Goal: Task Accomplishment & Management: Use online tool/utility

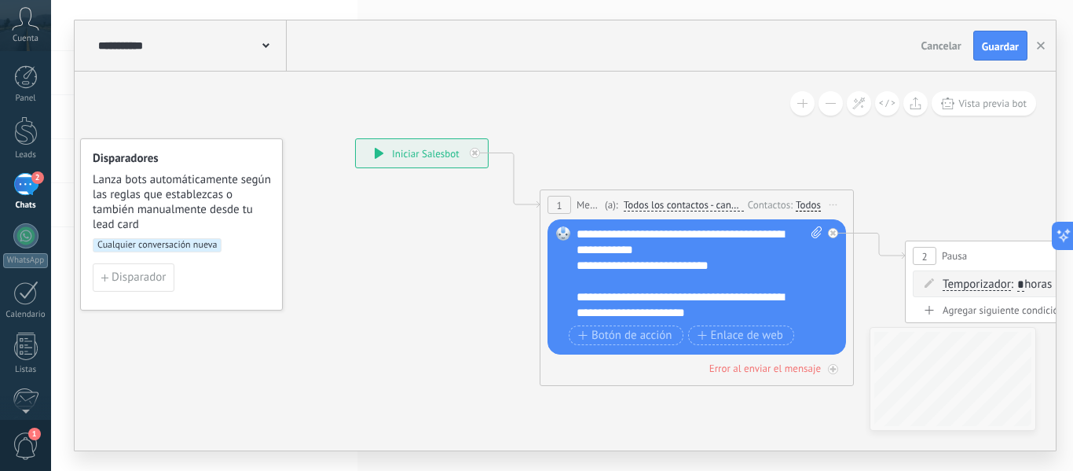
drag, startPoint x: 632, startPoint y: 184, endPoint x: 579, endPoint y: 133, distance: 73.9
click at [31, 345] on div at bounding box center [26, 345] width 27 height 27
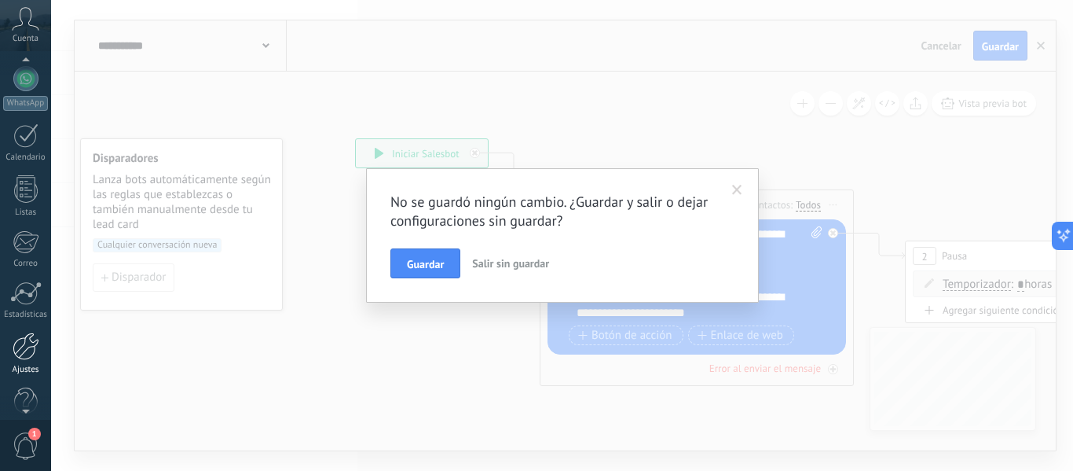
scroll to position [0, 0]
click at [738, 189] on span at bounding box center [737, 190] width 10 height 11
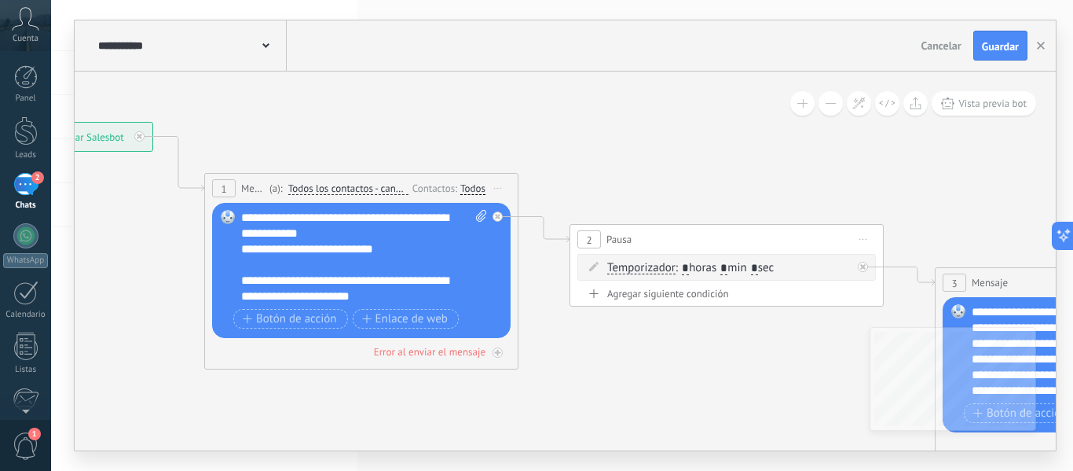
drag, startPoint x: 920, startPoint y: 155, endPoint x: 584, endPoint y: 138, distance: 336.6
click at [757, 268] on input "*" at bounding box center [753, 268] width 7 height 13
type input "**"
click at [994, 46] on span "Guardar" at bounding box center [1000, 46] width 37 height 11
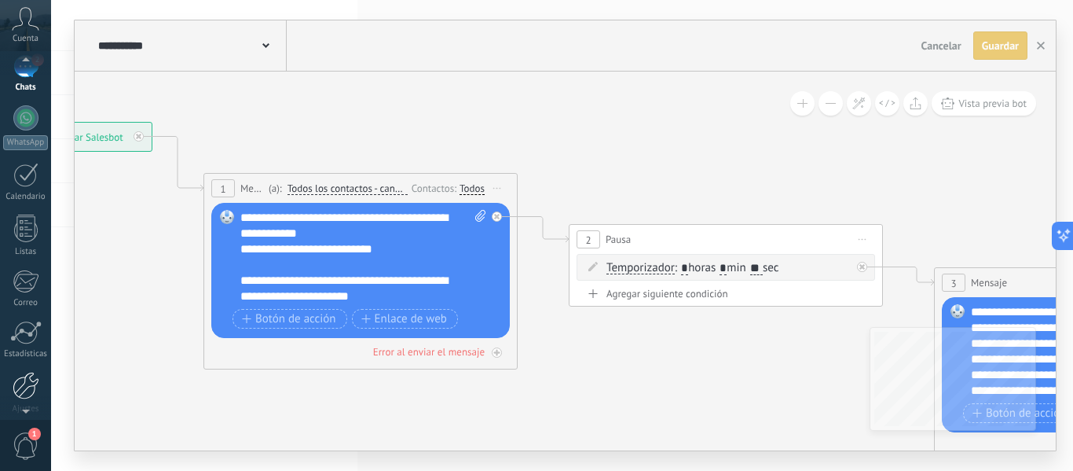
scroll to position [123, 0]
click at [25, 380] on div at bounding box center [26, 380] width 27 height 27
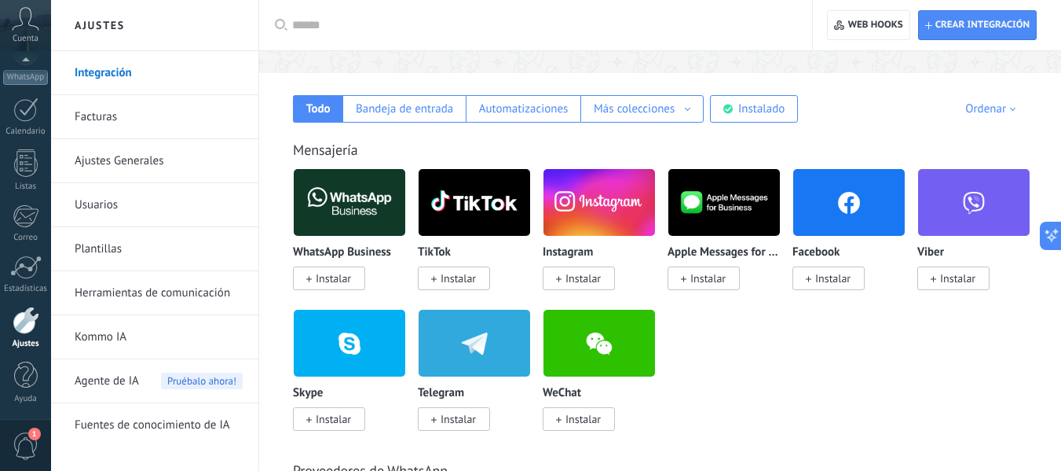
scroll to position [236, 0]
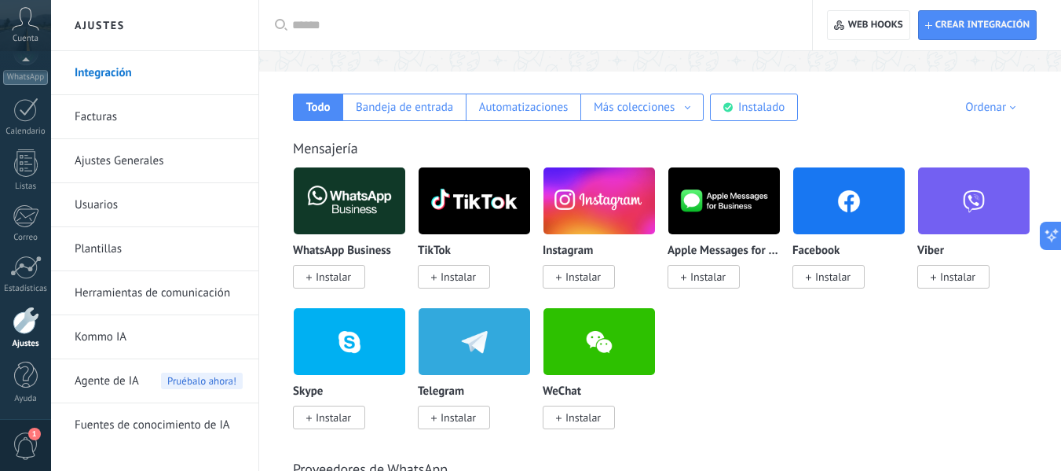
click at [373, 210] on img at bounding box center [350, 201] width 112 height 76
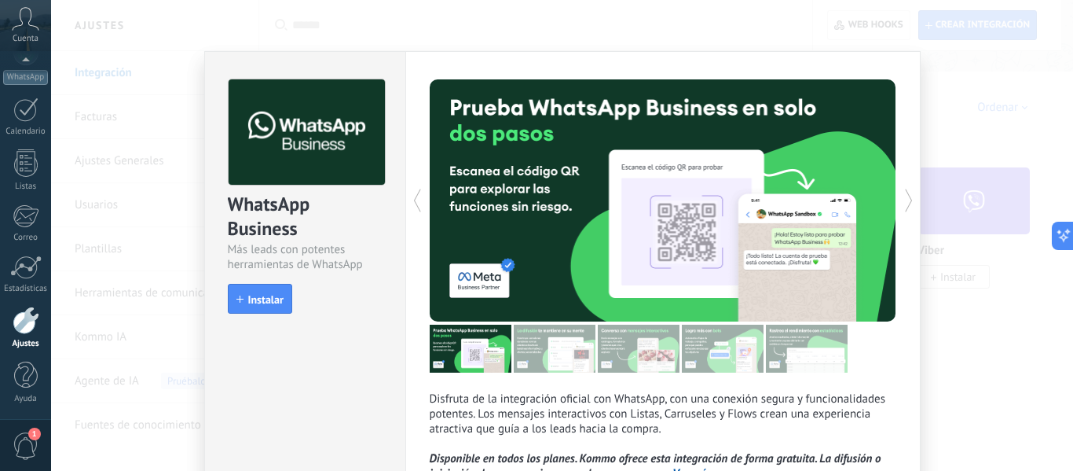
click at [947, 101] on div "WhatsApp Business Más leads con potentes herramientas de WhatsApp install Insta…" at bounding box center [562, 235] width 1022 height 471
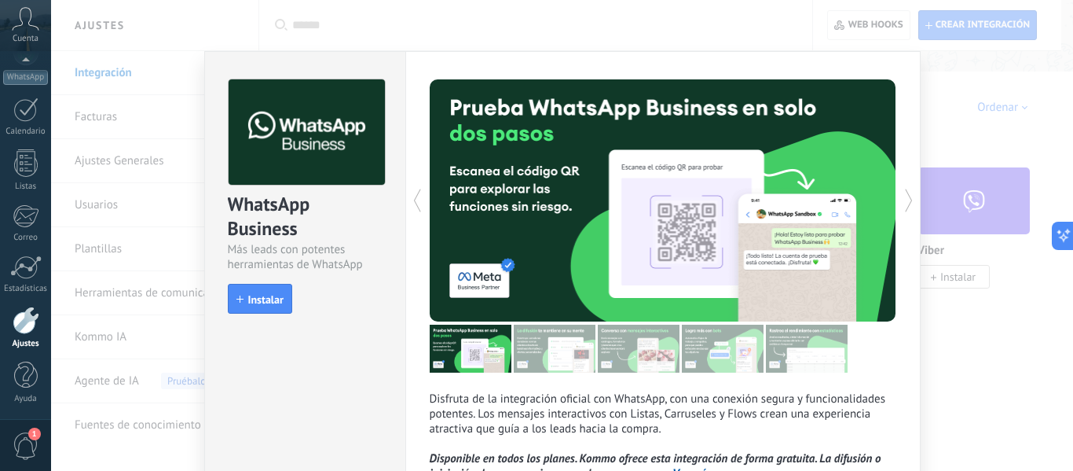
click at [943, 155] on div "WhatsApp Business Más leads con potentes herramientas de WhatsApp install Insta…" at bounding box center [562, 235] width 1022 height 471
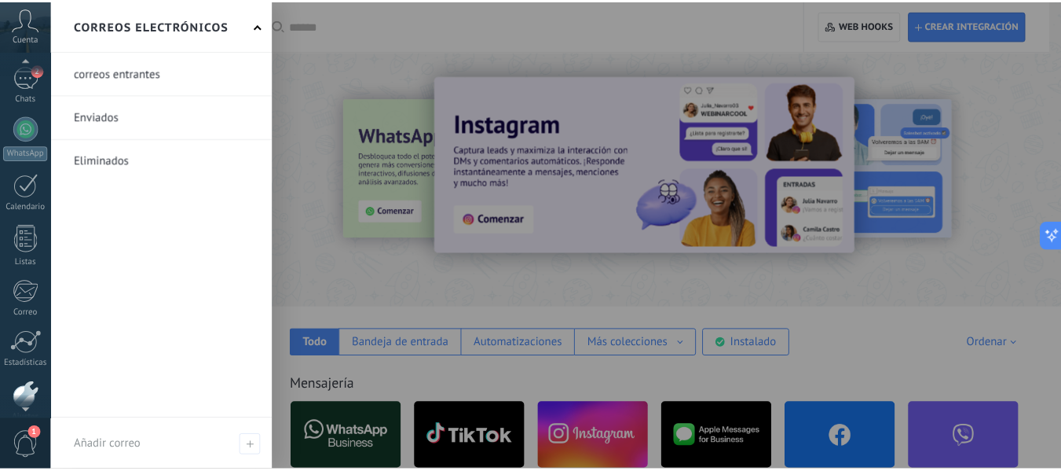
scroll to position [183, 0]
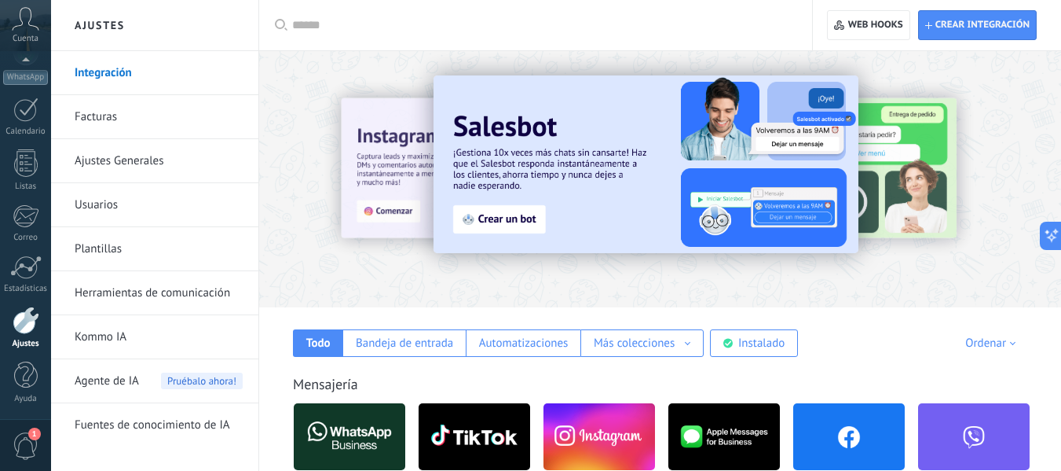
click at [30, 320] on div at bounding box center [26, 319] width 27 height 27
click at [751, 345] on div "Instalado" at bounding box center [761, 342] width 46 height 15
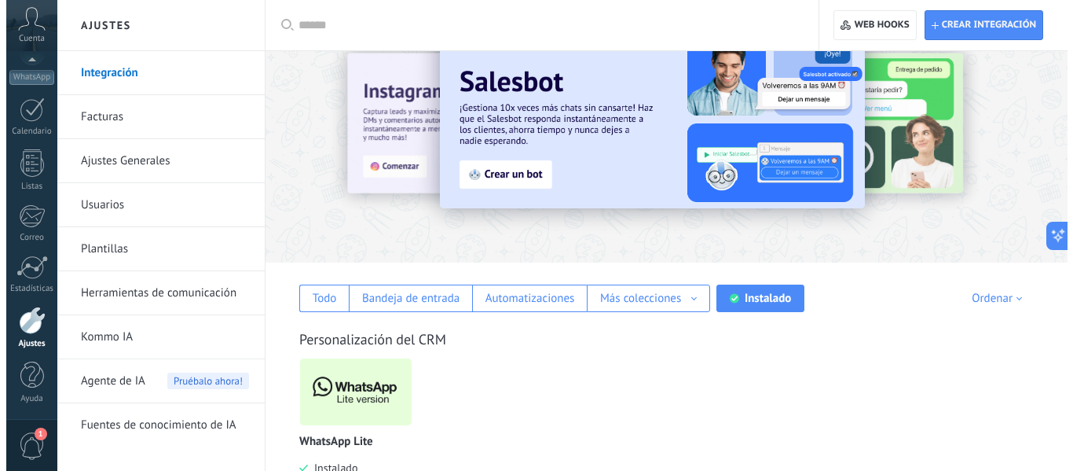
scroll to position [92, 0]
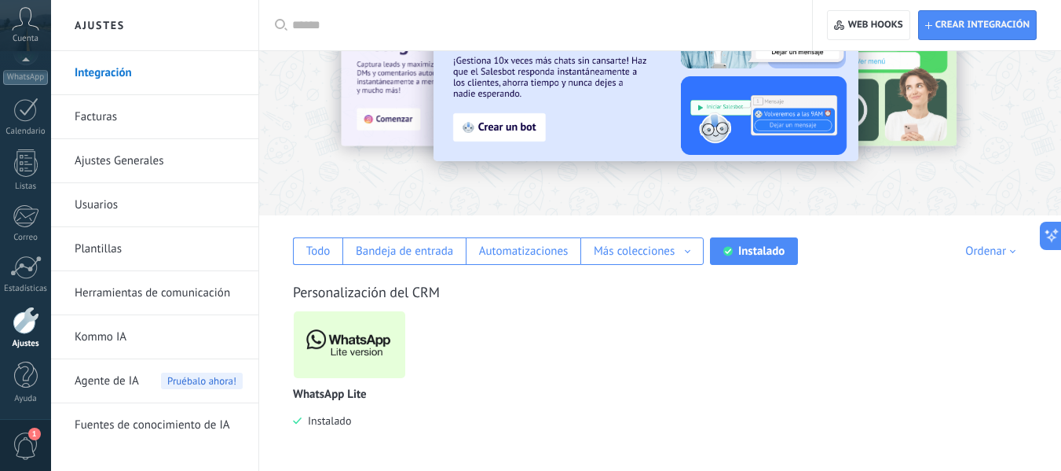
click at [333, 338] on img at bounding box center [350, 344] width 112 height 76
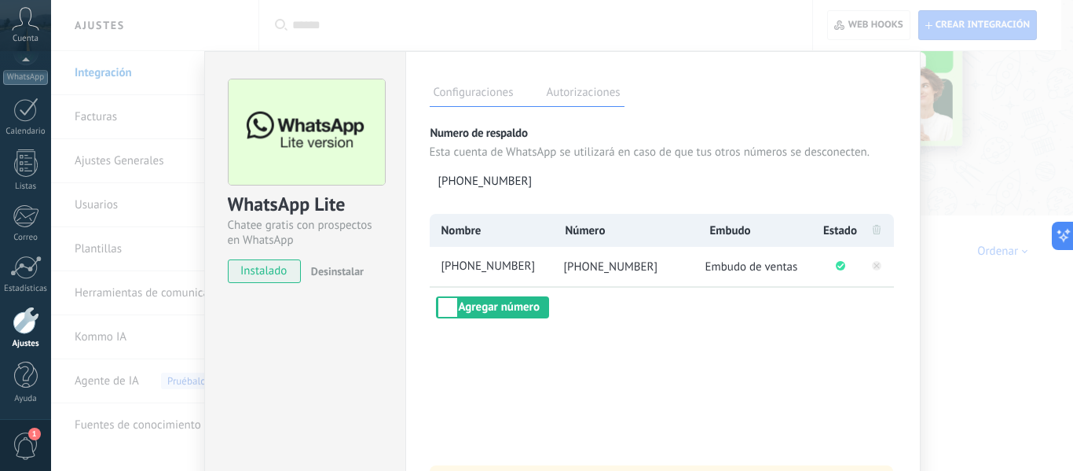
click at [611, 98] on label "Autorizaciones" at bounding box center [584, 94] width 82 height 23
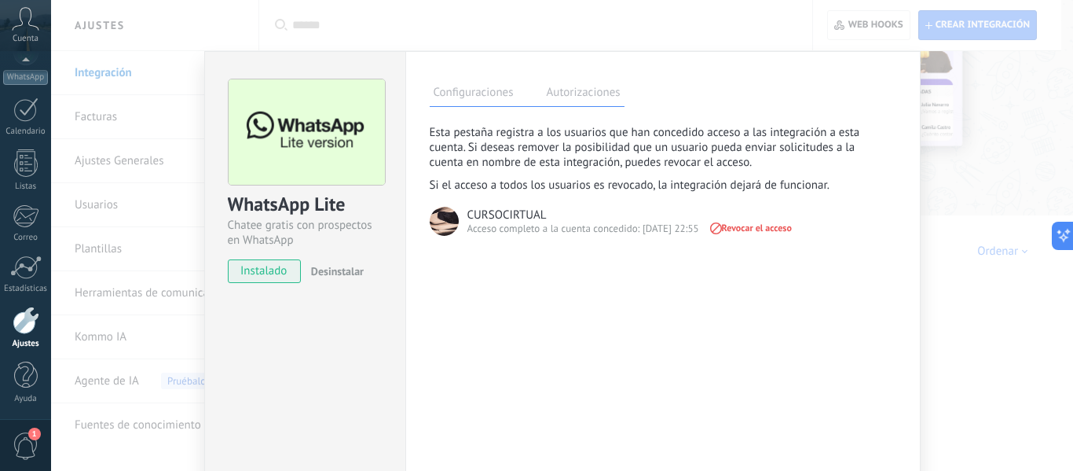
click at [486, 86] on label "Configuraciones" at bounding box center [474, 94] width 88 height 23
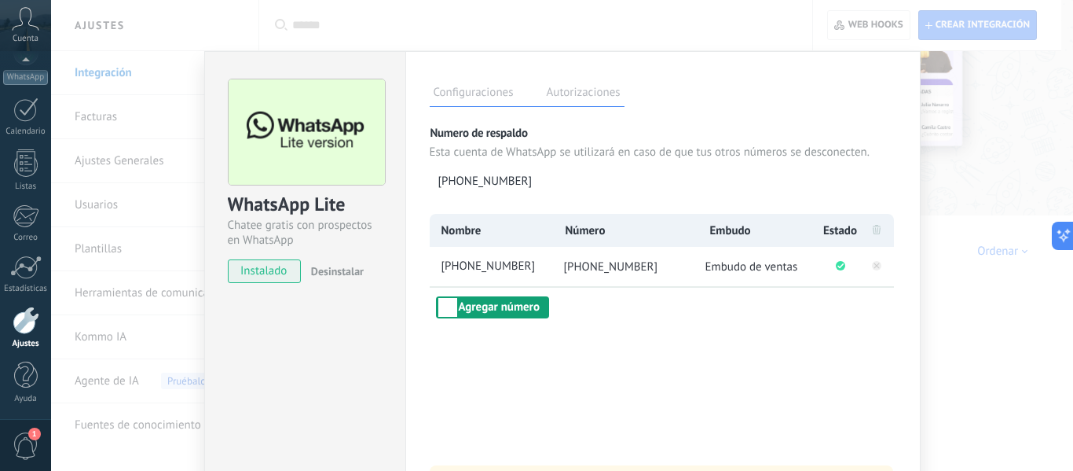
click at [500, 310] on button "Agregar número" at bounding box center [492, 307] width 113 height 22
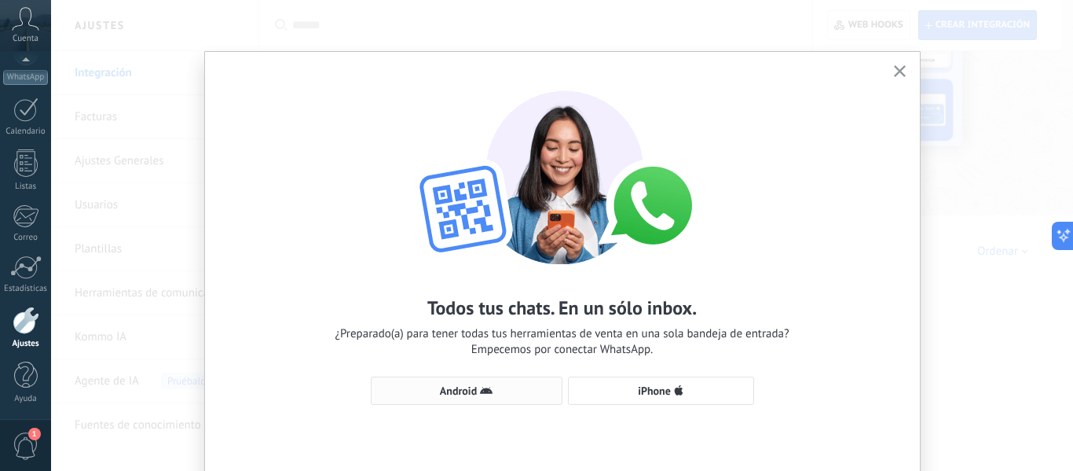
click at [486, 393] on use "button" at bounding box center [486, 389] width 13 height 7
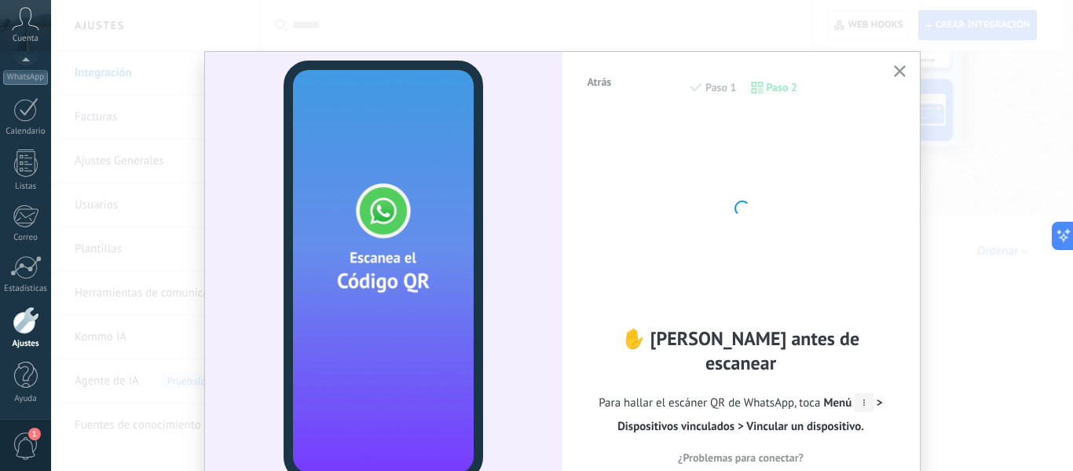
click at [764, 196] on div at bounding box center [740, 206] width 173 height 173
click at [896, 66] on icon "button" at bounding box center [900, 71] width 12 height 12
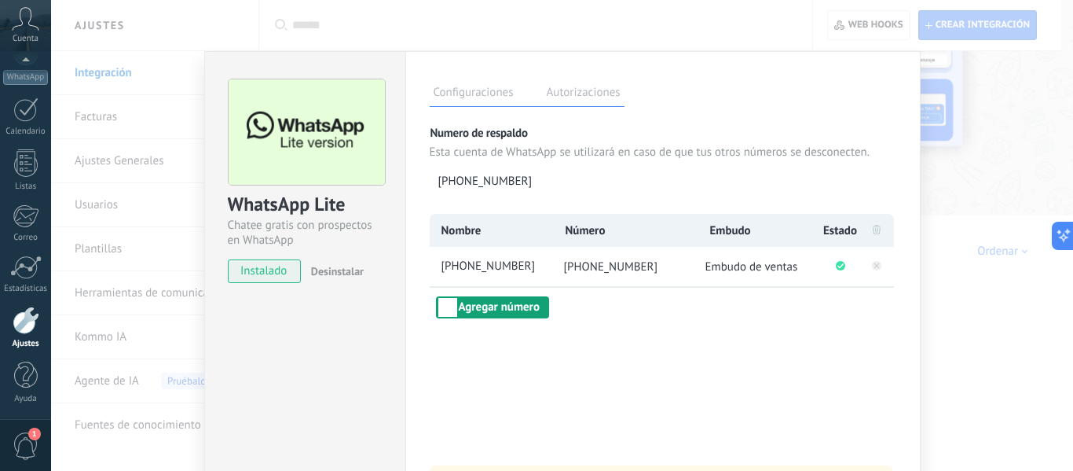
click at [493, 300] on button "Agregar número" at bounding box center [492, 307] width 113 height 22
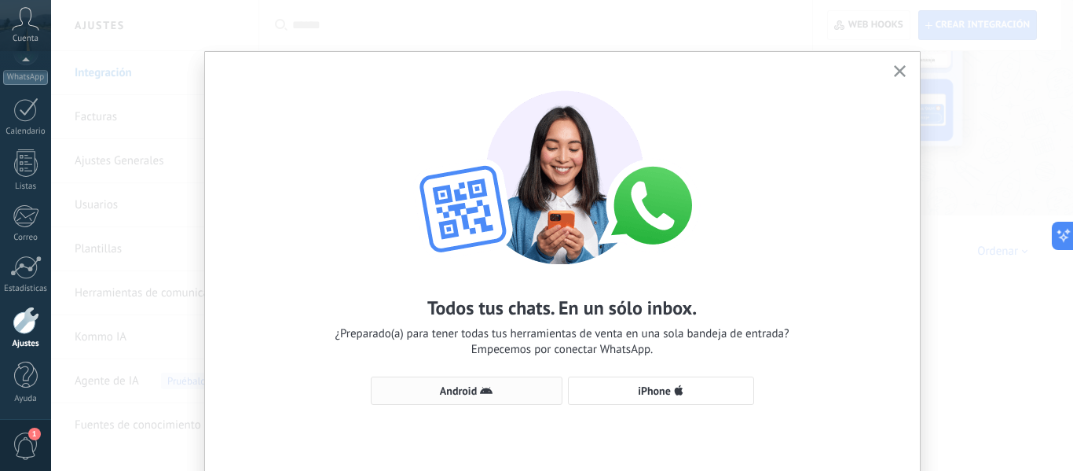
click at [496, 389] on span "Android" at bounding box center [466, 390] width 174 height 13
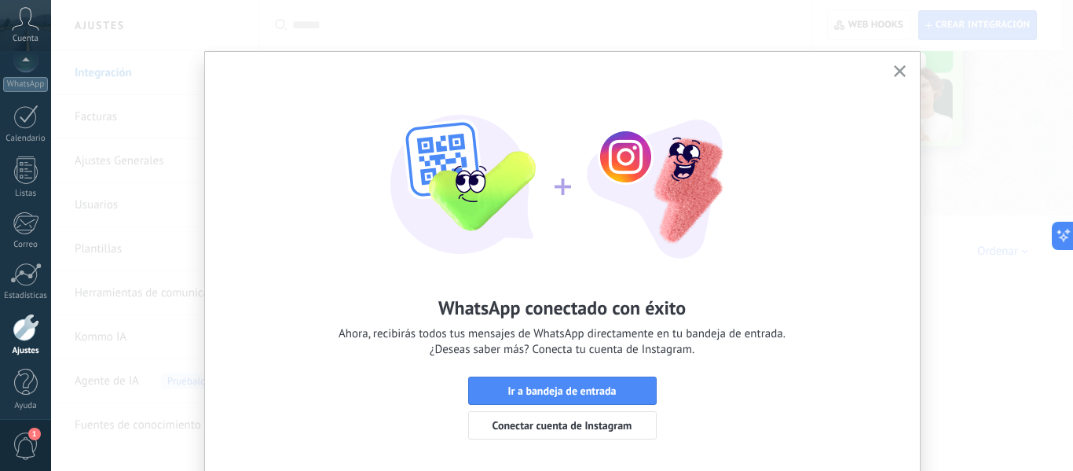
scroll to position [183, 0]
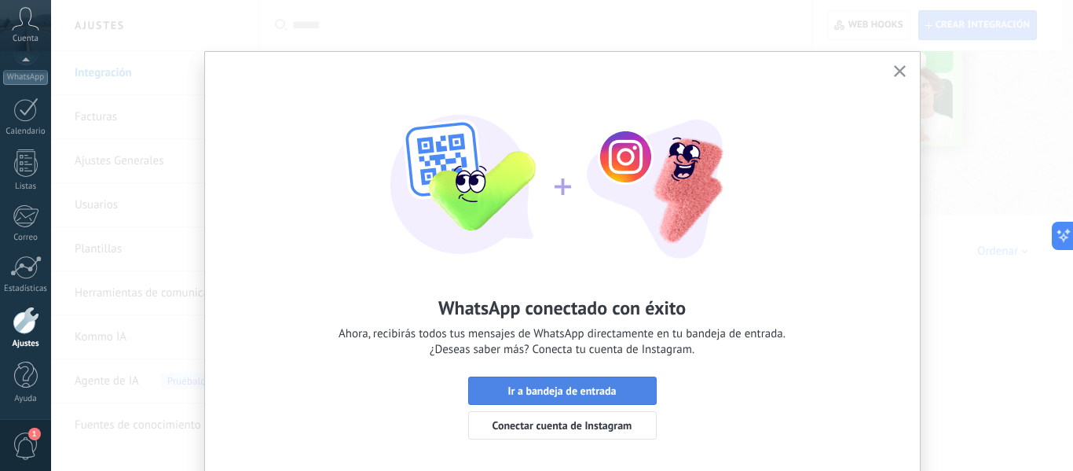
click at [602, 390] on span "Ir a bandeja de entrada" at bounding box center [561, 390] width 108 height 11
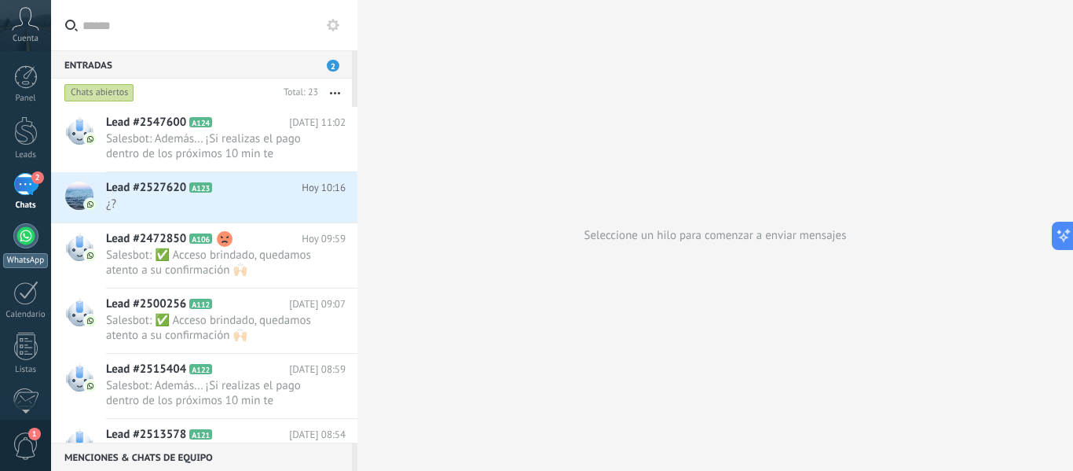
click at [25, 236] on div at bounding box center [25, 235] width 25 height 25
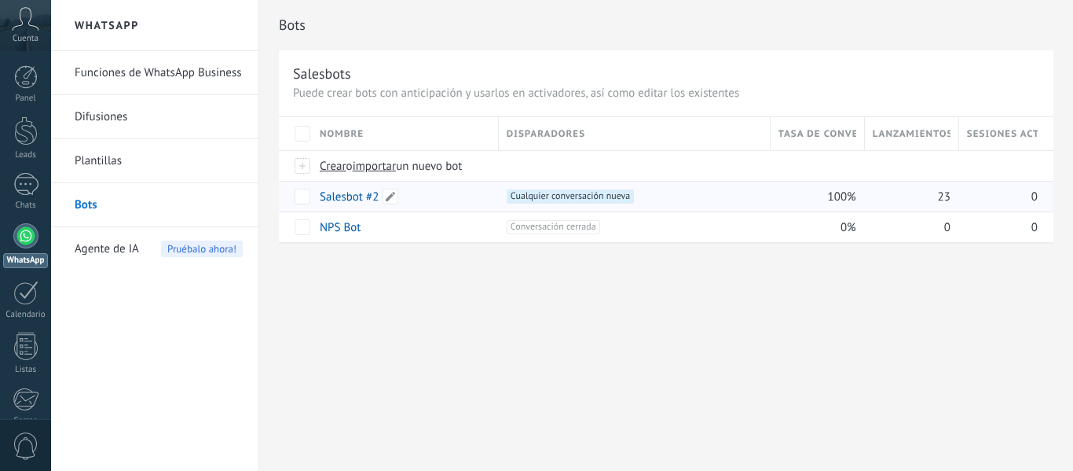
click at [356, 200] on link "Salesbot #2" at bounding box center [349, 196] width 59 height 15
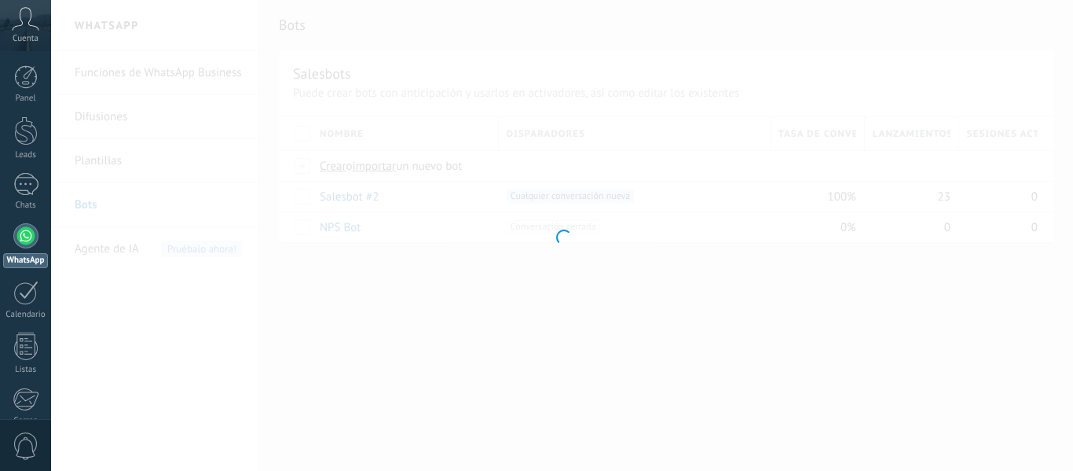
type input "**********"
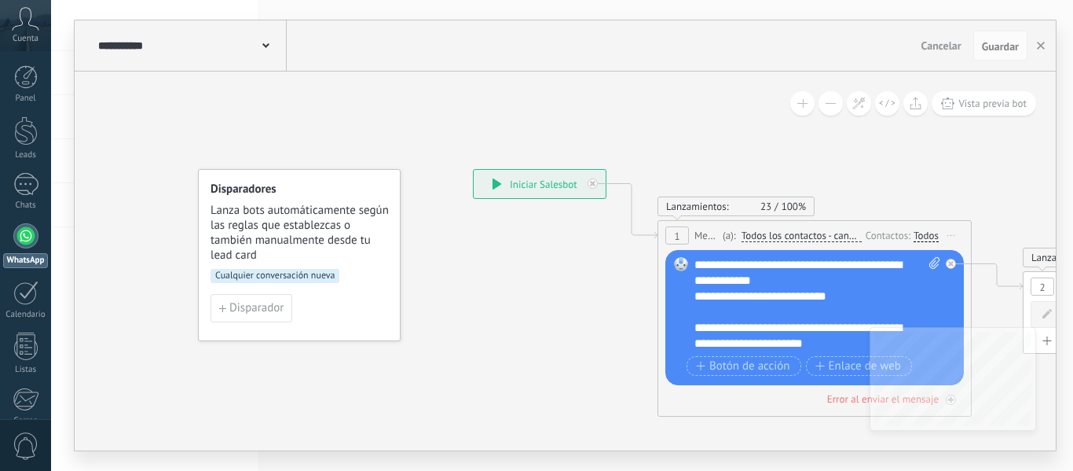
drag, startPoint x: 868, startPoint y: 197, endPoint x: 933, endPoint y: 177, distance: 68.3
click at [268, 50] on span at bounding box center [265, 44] width 7 height 15
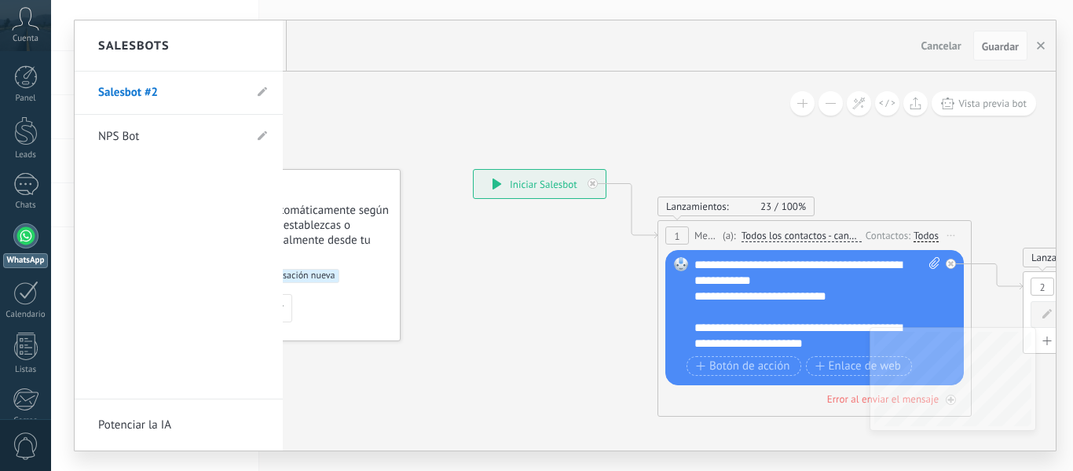
click at [522, 105] on div at bounding box center [565, 235] width 981 height 430
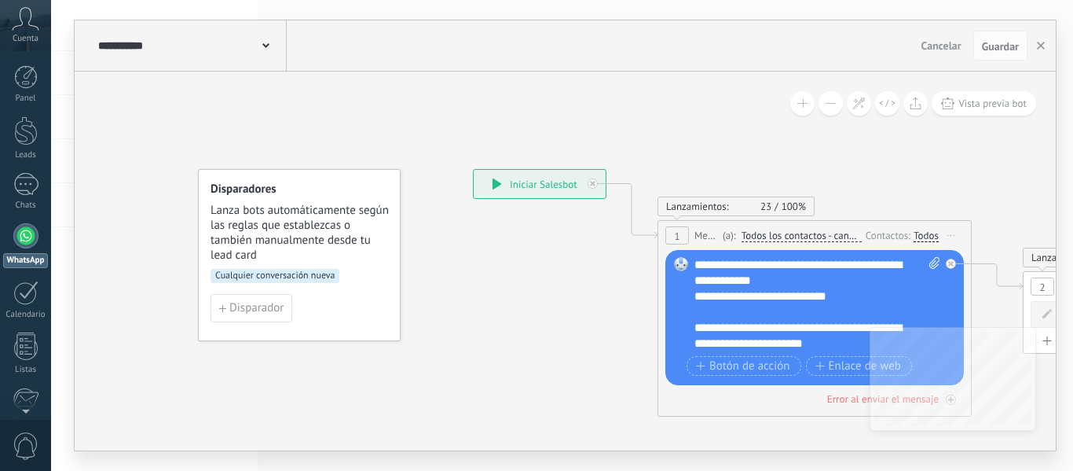
click at [30, 234] on div at bounding box center [25, 235] width 25 height 25
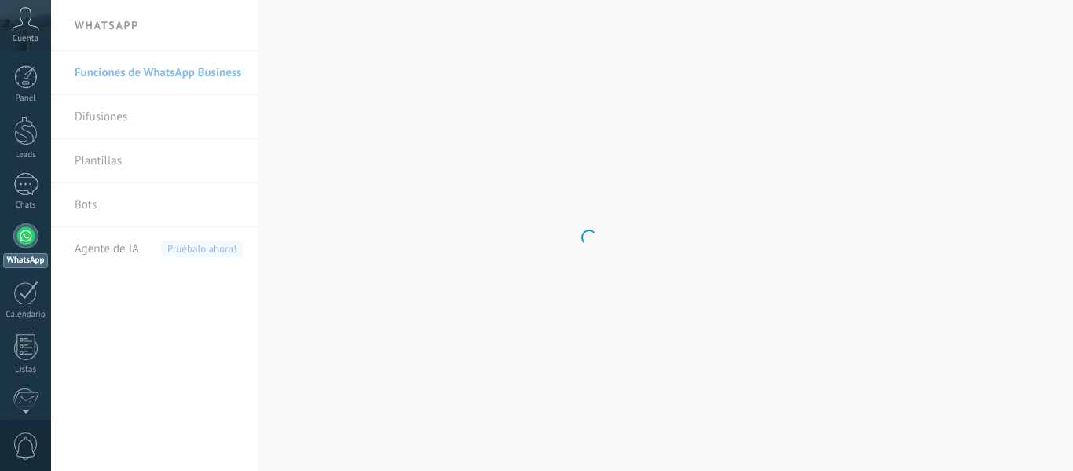
click at [106, 219] on body ".abccls-1,.abccls-2{fill-rule:evenodd}.abccls-2{fill:#fff} .abfcls-1{fill:none}…" at bounding box center [536, 235] width 1073 height 471
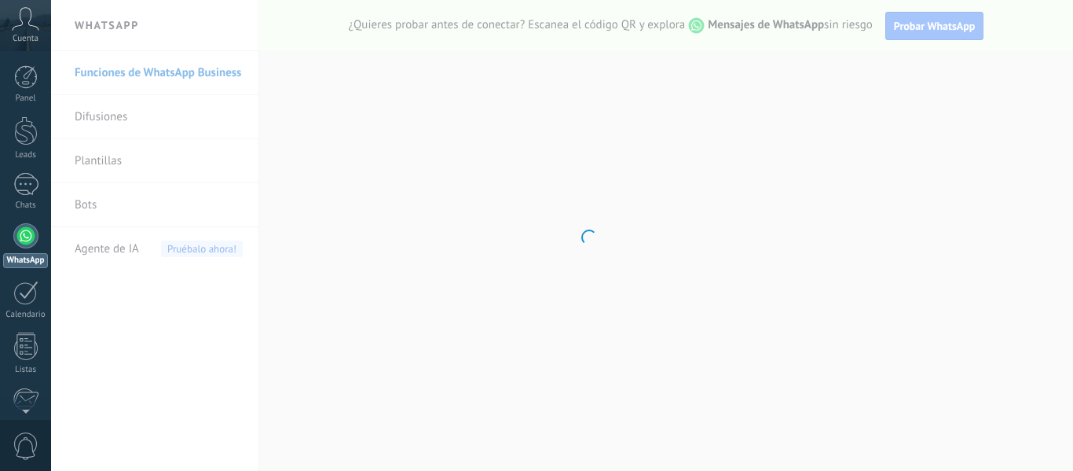
click at [91, 203] on body ".abccls-1,.abccls-2{fill-rule:evenodd}.abccls-2{fill:#fff} .abfcls-1{fill:none}…" at bounding box center [536, 235] width 1073 height 471
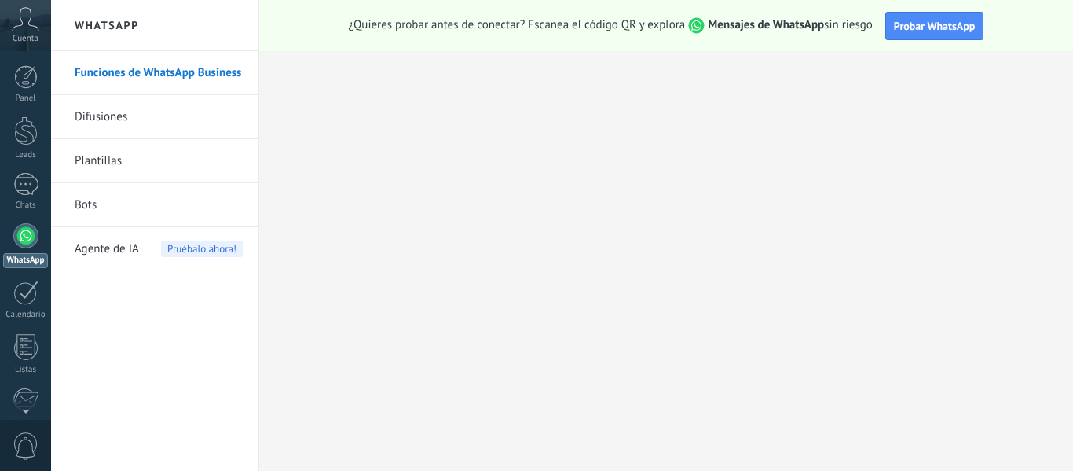
click at [93, 203] on link "Bots" at bounding box center [159, 205] width 168 height 44
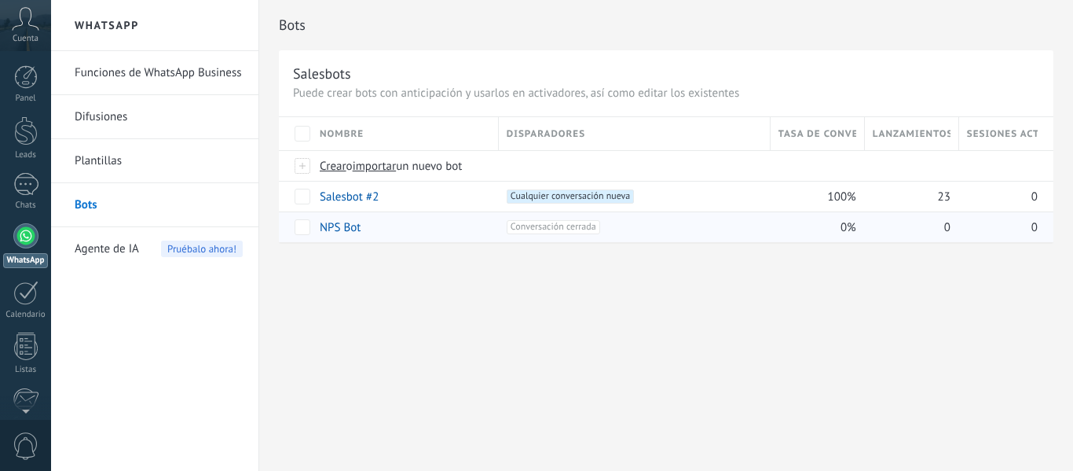
click at [570, 228] on span "Conversación cerrada +0" at bounding box center [553, 227] width 93 height 14
click at [329, 227] on link "NPS Bot" at bounding box center [340, 227] width 41 height 15
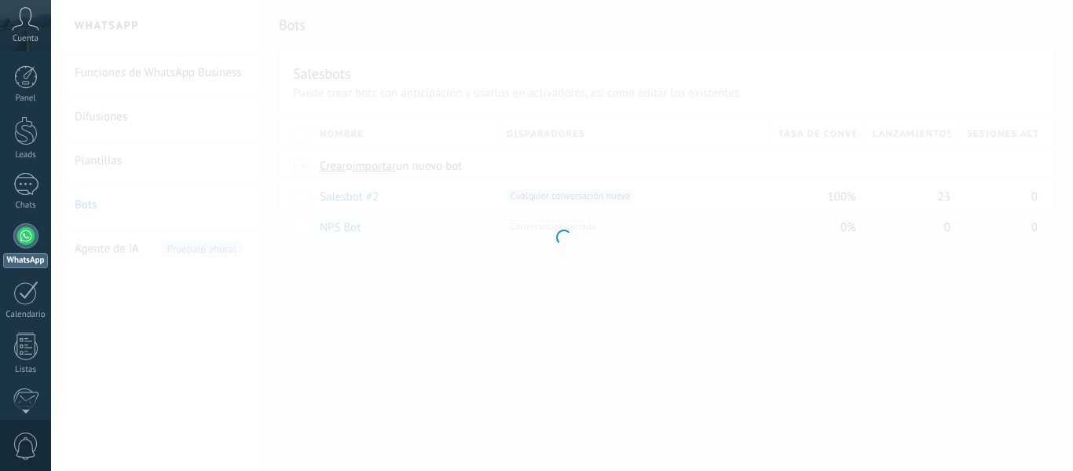
type input "*******"
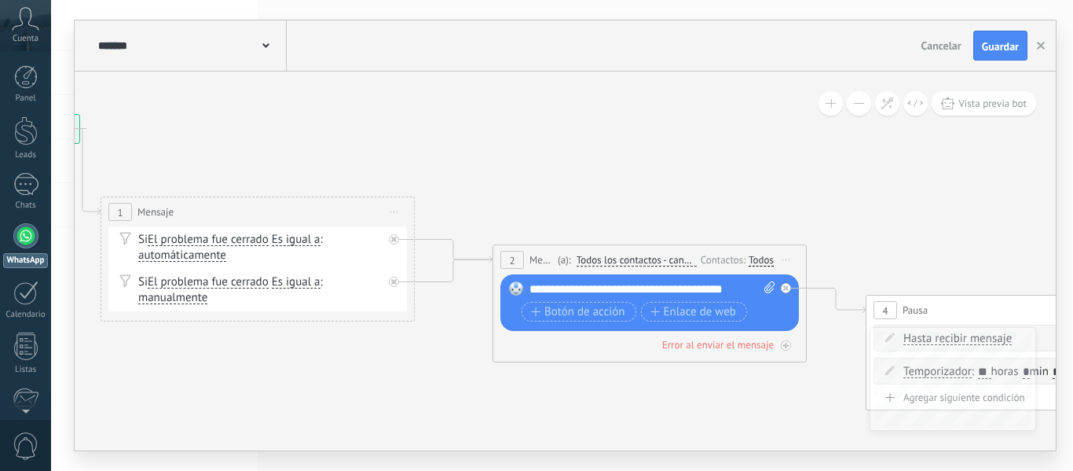
drag, startPoint x: 863, startPoint y: 231, endPoint x: 317, endPoint y: 149, distance: 551.2
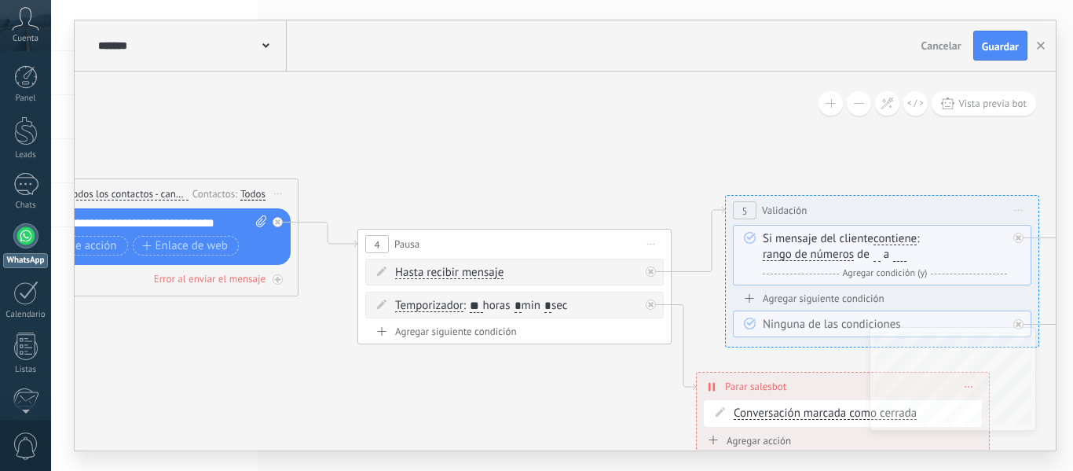
drag, startPoint x: 924, startPoint y: 205, endPoint x: 1050, endPoint y: 183, distance: 128.4
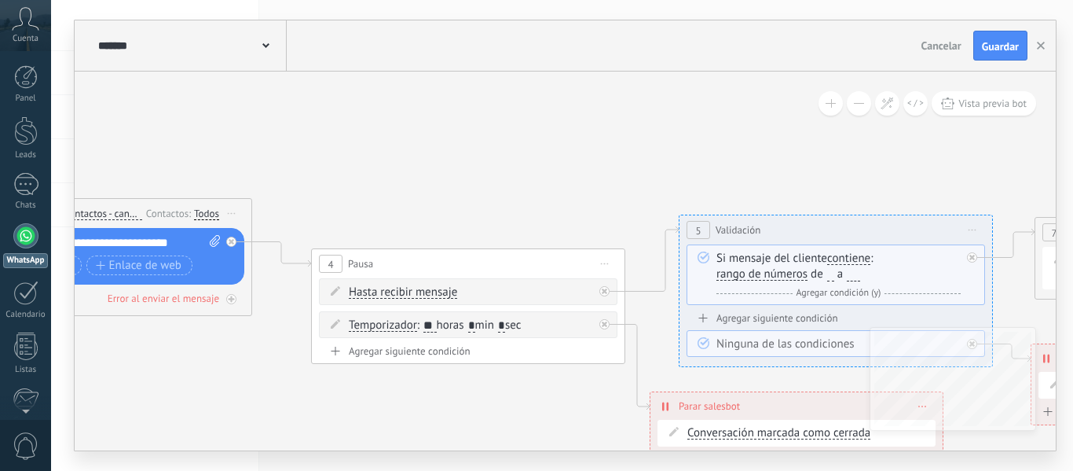
drag, startPoint x: 848, startPoint y: 170, endPoint x: 253, endPoint y: 153, distance: 595.7
click at [253, 153] on icon at bounding box center [1079, 278] width 4160 height 1206
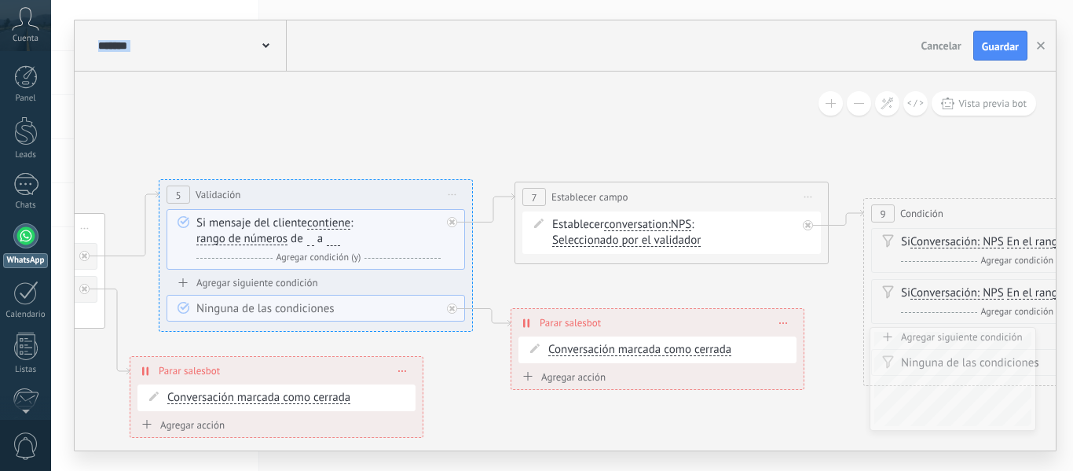
drag, startPoint x: 775, startPoint y: 170, endPoint x: 255, endPoint y: 134, distance: 521.2
click at [255, 134] on icon at bounding box center [559, 283] width 4160 height 1288
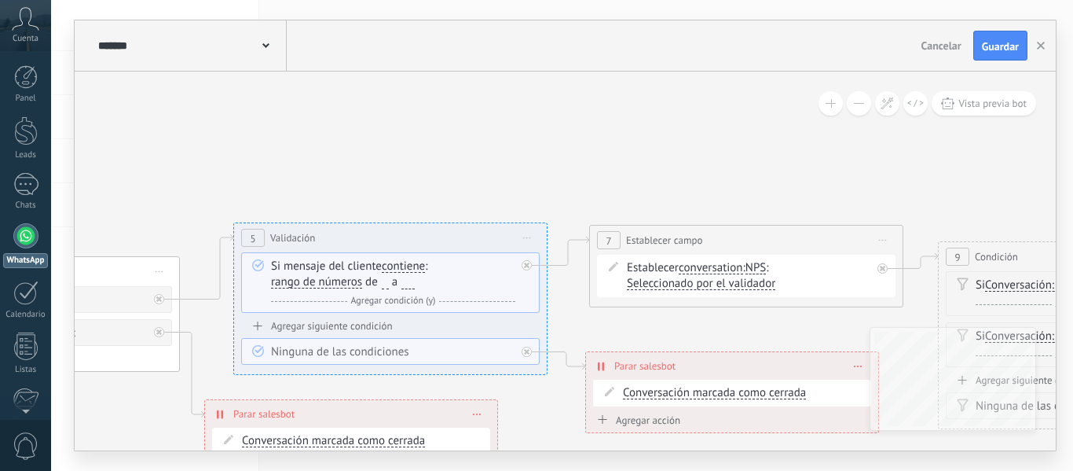
drag, startPoint x: 881, startPoint y: 139, endPoint x: 1072, endPoint y: 203, distance: 201.2
click at [1072, 203] on div "**********" at bounding box center [562, 235] width 1022 height 471
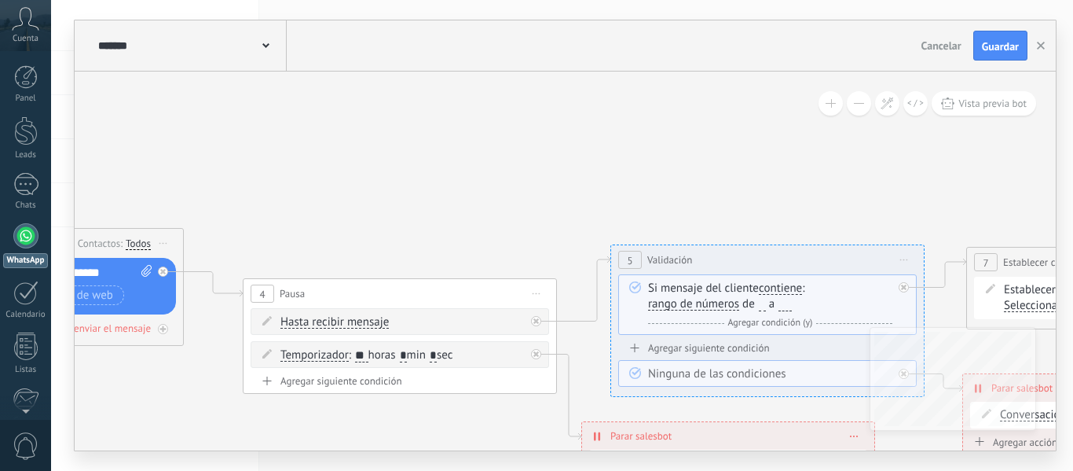
drag, startPoint x: 380, startPoint y: 143, endPoint x: 910, endPoint y: 162, distance: 529.8
click at [910, 162] on icon at bounding box center [1011, 349] width 4160 height 1288
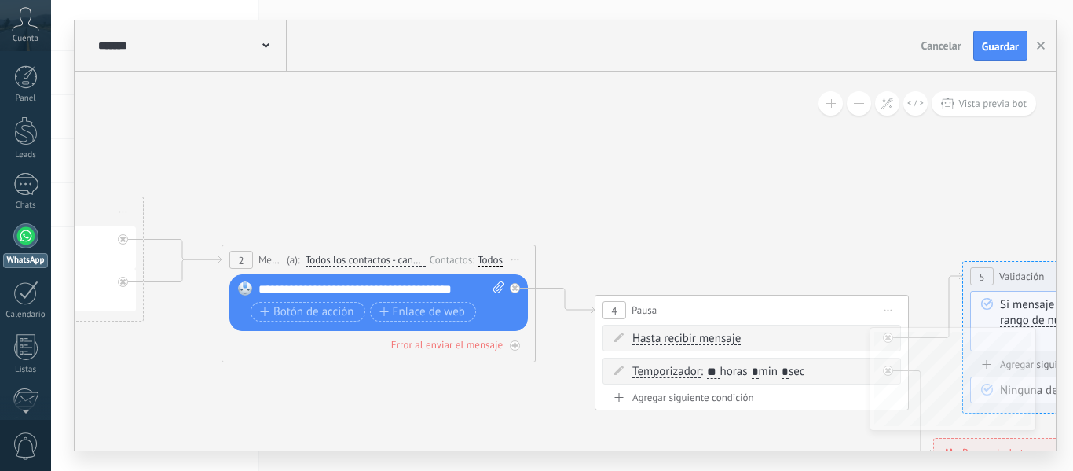
drag, startPoint x: 444, startPoint y: 140, endPoint x: 903, endPoint y: 175, distance: 460.1
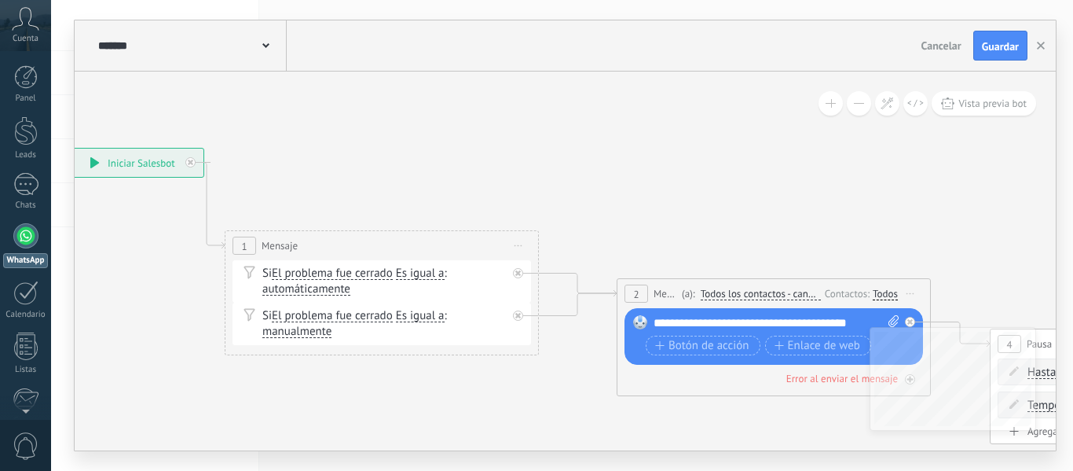
drag, startPoint x: 641, startPoint y: 162, endPoint x: 1025, endPoint y: 174, distance: 384.3
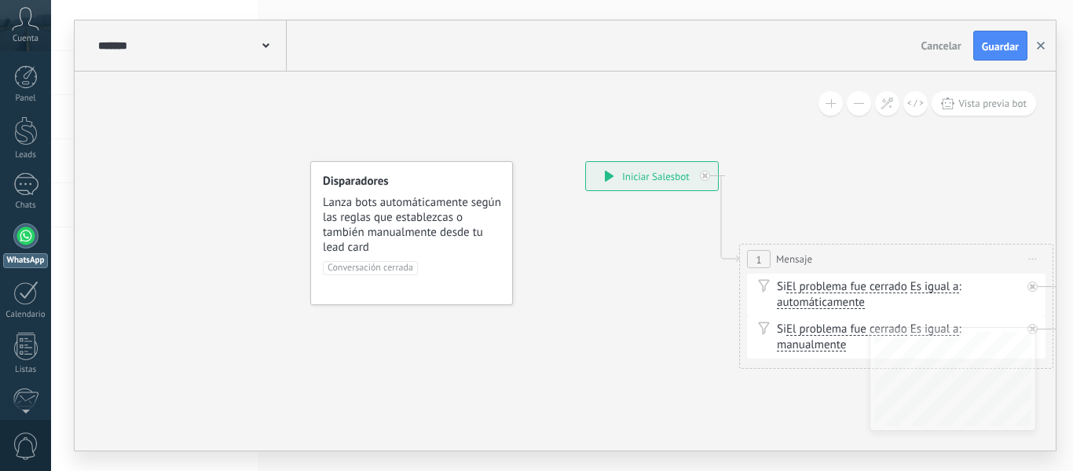
click at [1041, 43] on icon "button" at bounding box center [1041, 46] width 8 height 8
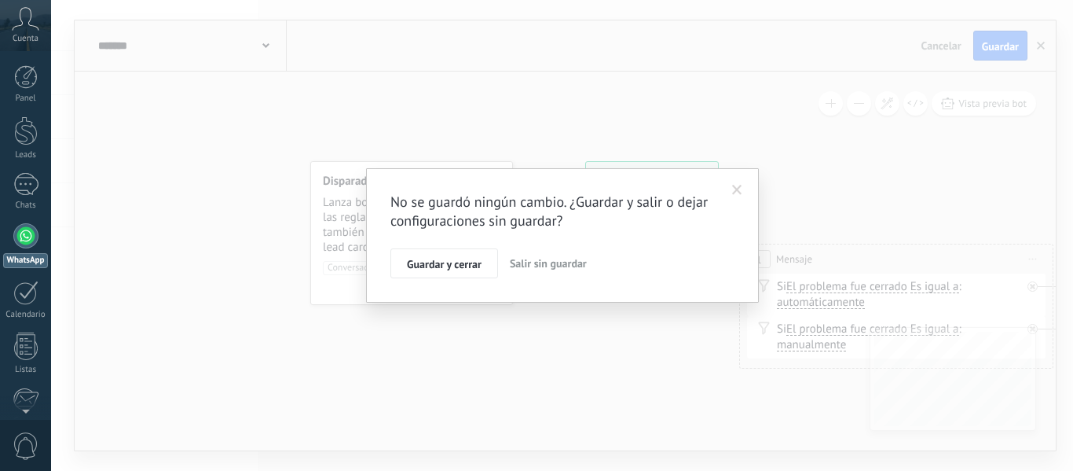
drag, startPoint x: 470, startPoint y: 271, endPoint x: 539, endPoint y: 326, distance: 88.3
click at [539, 326] on div "No se guardó ningún cambio. ¿Guardar y salir o dejar configuraciones sin guarda…" at bounding box center [562, 235] width 1022 height 471
click at [539, 265] on span "Salir sin guardar" at bounding box center [548, 263] width 77 height 14
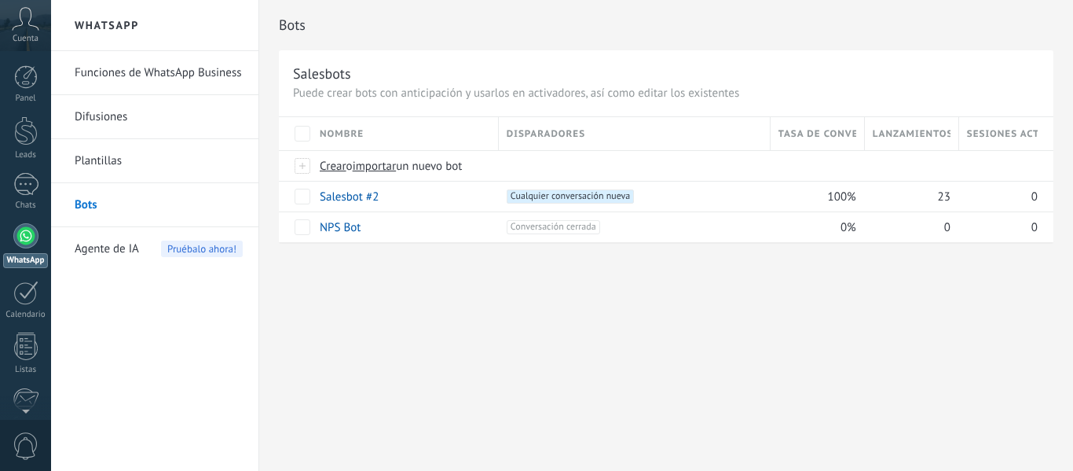
click at [156, 73] on link "Funciones de WhatsApp Business" at bounding box center [159, 73] width 168 height 44
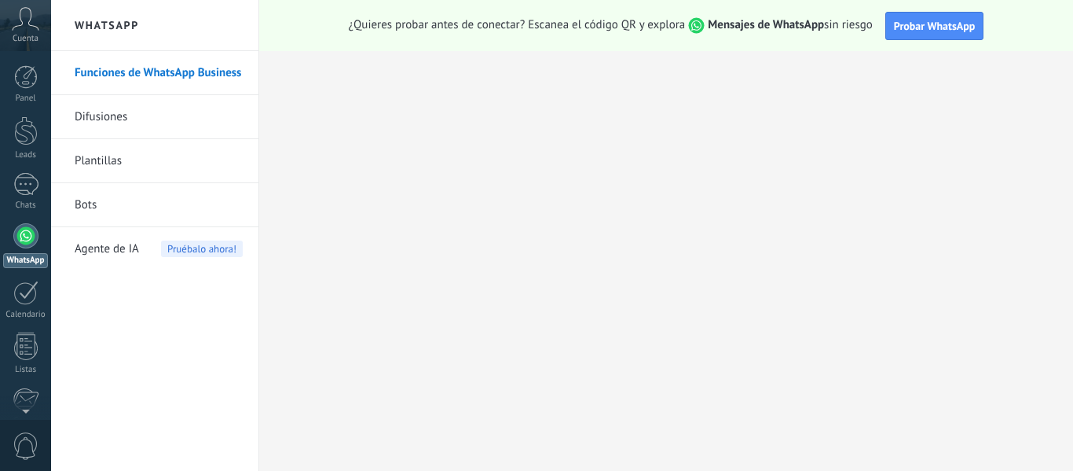
click at [150, 119] on link "Difusiones" at bounding box center [159, 117] width 168 height 44
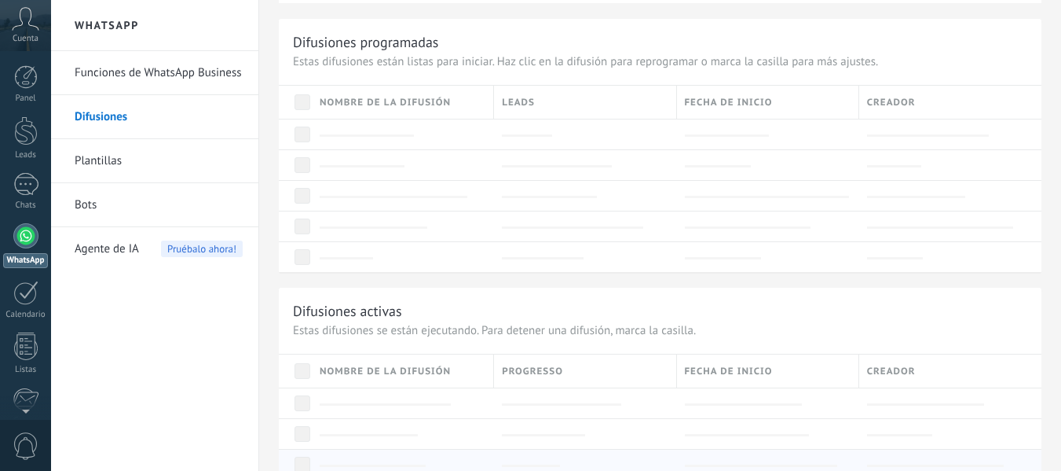
scroll to position [707, 0]
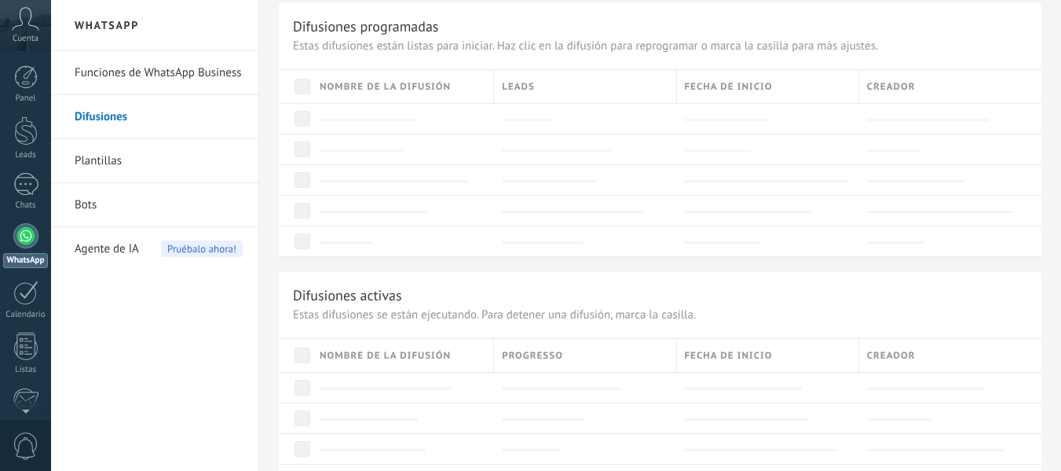
click at [136, 193] on link "Bots" at bounding box center [159, 205] width 168 height 44
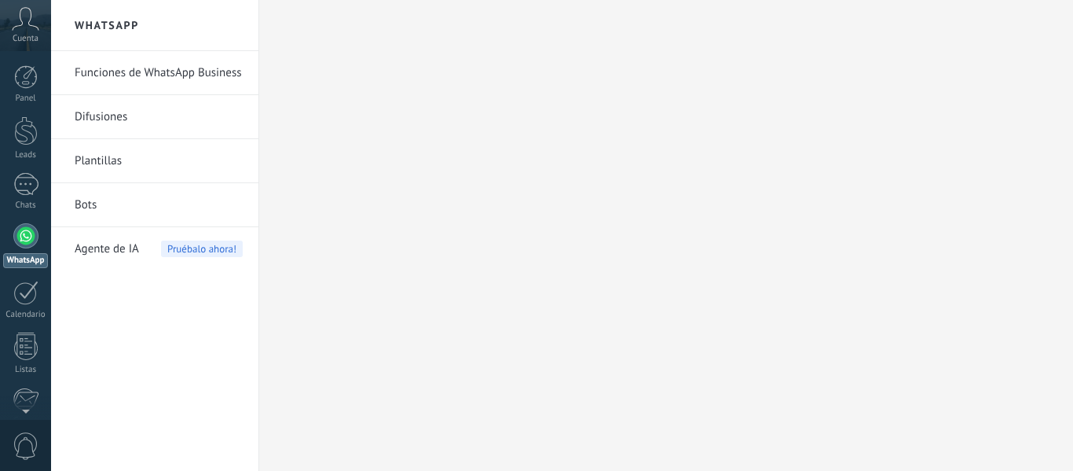
click at [93, 210] on link "Bots" at bounding box center [159, 205] width 168 height 44
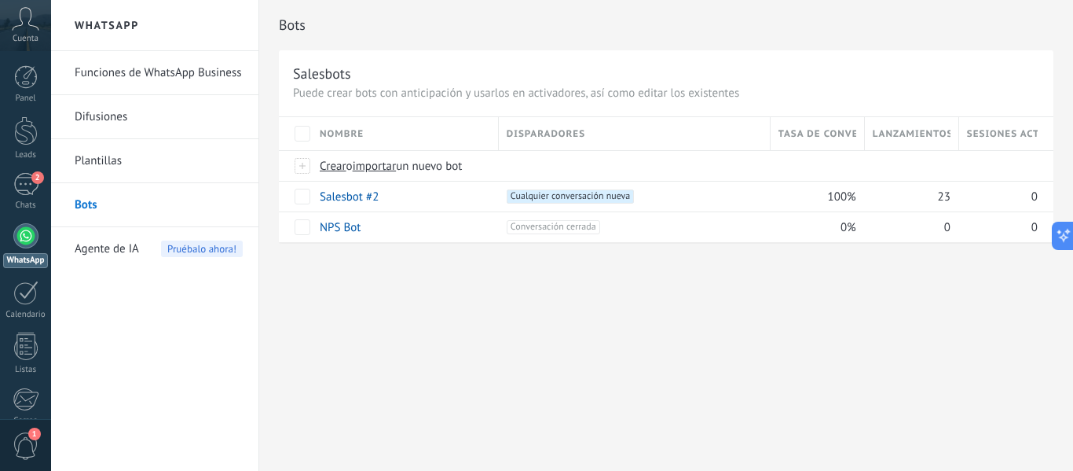
drag, startPoint x: 614, startPoint y: 352, endPoint x: 570, endPoint y: 358, distance: 44.4
click at [570, 358] on div "Bots Salesbots Puede crear bots con anticipación y usarlos en activadores, así …" at bounding box center [666, 235] width 814 height 471
click at [335, 167] on span "Crear" at bounding box center [333, 166] width 27 height 15
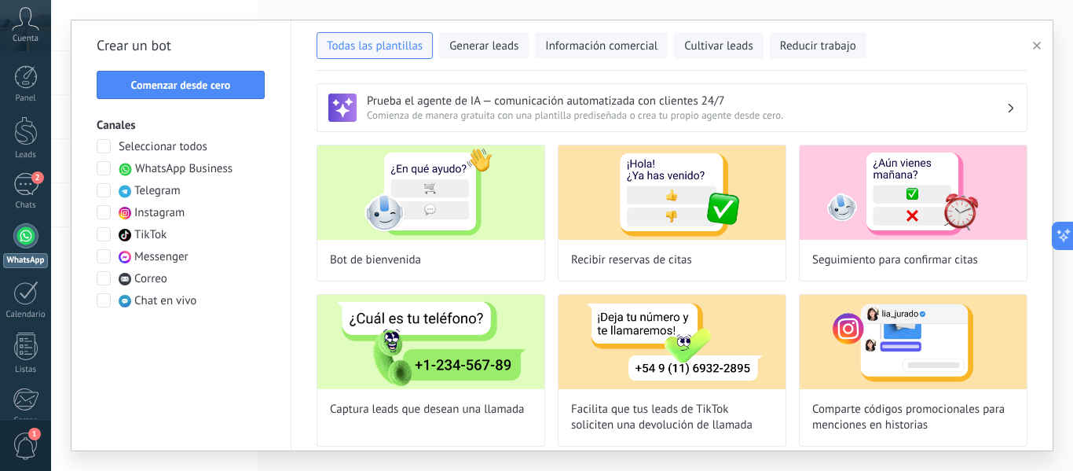
click at [143, 148] on span "Seleccionar todos" at bounding box center [163, 147] width 89 height 16
click at [203, 88] on span "Comenzar desde cero" at bounding box center [181, 84] width 100 height 11
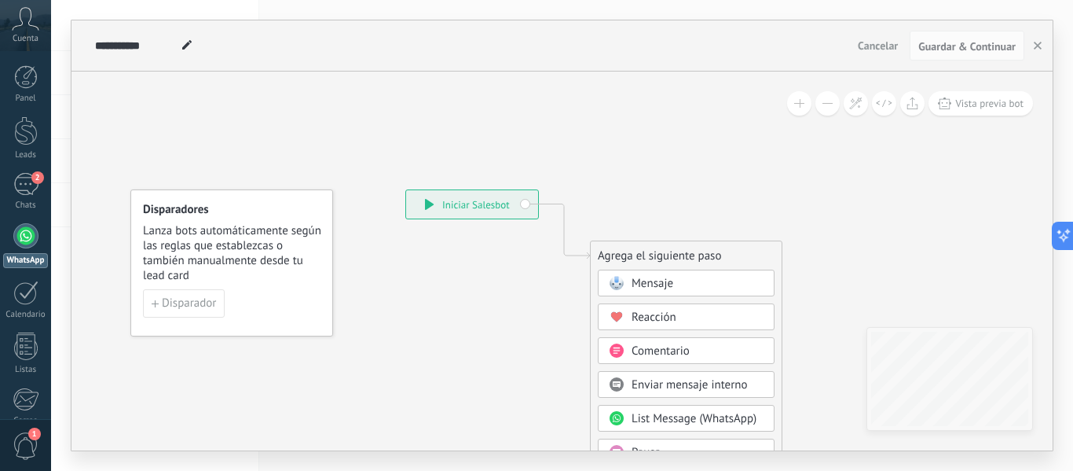
click at [241, 240] on span "Lanza bots automáticamente según las reglas que establezcas o también manualmen…" at bounding box center [232, 253] width 179 height 60
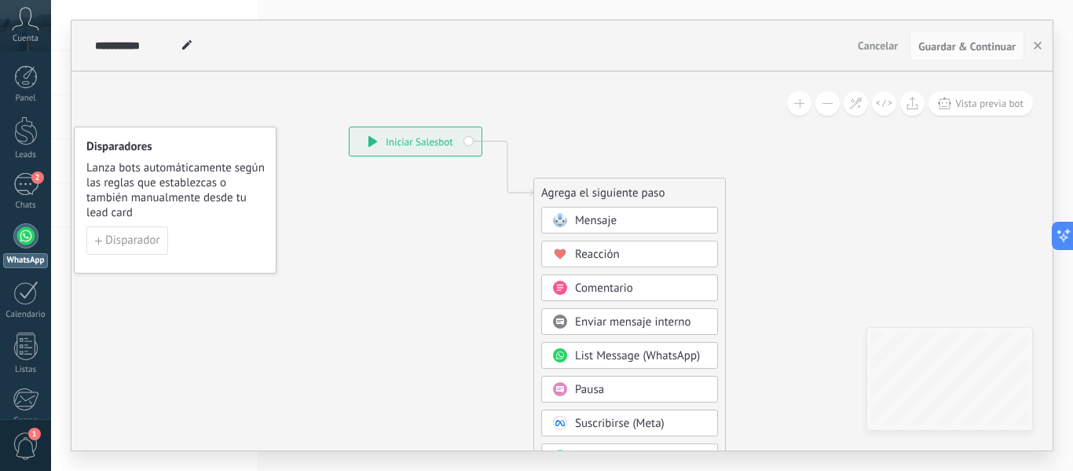
drag, startPoint x: 450, startPoint y: 299, endPoint x: 394, endPoint y: 236, distance: 84.5
click at [394, 236] on icon at bounding box center [484, 411] width 1056 height 1355
click at [148, 240] on span "Disparador" at bounding box center [132, 240] width 54 height 11
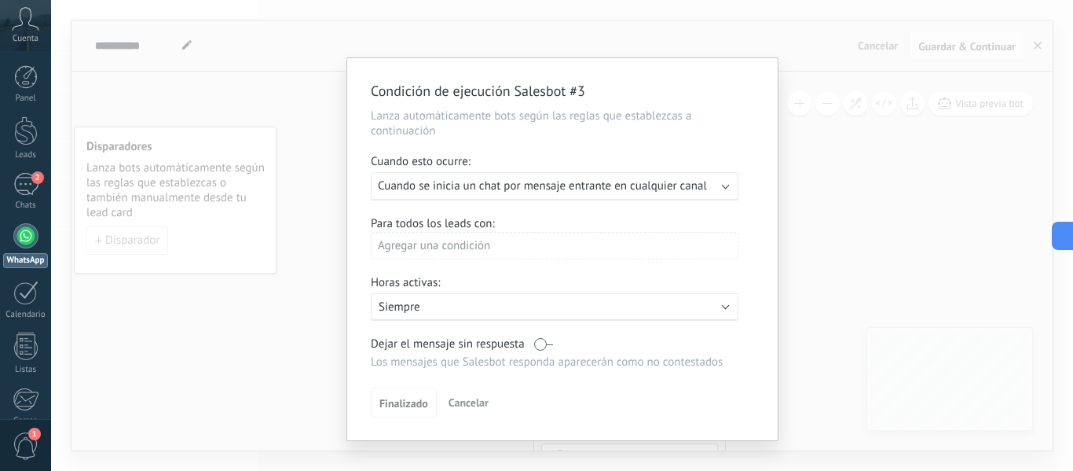
click at [855, 174] on div "Condición de ejecución Salesbot #3 Lanza automáticamente bots según las reglas …" at bounding box center [562, 235] width 1022 height 471
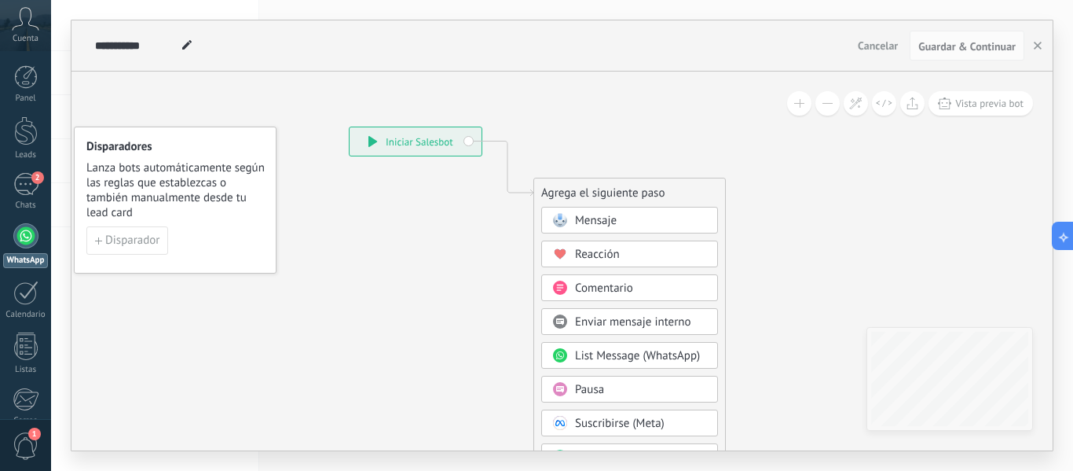
click at [602, 216] on span "Mensaje" at bounding box center [596, 220] width 42 height 15
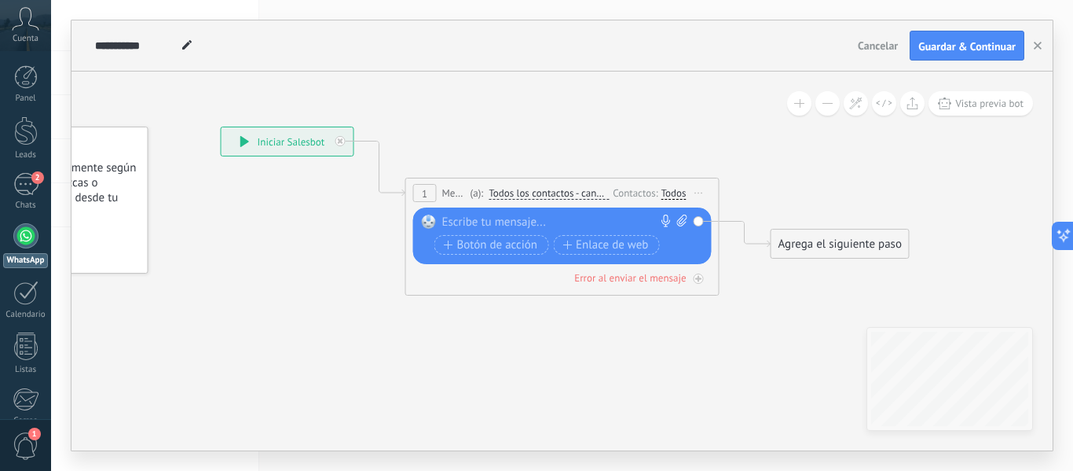
click at [513, 214] on div "Reemplazar Quitar Convertir a mensaje de voz Arrastre la imagen aquí para adjun…" at bounding box center [562, 235] width 299 height 57
click at [511, 223] on div at bounding box center [558, 222] width 233 height 16
paste div
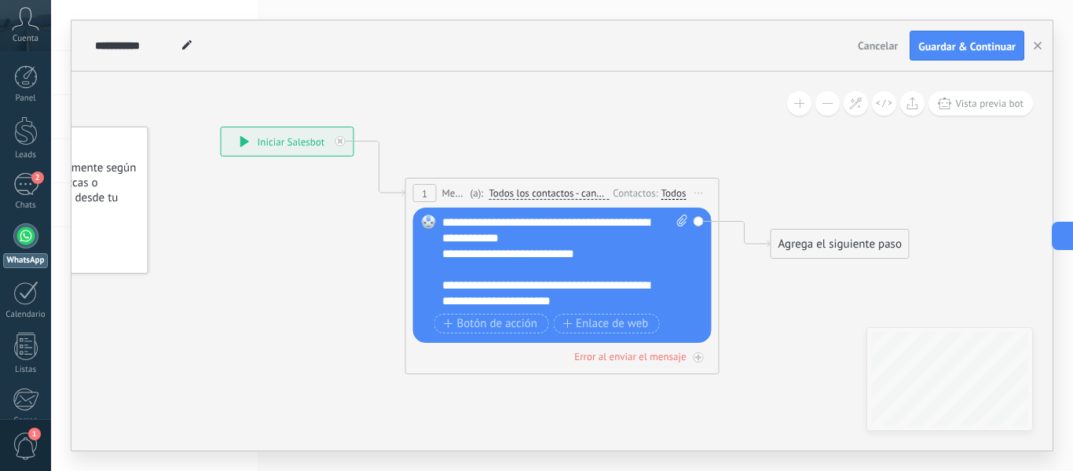
click at [614, 247] on div "**********" at bounding box center [551, 254] width 218 height 16
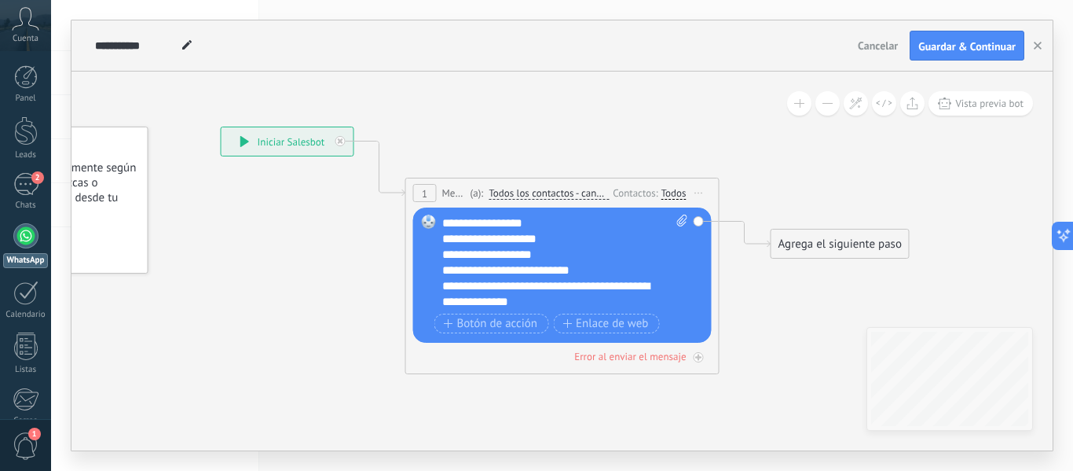
scroll to position [219, 0]
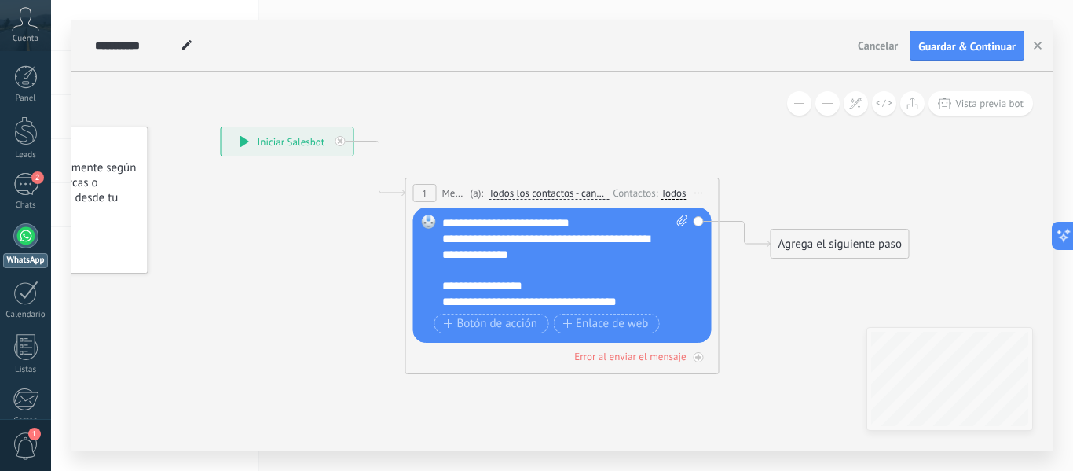
click at [723, 140] on icon at bounding box center [538, 200] width 1421 height 933
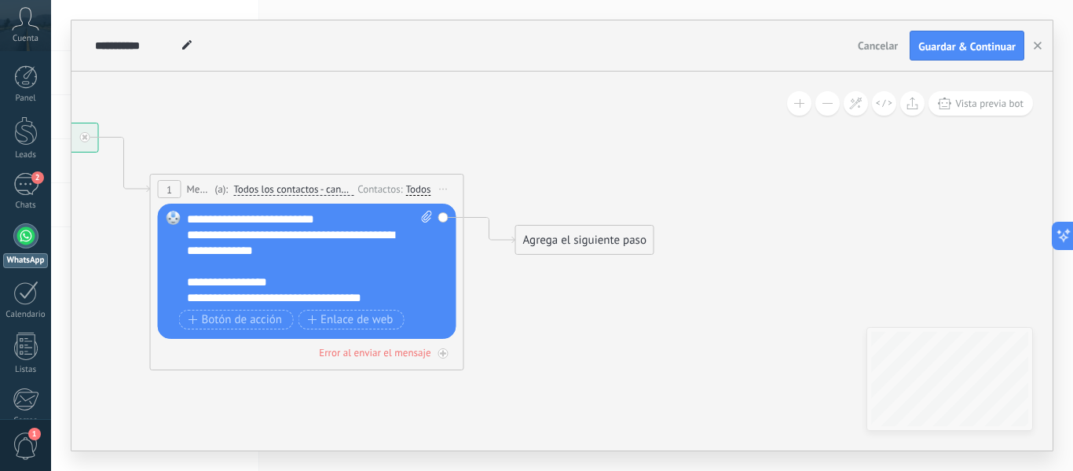
drag, startPoint x: 792, startPoint y: 167, endPoint x: 537, endPoint y: 163, distance: 255.3
click at [537, 163] on icon at bounding box center [283, 196] width 1421 height 933
click at [582, 236] on div "Agrega el siguiente paso" at bounding box center [584, 240] width 137 height 26
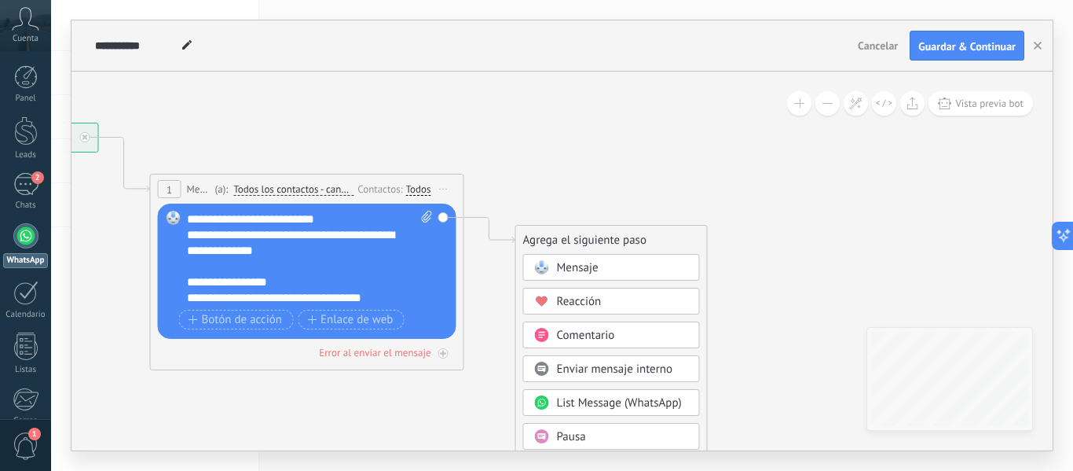
click at [584, 270] on span "Mensaje" at bounding box center [578, 267] width 42 height 15
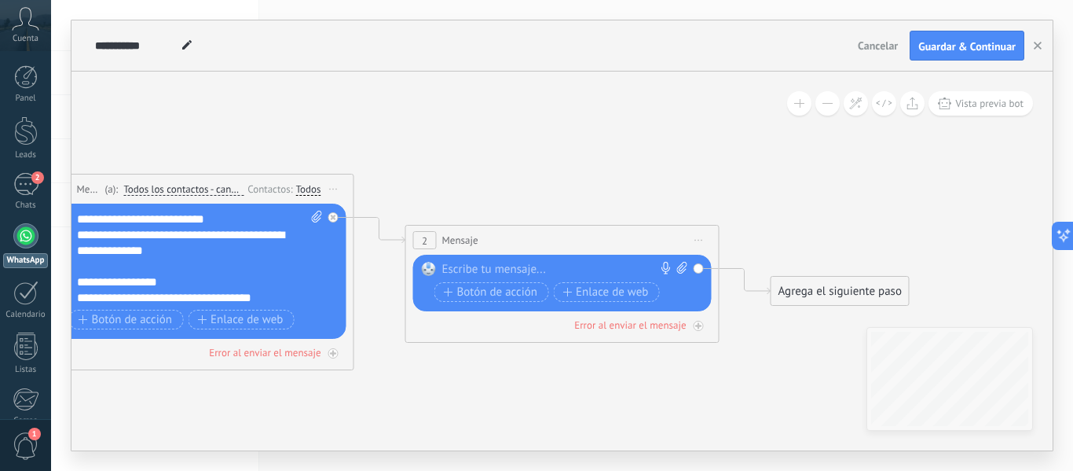
click at [525, 269] on div at bounding box center [558, 270] width 233 height 16
click at [591, 244] on div "2 Mensaje ******* (a): Todos los contactos - canales seleccionados Todos los co…" at bounding box center [562, 239] width 313 height 29
click at [566, 241] on div "2 Mensaje ******* (a): Todos los contactos - canales seleccionados Todos los co…" at bounding box center [562, 239] width 313 height 29
click at [701, 238] on span "Iniciar vista previa aquí Cambiar nombre Duplicar [GEOGRAPHIC_DATA]" at bounding box center [699, 240] width 25 height 23
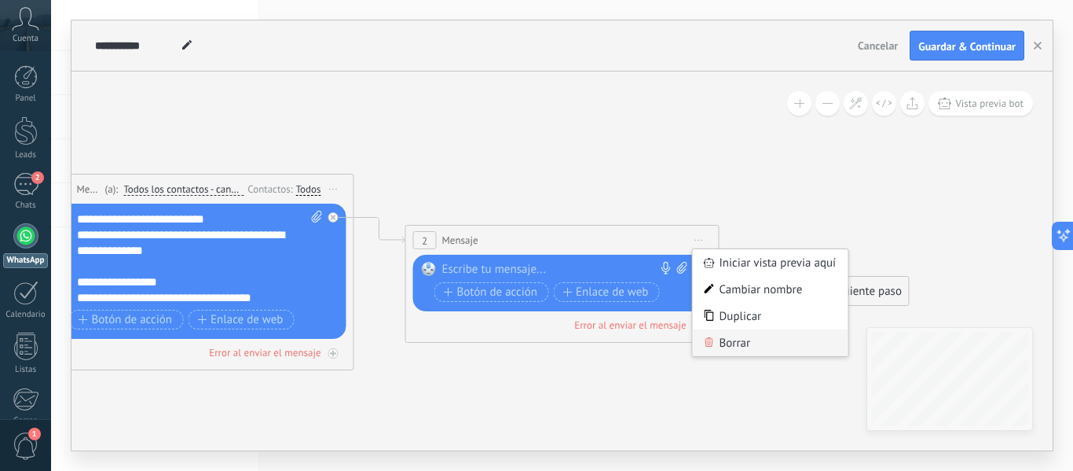
click at [721, 337] on div "Borrar" at bounding box center [771, 342] width 156 height 27
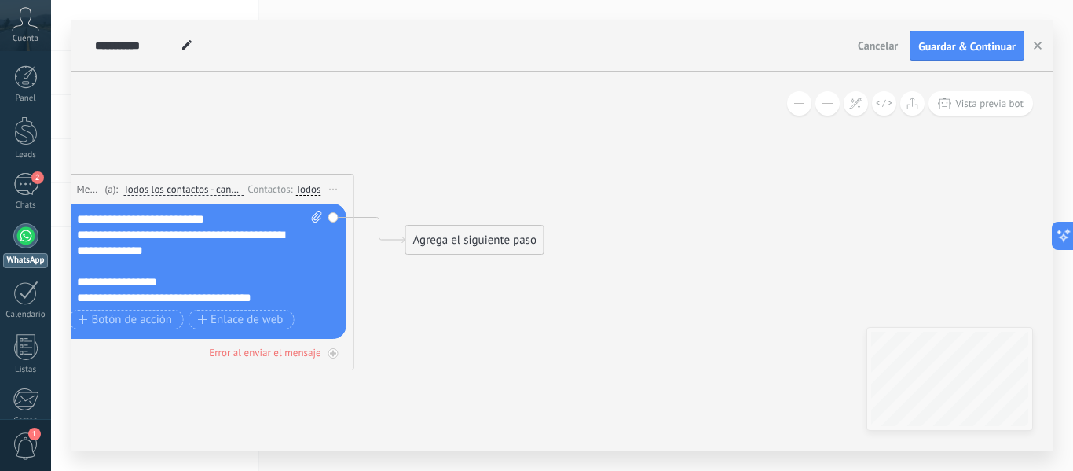
click at [469, 235] on div "Agrega el siguiente paso" at bounding box center [474, 240] width 137 height 26
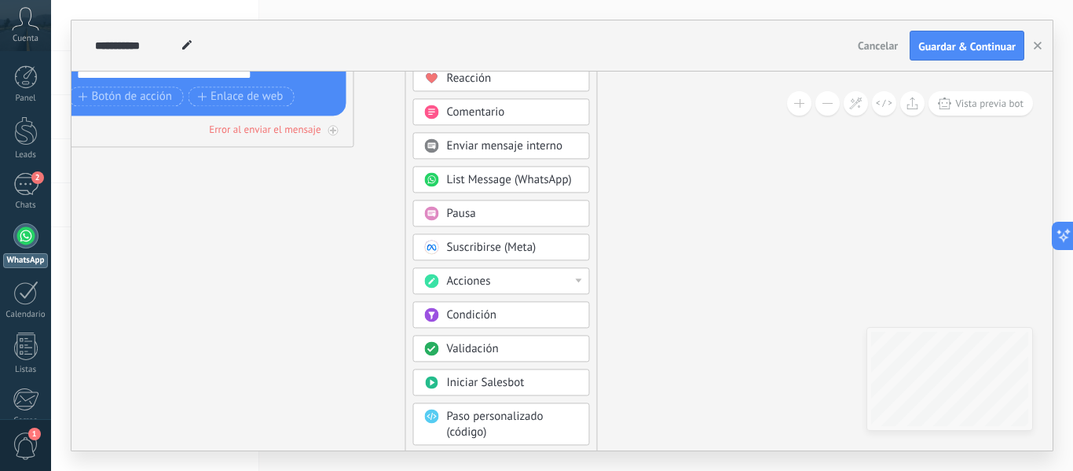
click at [532, 312] on div "Condición" at bounding box center [513, 315] width 132 height 16
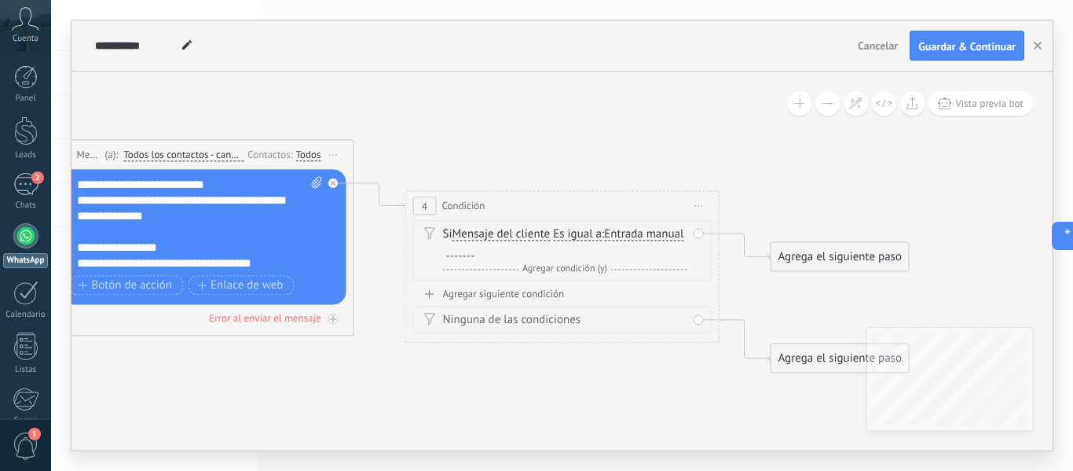
click at [570, 240] on span "Es igual a" at bounding box center [577, 234] width 49 height 13
click at [570, 240] on button "Es igual a" at bounding box center [643, 234] width 196 height 28
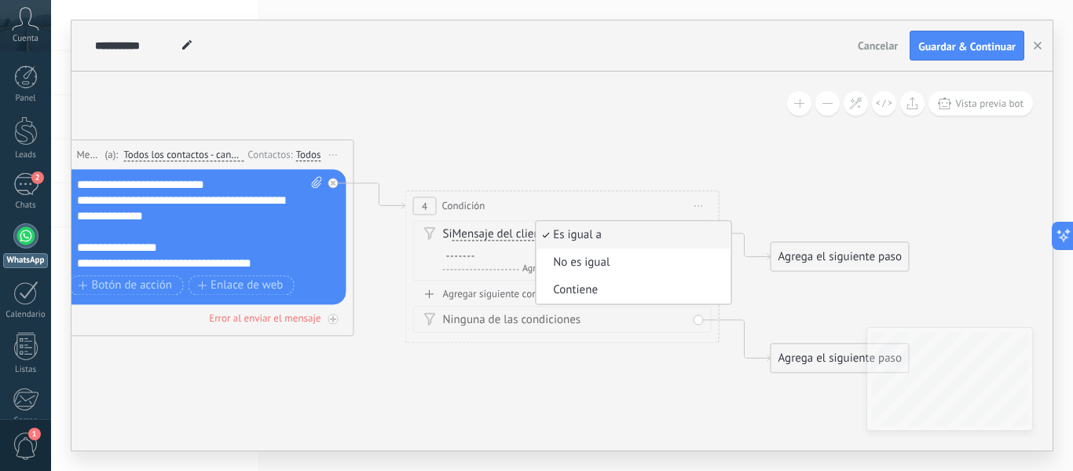
click at [661, 178] on icon at bounding box center [356, 230] width 1786 height 1070
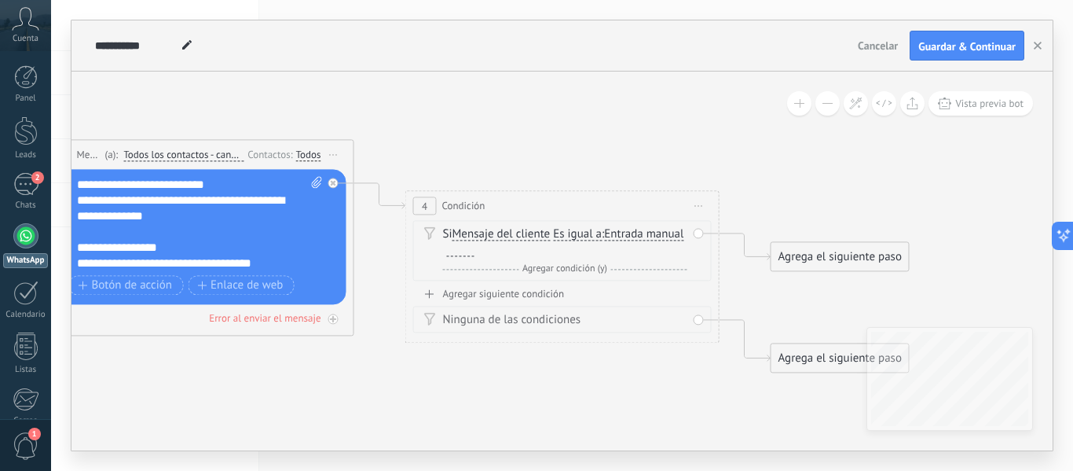
click at [566, 238] on span "Es igual a" at bounding box center [577, 234] width 49 height 13
click at [566, 238] on button "Es igual a" at bounding box center [643, 234] width 196 height 28
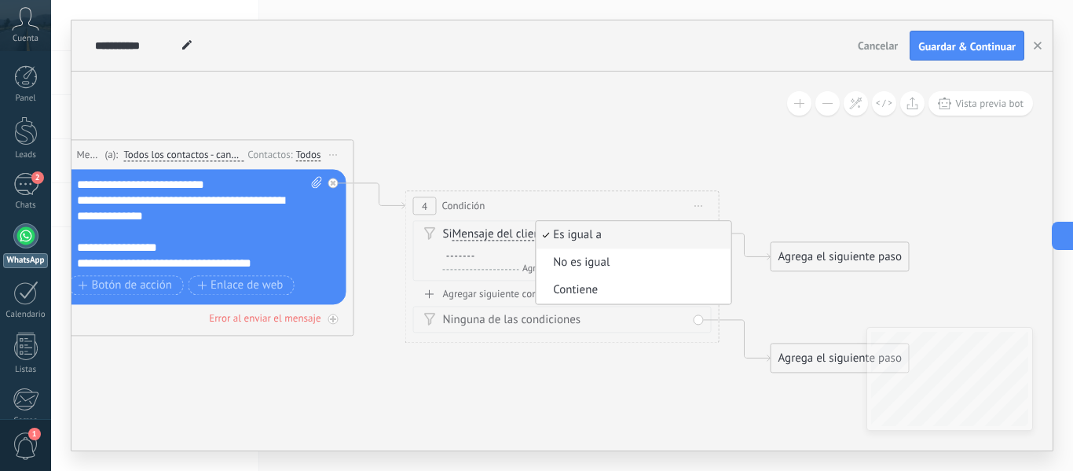
click at [644, 374] on icon at bounding box center [356, 230] width 1786 height 1070
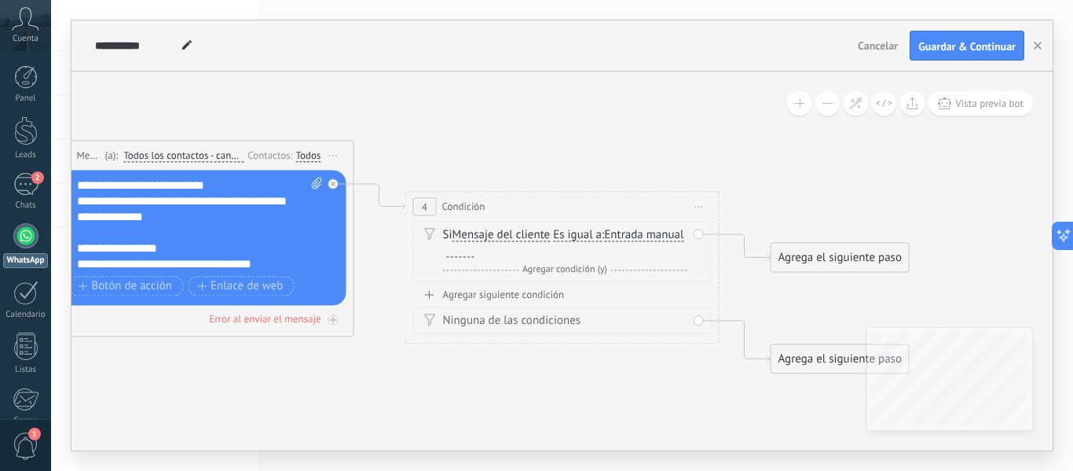
click at [697, 201] on span "Iniciar vista previa aquí Cambiar nombre Duplicar [GEOGRAPHIC_DATA]" at bounding box center [699, 206] width 25 height 23
click at [733, 315] on div "Borrar" at bounding box center [771, 308] width 156 height 27
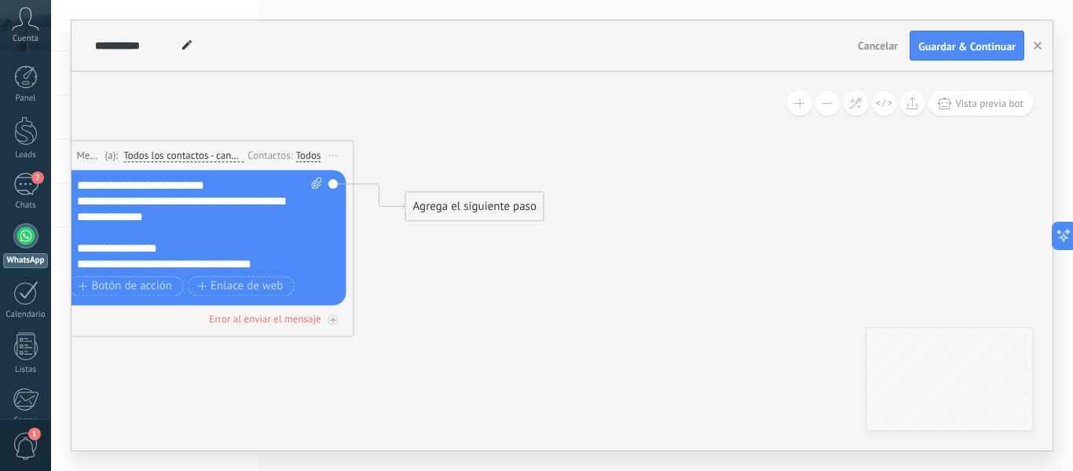
click at [496, 207] on div "Agrega el siguiente paso" at bounding box center [474, 206] width 137 height 26
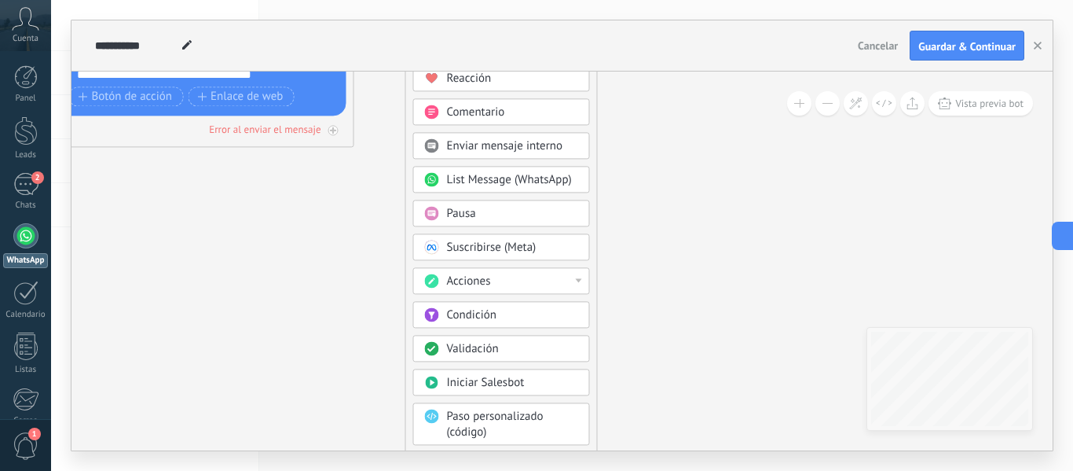
click at [562, 274] on div "Acciones" at bounding box center [513, 281] width 132 height 16
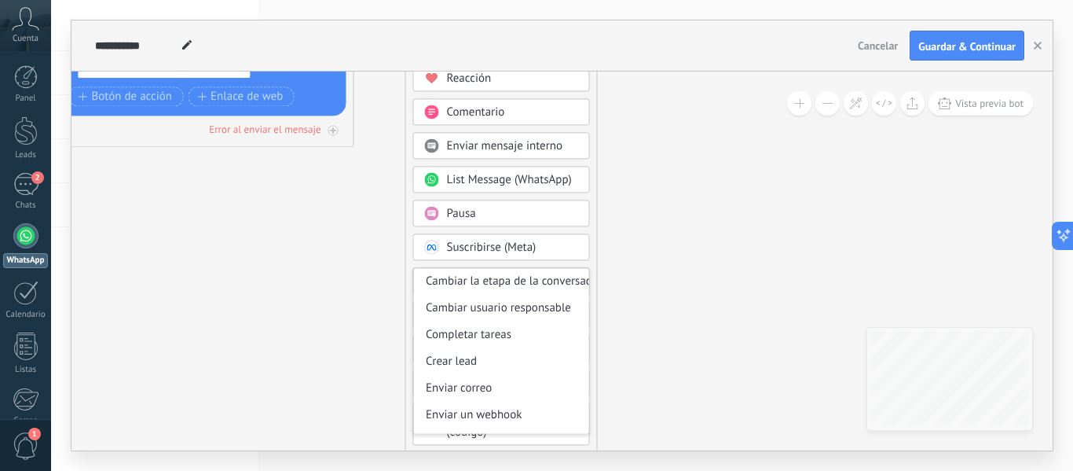
scroll to position [0, 0]
click at [645, 237] on icon at bounding box center [173, 23] width 1421 height 1033
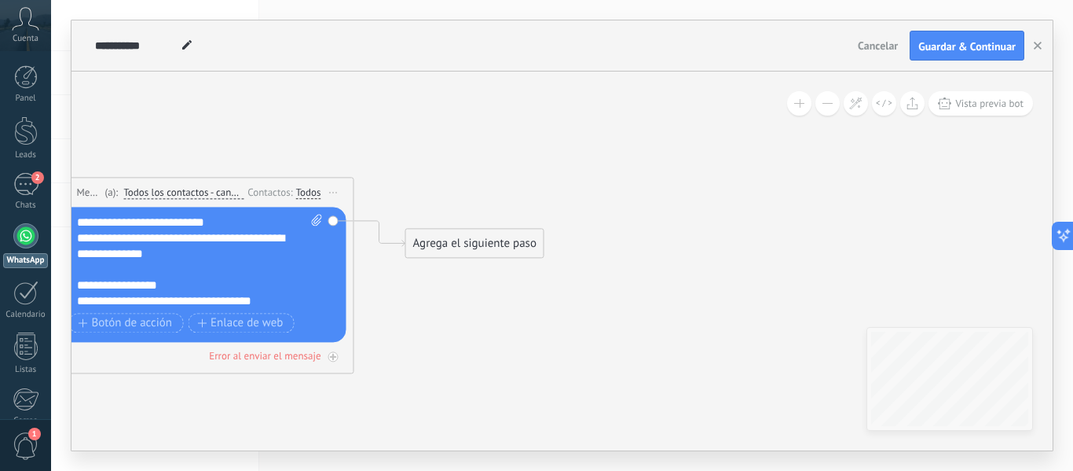
click at [493, 244] on div "Agrega el siguiente paso" at bounding box center [474, 243] width 137 height 26
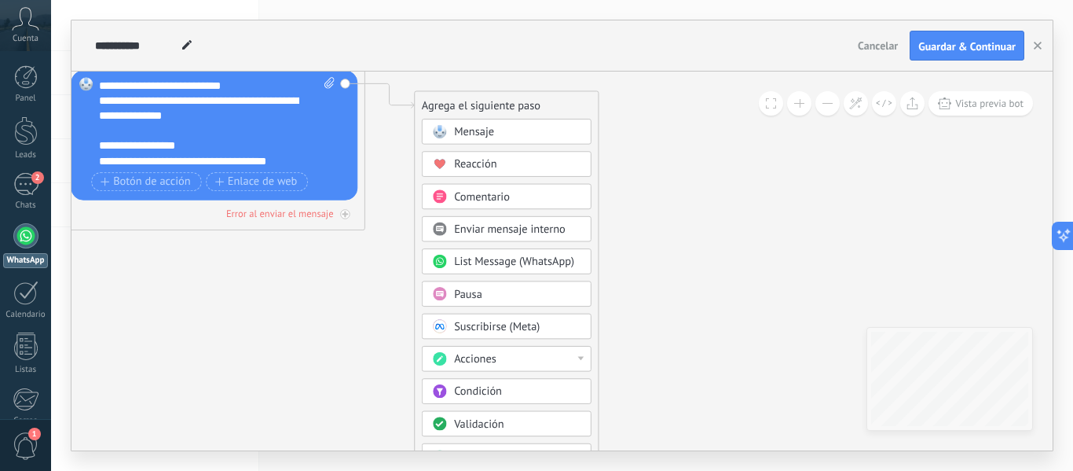
click at [488, 295] on div "Pausa" at bounding box center [517, 294] width 126 height 15
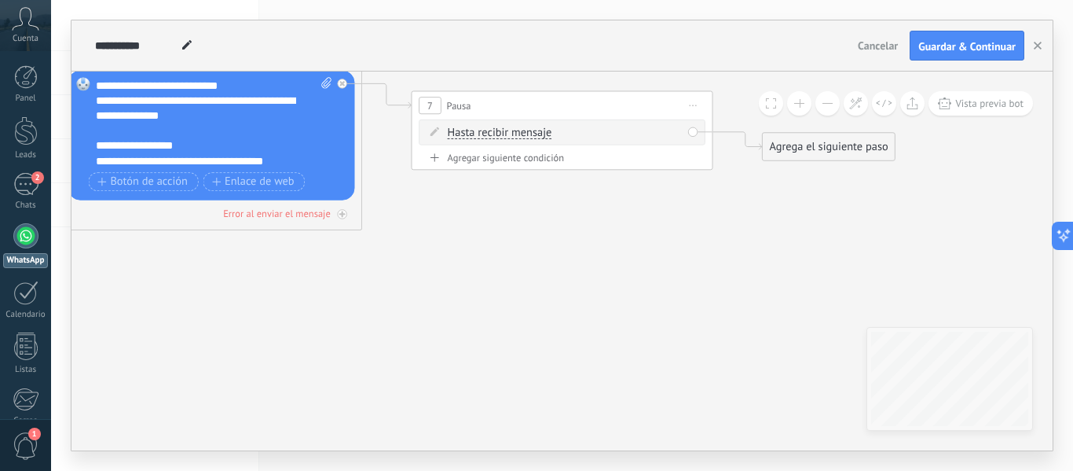
click at [535, 130] on span "Hasta recibir mensaje" at bounding box center [500, 133] width 104 height 12
click at [535, 130] on button "Hasta recibir mensaje" at bounding box center [534, 132] width 189 height 27
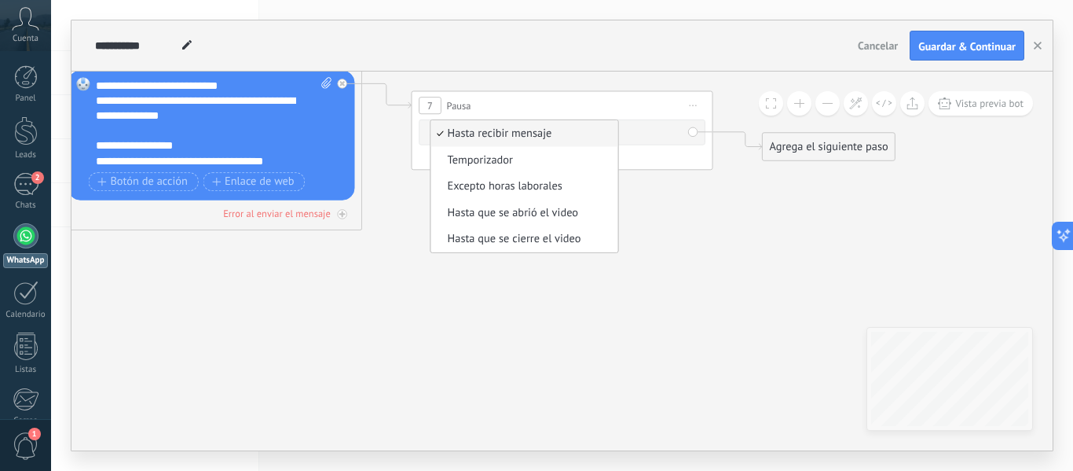
click at [654, 132] on div "Hasta recibir mensaje Hasta recibir mensaje Temporizador Excepto horas laborale…" at bounding box center [565, 133] width 235 height 15
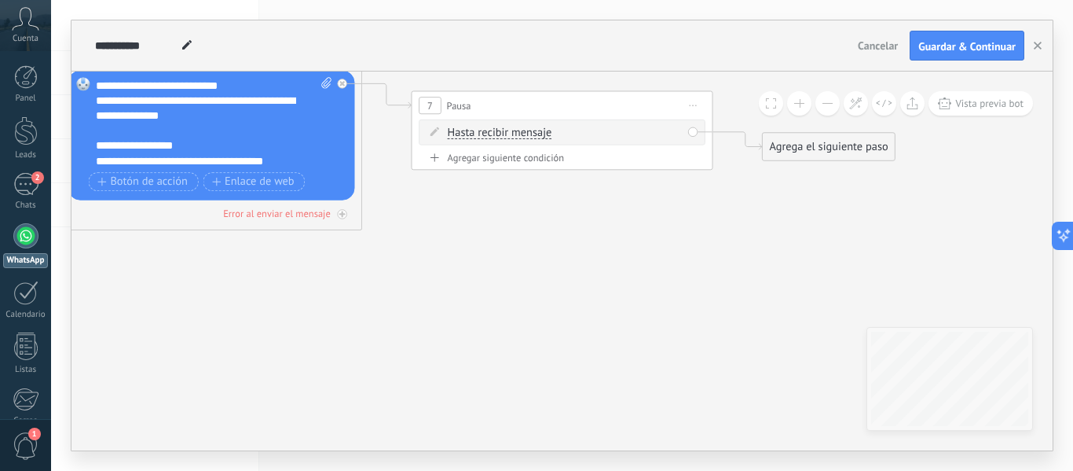
click at [517, 135] on span "Hasta recibir mensaje" at bounding box center [500, 133] width 104 height 12
click at [517, 135] on button "Hasta recibir mensaje" at bounding box center [534, 132] width 189 height 27
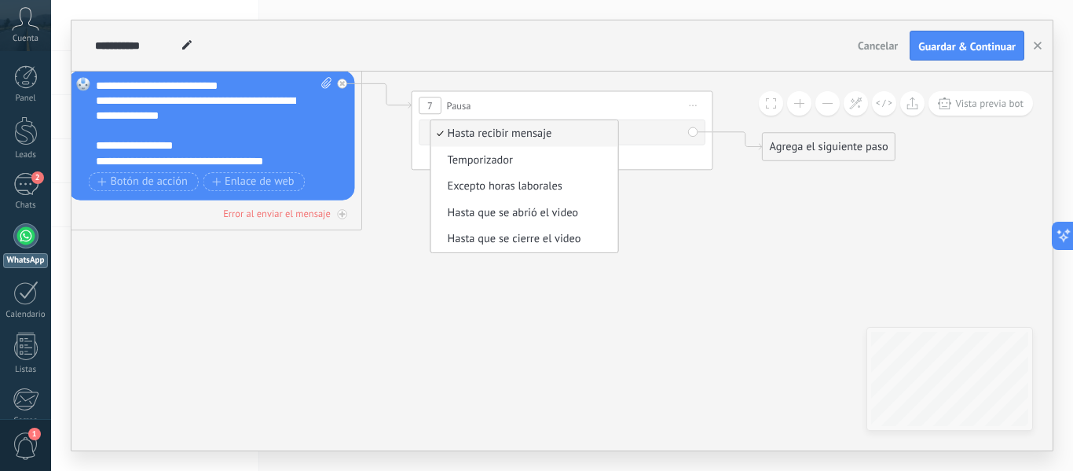
click at [619, 133] on div "Hasta recibir mensaje Hasta recibir mensaje Temporizador Excepto horas laborale…" at bounding box center [565, 133] width 235 height 15
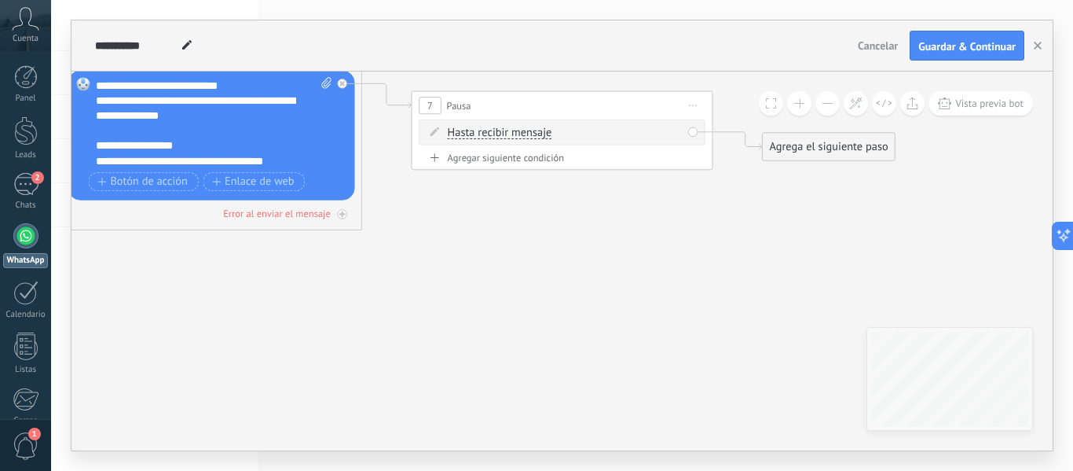
click at [695, 106] on icon at bounding box center [694, 105] width 8 height 2
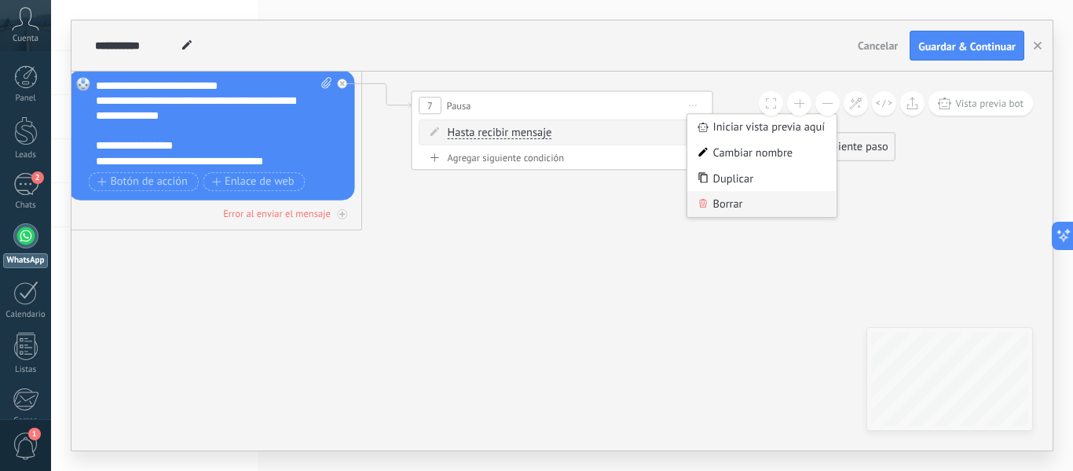
click at [731, 207] on div "Borrar" at bounding box center [761, 204] width 149 height 26
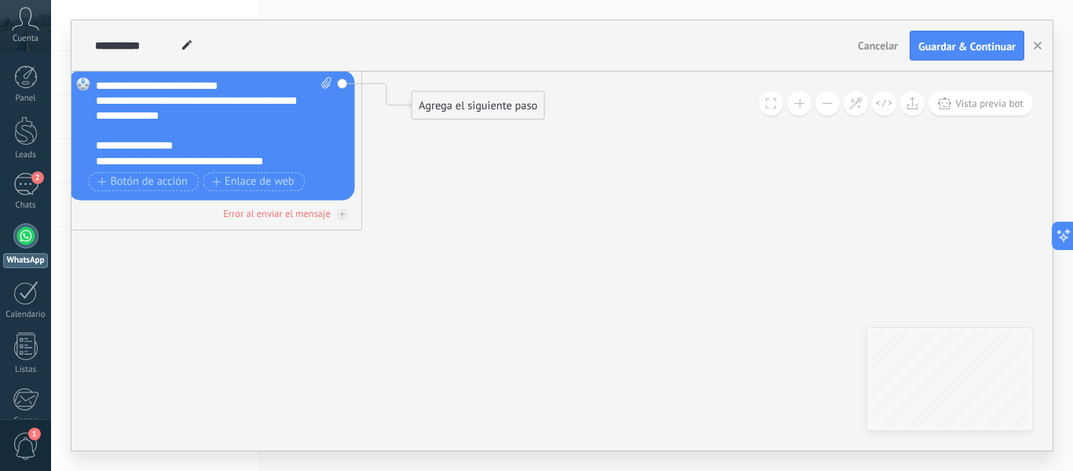
click at [475, 98] on div "Agrega el siguiente paso" at bounding box center [478, 105] width 132 height 25
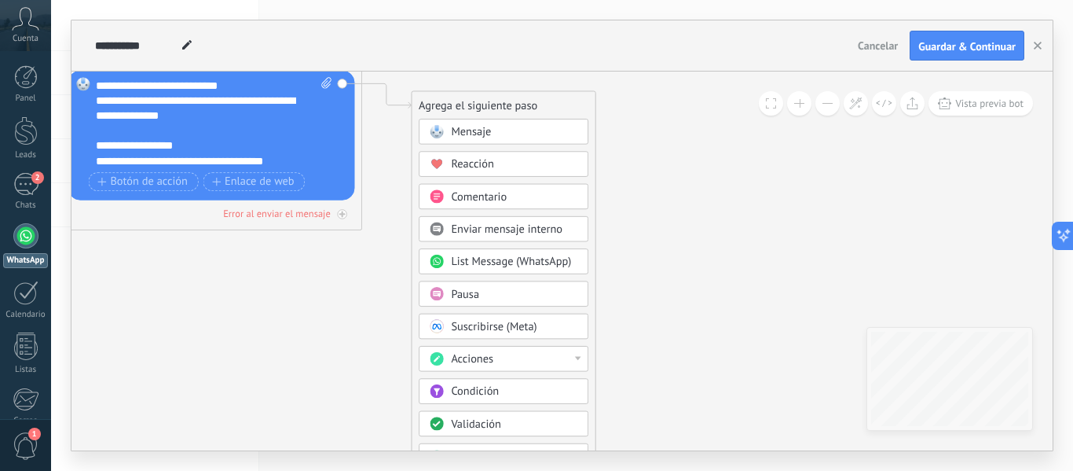
click at [527, 134] on div "Mensaje" at bounding box center [514, 132] width 126 height 15
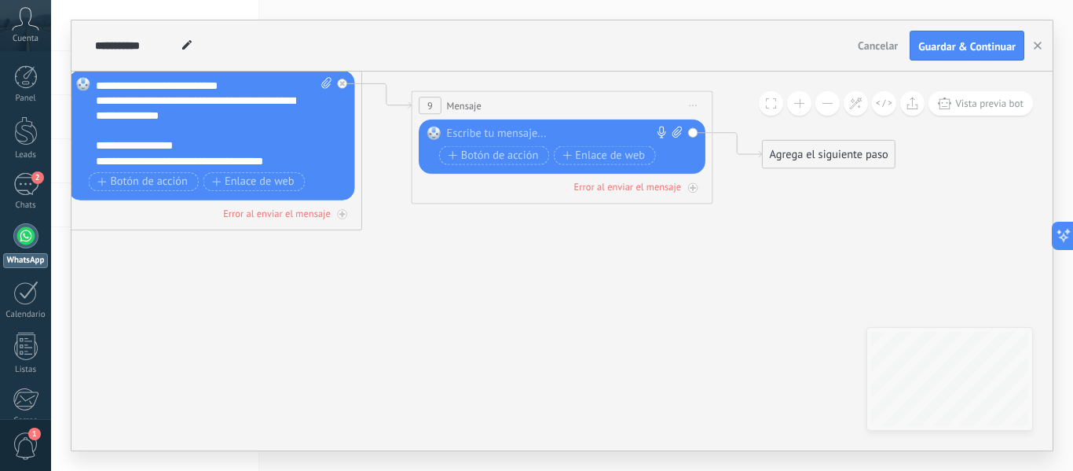
click at [515, 137] on div at bounding box center [559, 133] width 224 height 15
click at [687, 108] on span "Iniciar vista previa aquí Cambiar nombre Duplicar [GEOGRAPHIC_DATA]" at bounding box center [693, 105] width 24 height 22
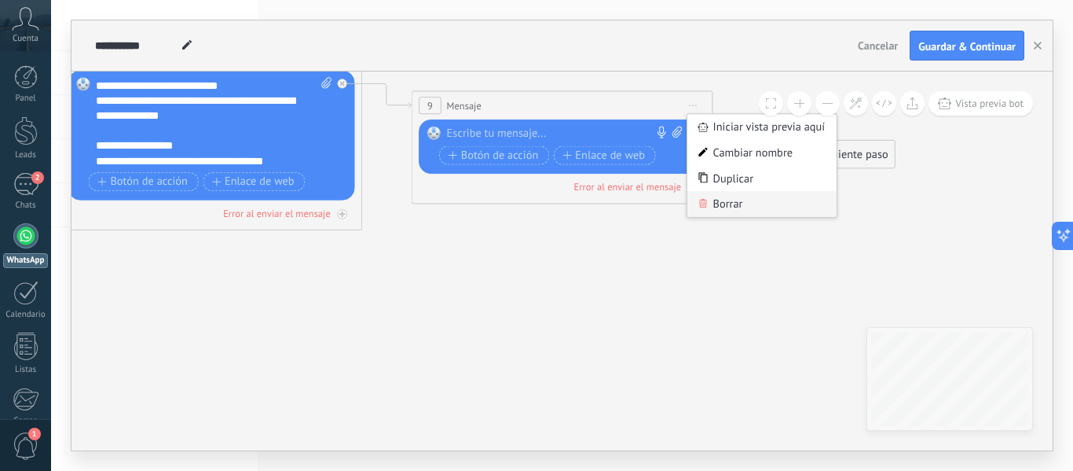
click at [731, 210] on div "Borrar" at bounding box center [761, 204] width 149 height 26
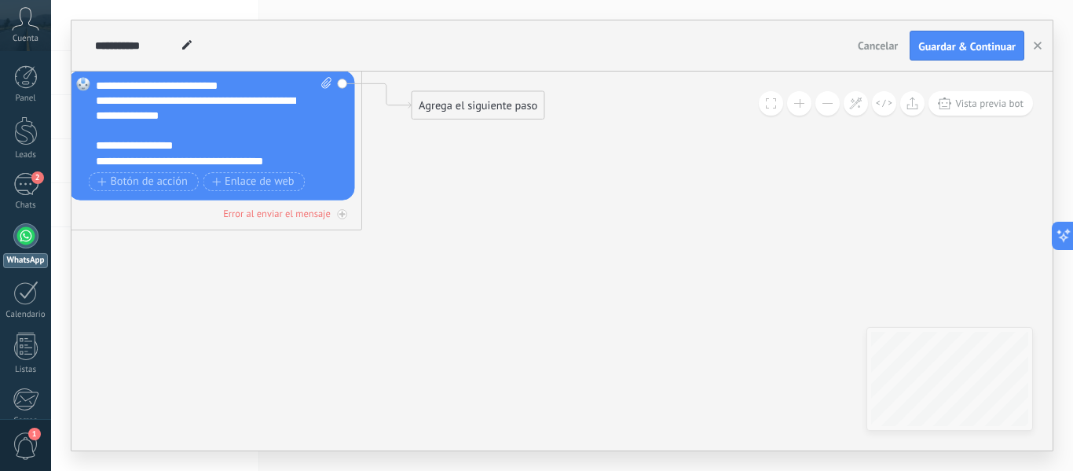
click at [494, 106] on div "Agrega el siguiente paso" at bounding box center [478, 105] width 132 height 25
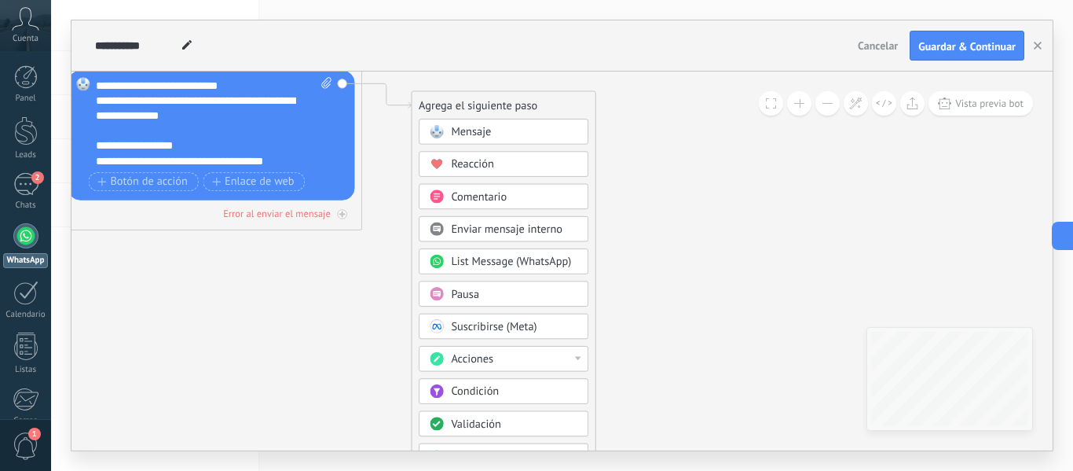
click at [494, 134] on div "Mensaje" at bounding box center [514, 132] width 126 height 15
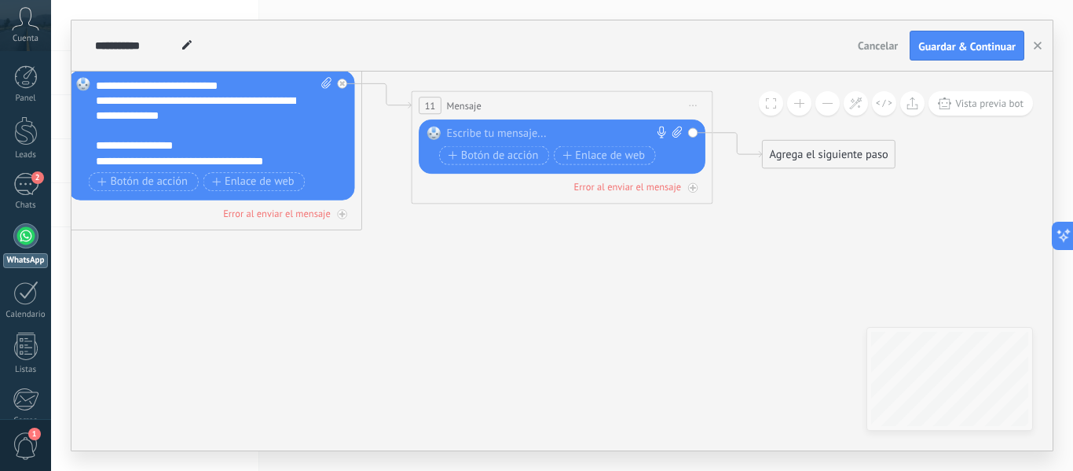
click at [530, 133] on div at bounding box center [559, 133] width 224 height 15
click at [695, 105] on icon at bounding box center [694, 105] width 8 height 2
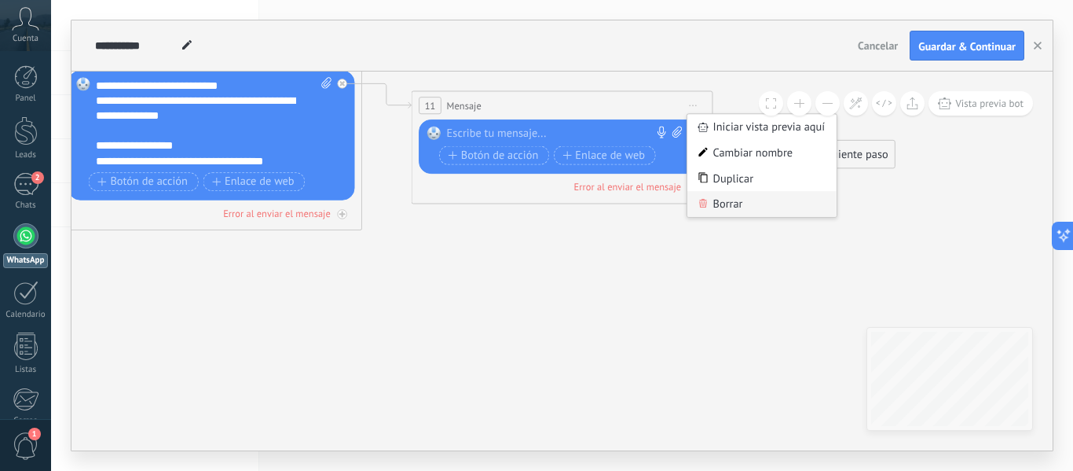
click at [719, 200] on div "Borrar" at bounding box center [761, 204] width 149 height 26
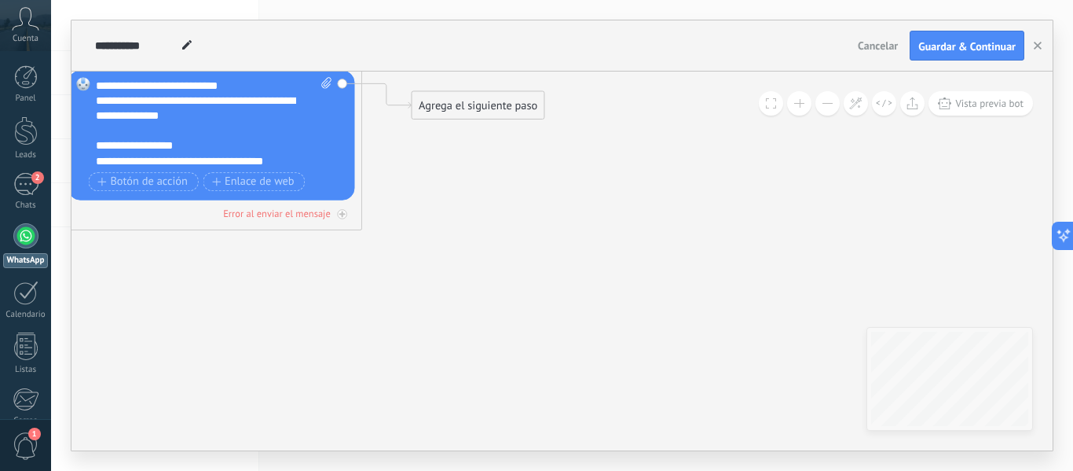
click at [512, 112] on div "Agrega el siguiente paso" at bounding box center [478, 105] width 132 height 25
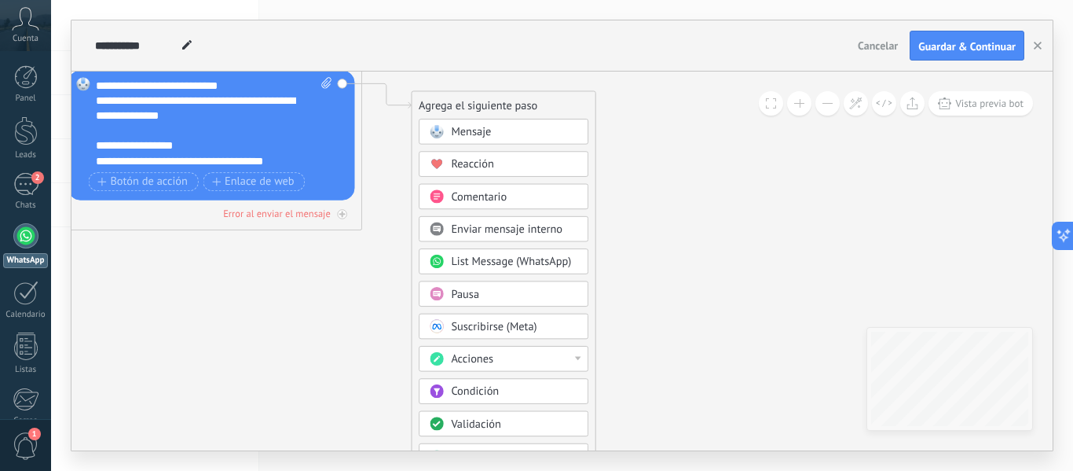
click at [506, 164] on div "Reacción" at bounding box center [514, 164] width 126 height 15
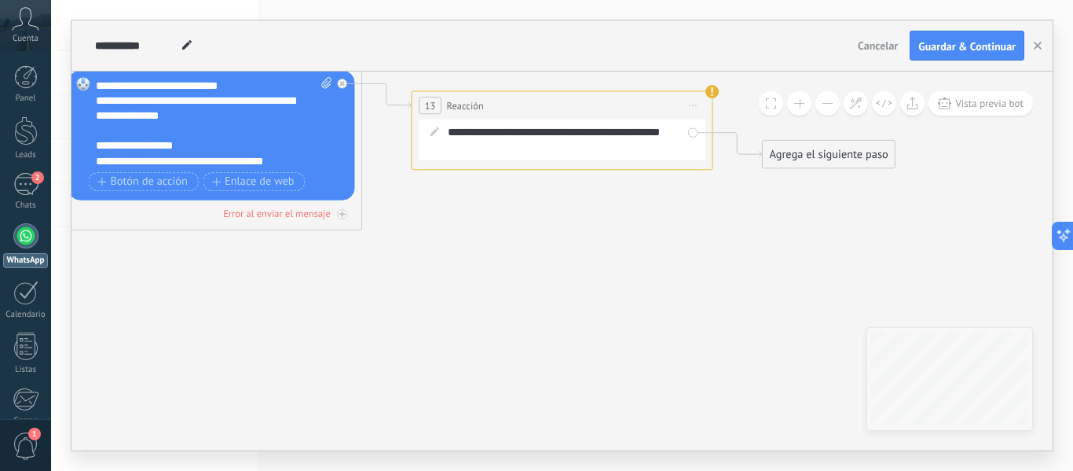
click at [695, 101] on span "Iniciar vista previa aquí Cambiar nombre Duplicar [GEOGRAPHIC_DATA]" at bounding box center [693, 105] width 24 height 22
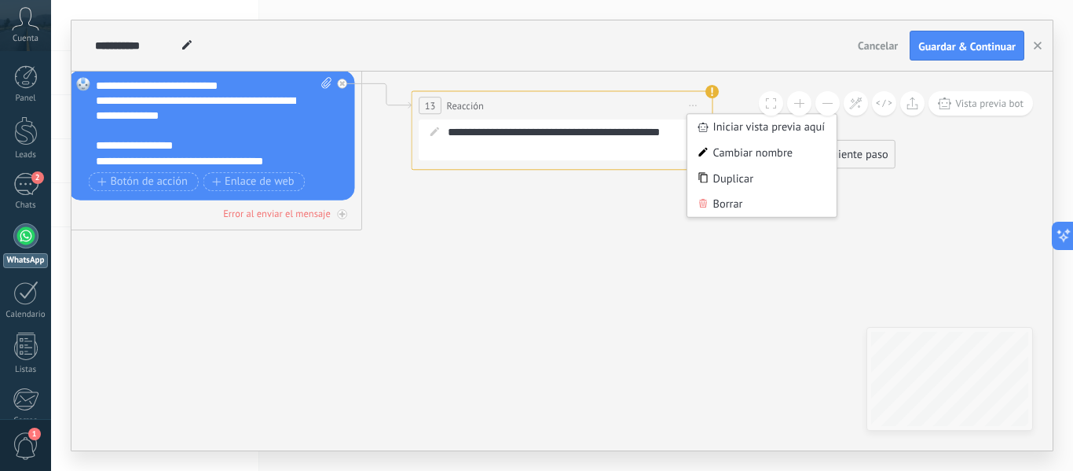
click at [709, 203] on div "Borrar" at bounding box center [761, 204] width 149 height 26
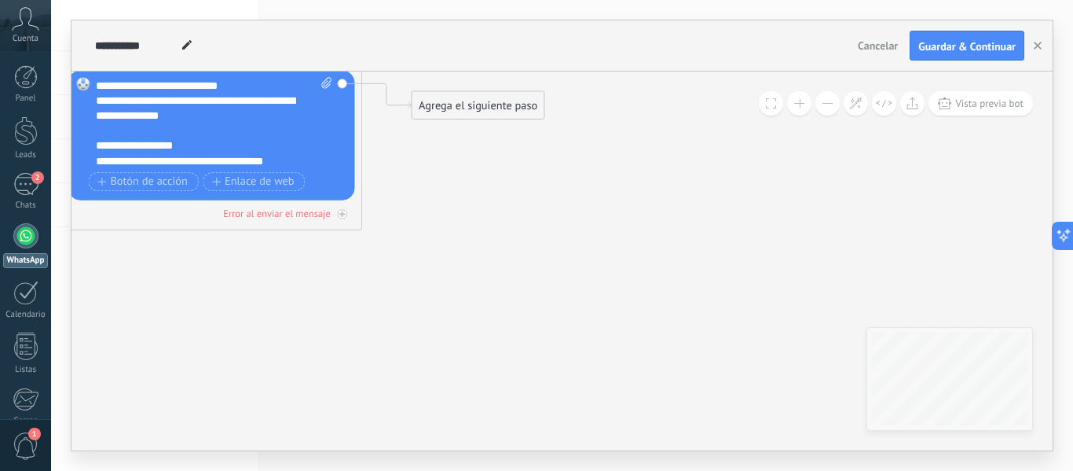
click at [485, 108] on div "Agrega el siguiente paso" at bounding box center [478, 105] width 132 height 25
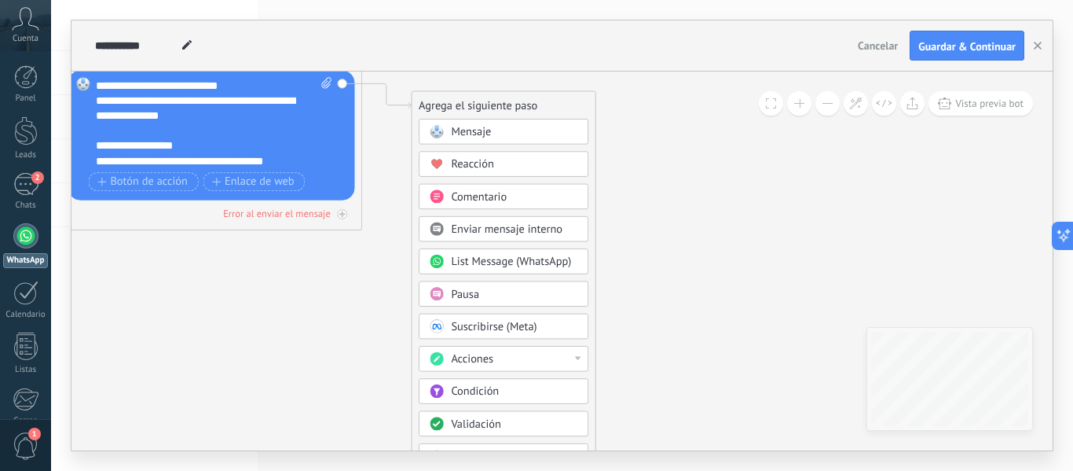
click at [504, 198] on span "Comentario" at bounding box center [479, 196] width 56 height 14
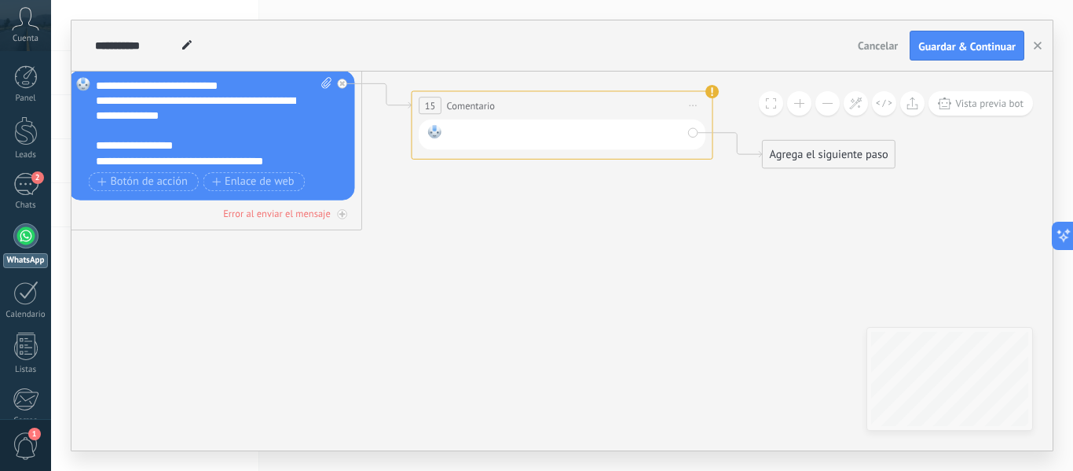
drag, startPoint x: 577, startPoint y: 130, endPoint x: 592, endPoint y: 126, distance: 15.3
click at [577, 130] on div at bounding box center [565, 135] width 235 height 20
click at [700, 100] on span "Iniciar vista previa aquí Cambiar nombre Duplicar [GEOGRAPHIC_DATA]" at bounding box center [693, 105] width 24 height 22
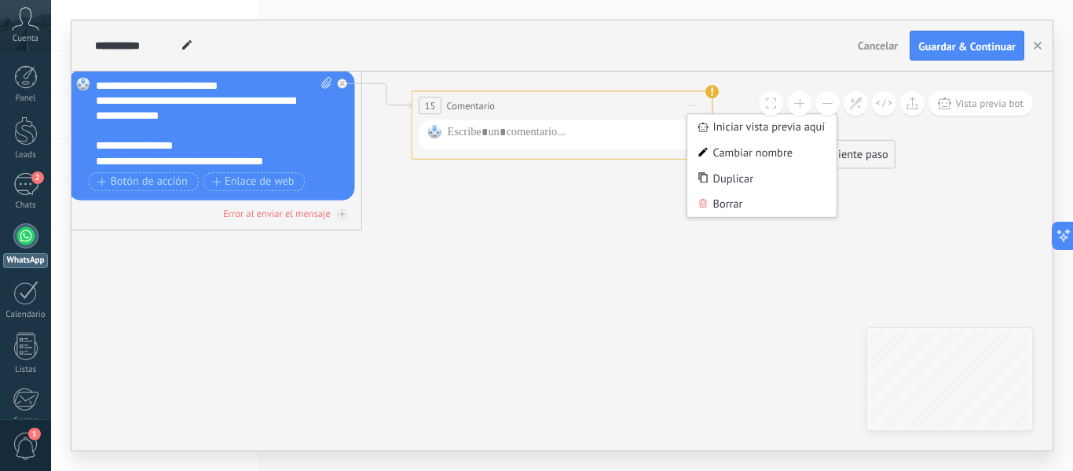
drag, startPoint x: 702, startPoint y: 205, endPoint x: 691, endPoint y: 200, distance: 12.3
click at [703, 205] on icon at bounding box center [702, 203] width 9 height 9
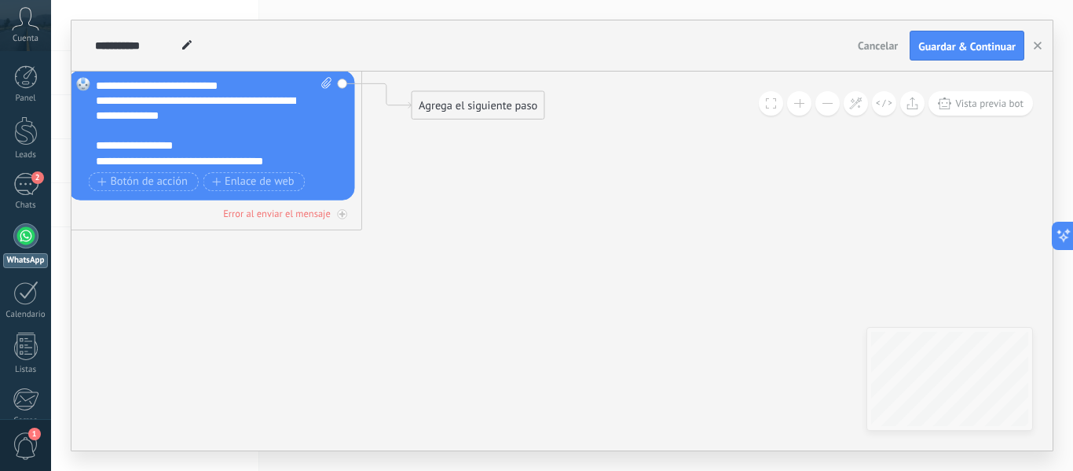
click at [485, 112] on div "Agrega el siguiente paso" at bounding box center [478, 105] width 132 height 25
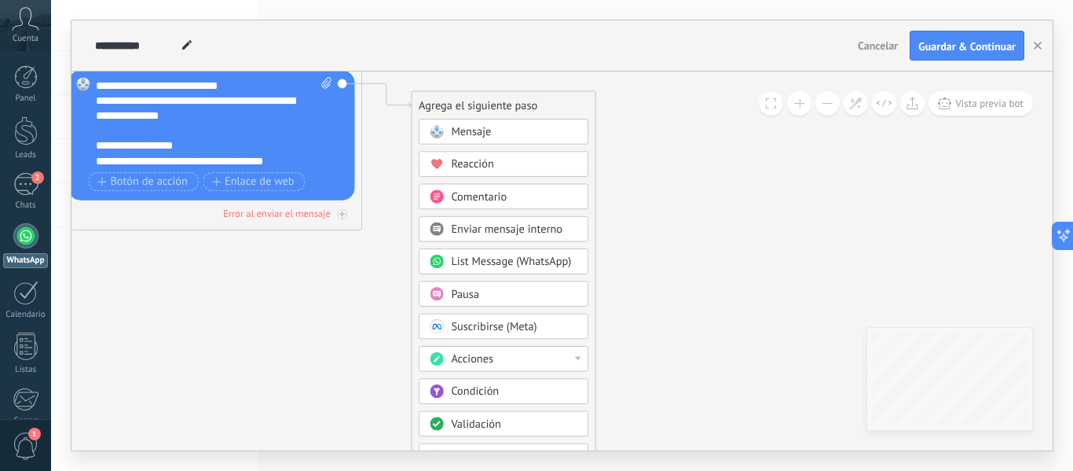
click at [527, 231] on span "Enviar mensaje interno" at bounding box center [507, 229] width 112 height 14
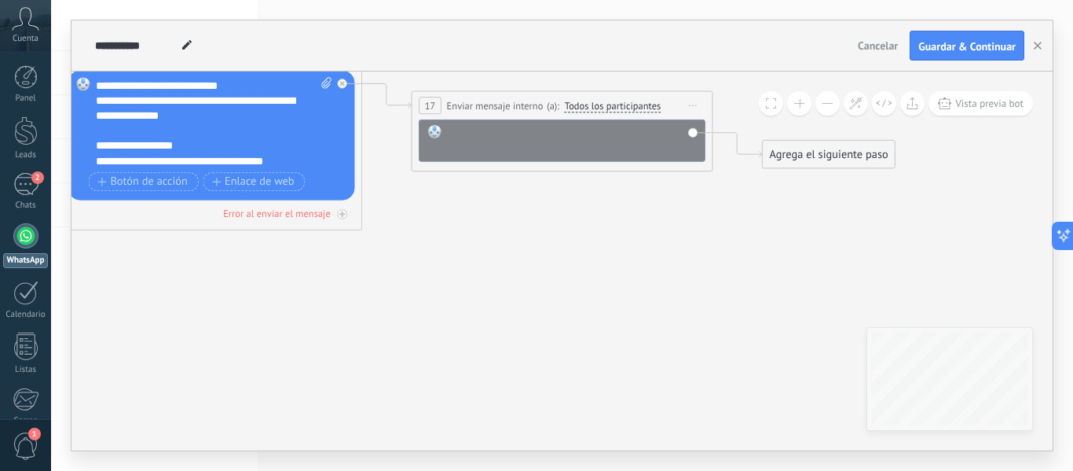
click at [531, 149] on div at bounding box center [573, 140] width 250 height 30
click at [539, 135] on div at bounding box center [573, 140] width 250 height 30
click at [691, 108] on span "Iniciar vista previa aquí Cambiar nombre Duplicar [GEOGRAPHIC_DATA]" at bounding box center [693, 105] width 24 height 22
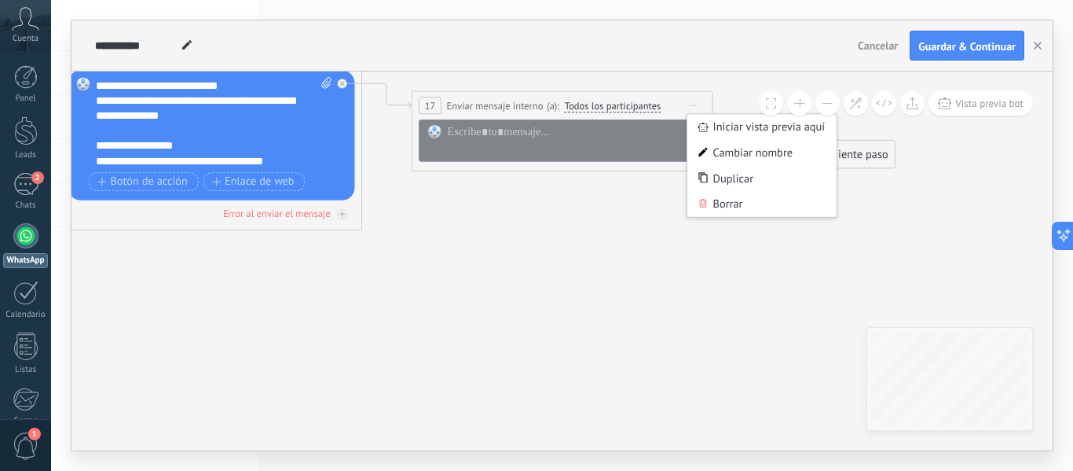
click at [606, 103] on span "Todos los participantes" at bounding box center [613, 106] width 97 height 12
click at [606, 103] on button "Todos los participantes" at bounding box center [651, 106] width 189 height 27
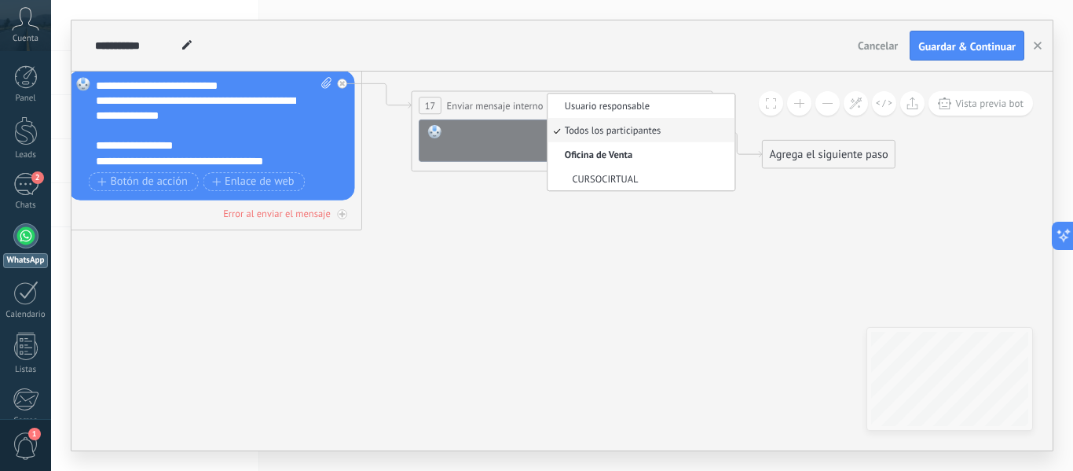
click at [511, 142] on div at bounding box center [573, 140] width 250 height 30
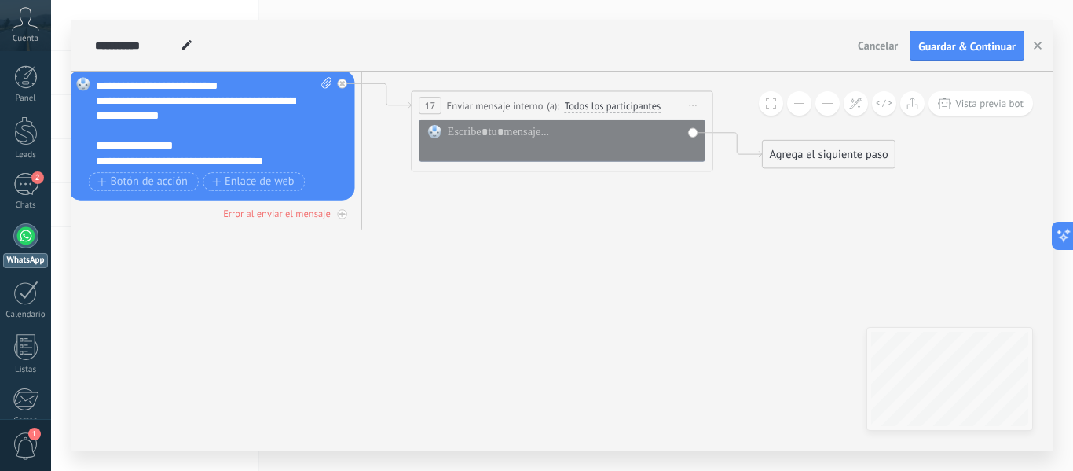
click at [695, 106] on icon at bounding box center [694, 105] width 8 height 2
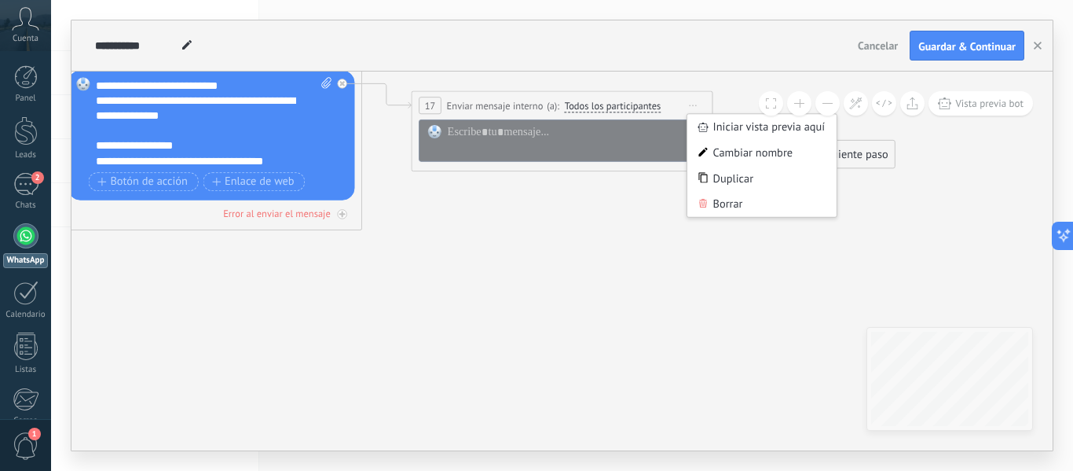
click at [718, 199] on div "Borrar" at bounding box center [761, 204] width 149 height 26
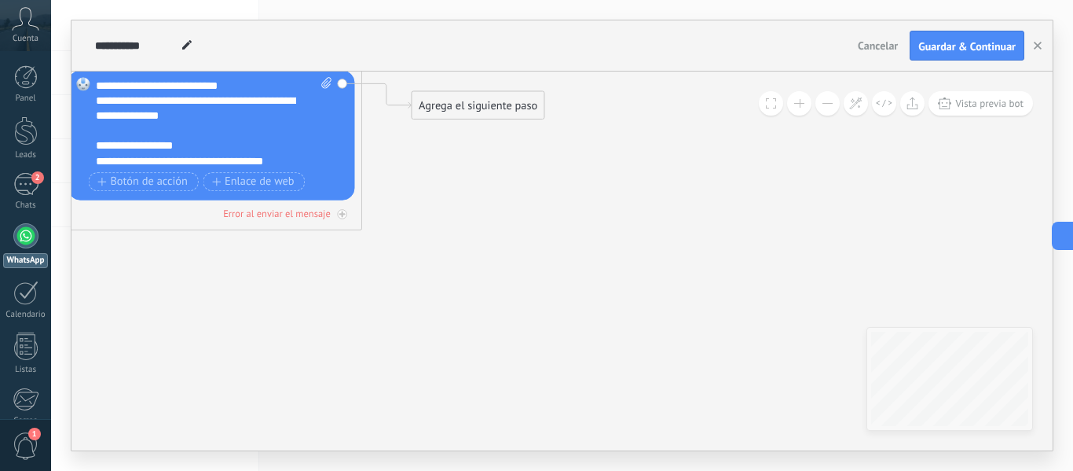
click at [463, 104] on div "Agrega el siguiente paso" at bounding box center [478, 105] width 132 height 25
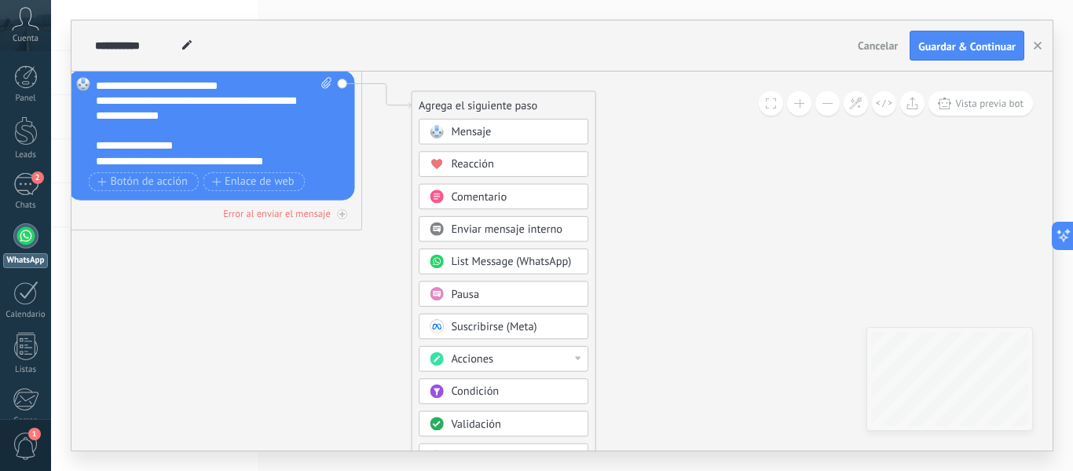
click at [533, 263] on span "List Message (WhatsApp)" at bounding box center [511, 262] width 120 height 14
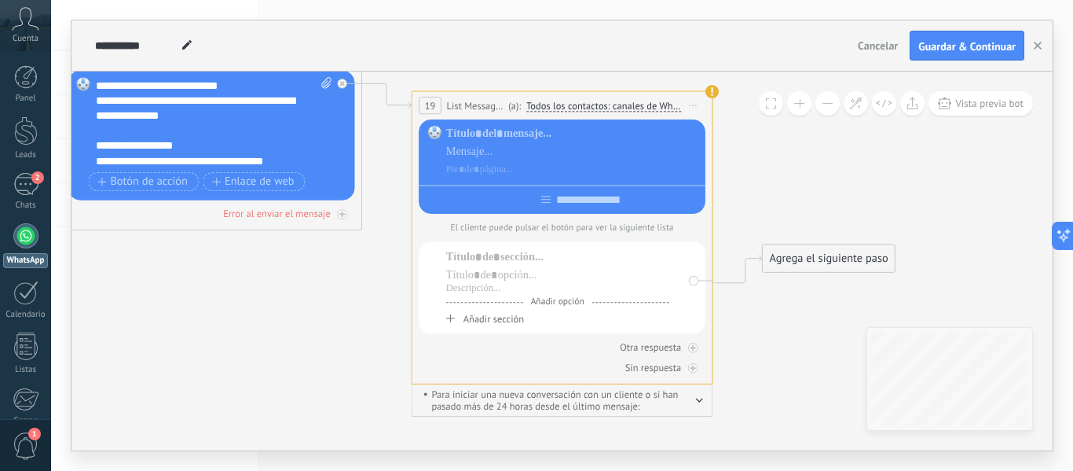
click at [692, 103] on span "Iniciar vista previa aquí Cambiar nombre Duplicar [GEOGRAPHIC_DATA]" at bounding box center [693, 105] width 24 height 22
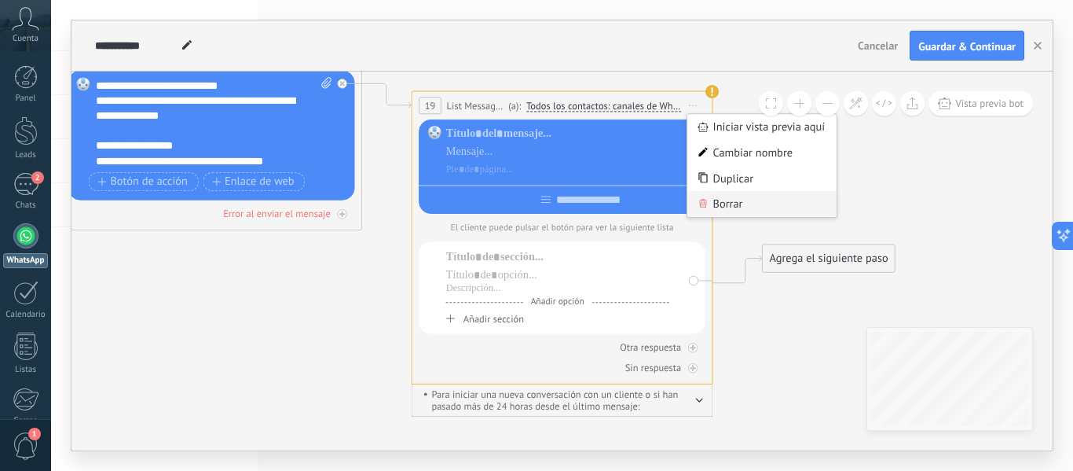
click at [730, 204] on div "Borrar" at bounding box center [761, 204] width 149 height 26
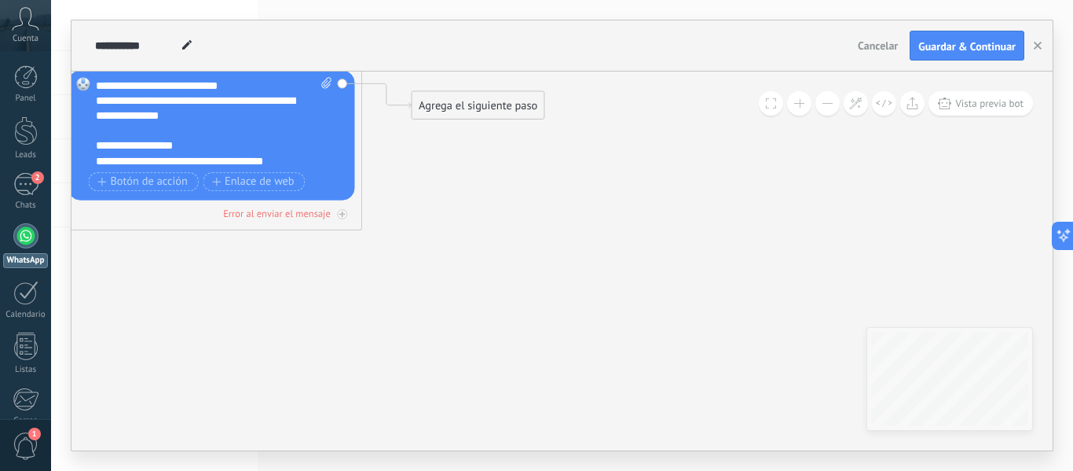
click at [481, 108] on div "Agrega el siguiente paso" at bounding box center [478, 105] width 132 height 25
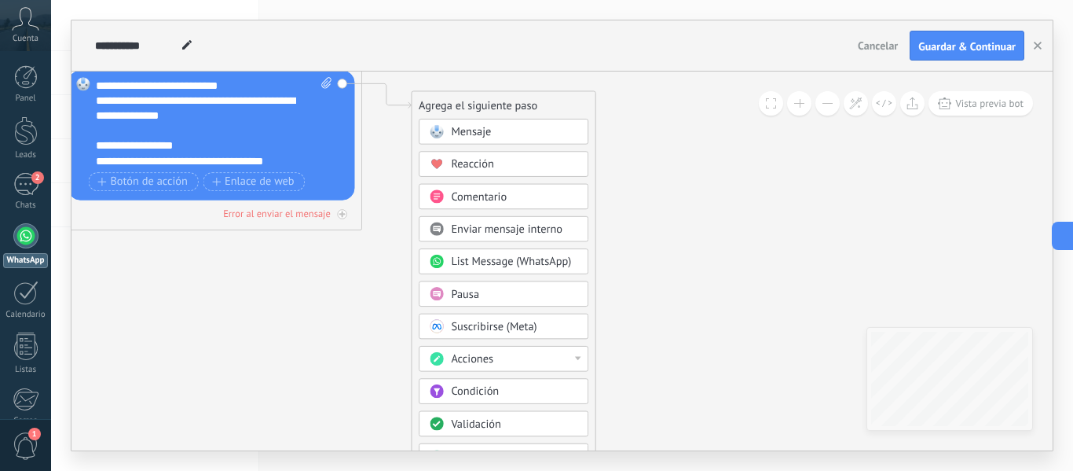
click at [544, 295] on div "Pausa" at bounding box center [514, 294] width 126 height 15
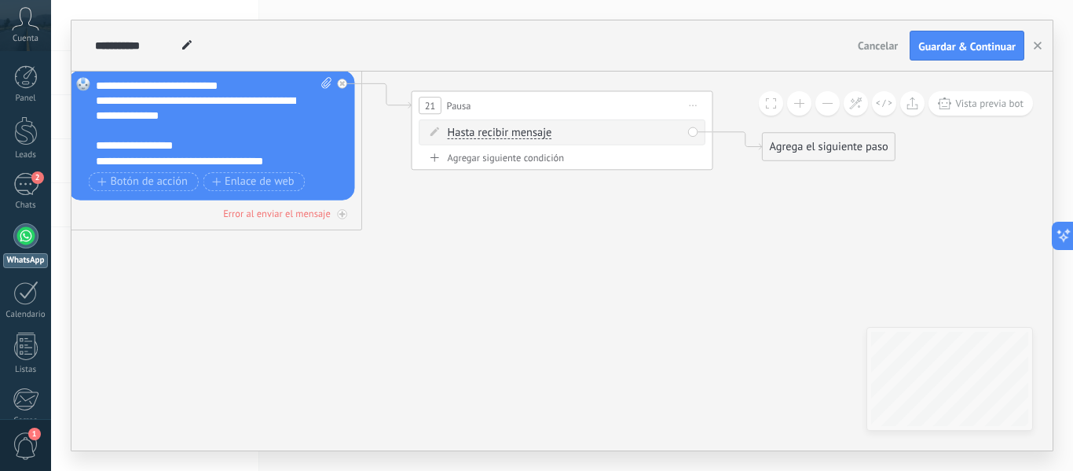
click at [515, 126] on div "Hasta recibir mensaje Hasta recibir mensaje Temporizador Excepto horas laborale…" at bounding box center [565, 133] width 235 height 15
click at [514, 137] on span "Hasta recibir mensaje" at bounding box center [500, 133] width 104 height 12
click at [514, 137] on button "Hasta recibir mensaje" at bounding box center [534, 132] width 189 height 27
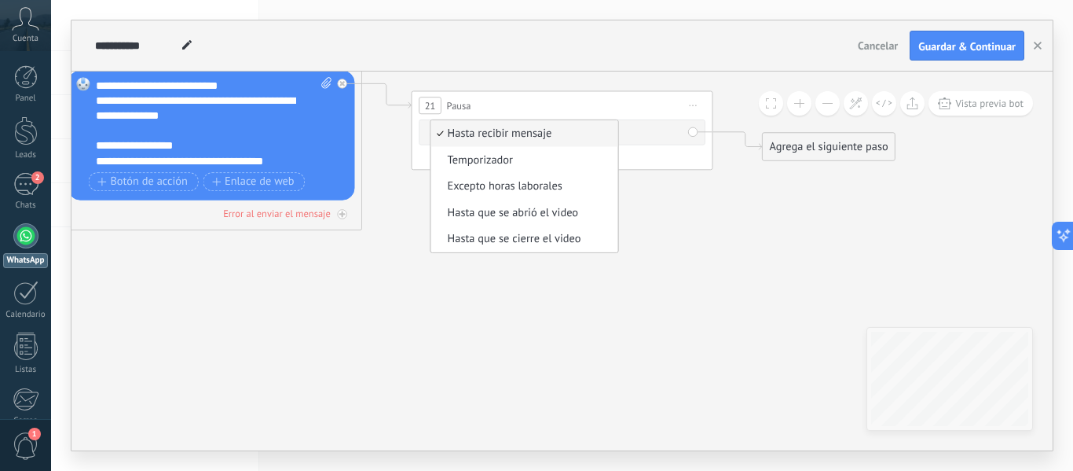
click at [690, 104] on span "Iniciar vista previa aquí Cambiar nombre Duplicar [GEOGRAPHIC_DATA]" at bounding box center [693, 105] width 24 height 22
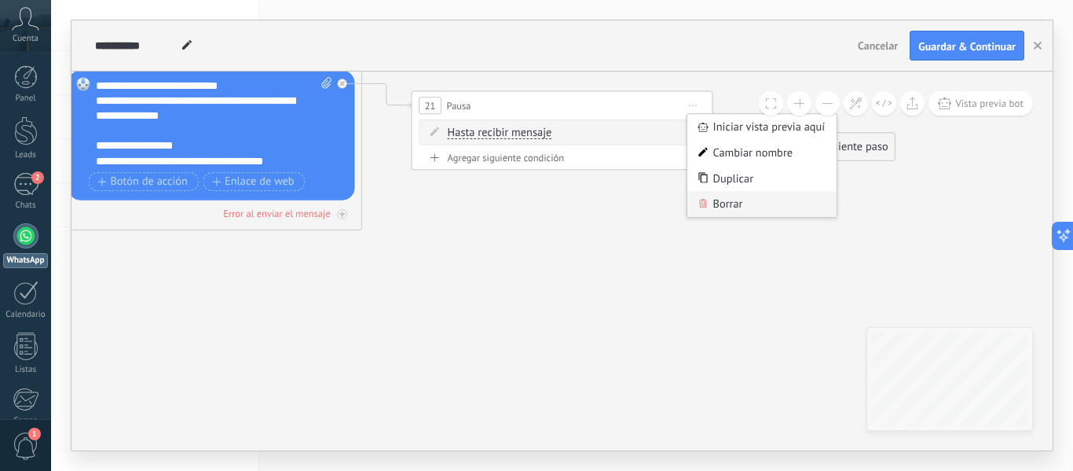
click at [710, 209] on div "Borrar" at bounding box center [761, 204] width 149 height 26
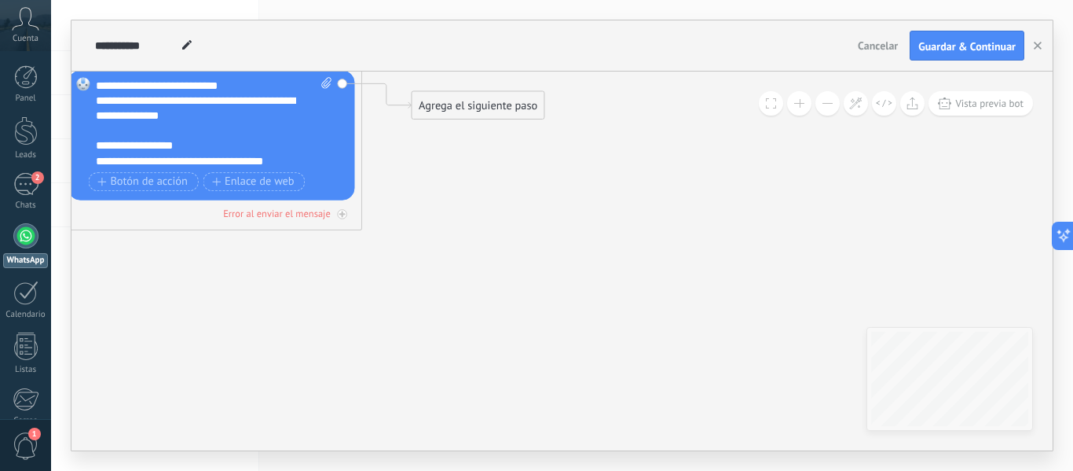
click at [507, 107] on div "Agrega el siguiente paso" at bounding box center [478, 105] width 132 height 25
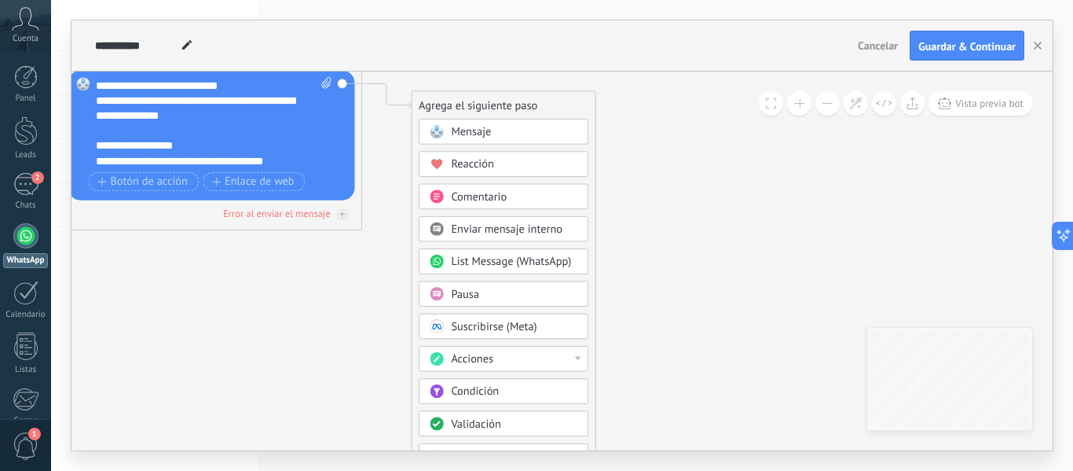
click at [529, 325] on span "Suscribirse (Meta)" at bounding box center [494, 326] width 86 height 14
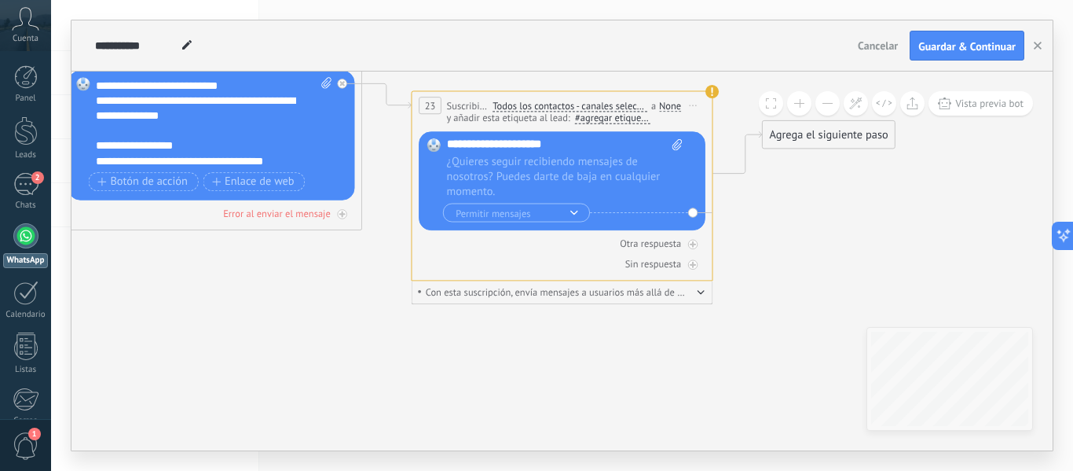
click at [690, 107] on span "Iniciar vista previa aquí Cambiar nombre Duplicar [GEOGRAPHIC_DATA]" at bounding box center [693, 105] width 24 height 22
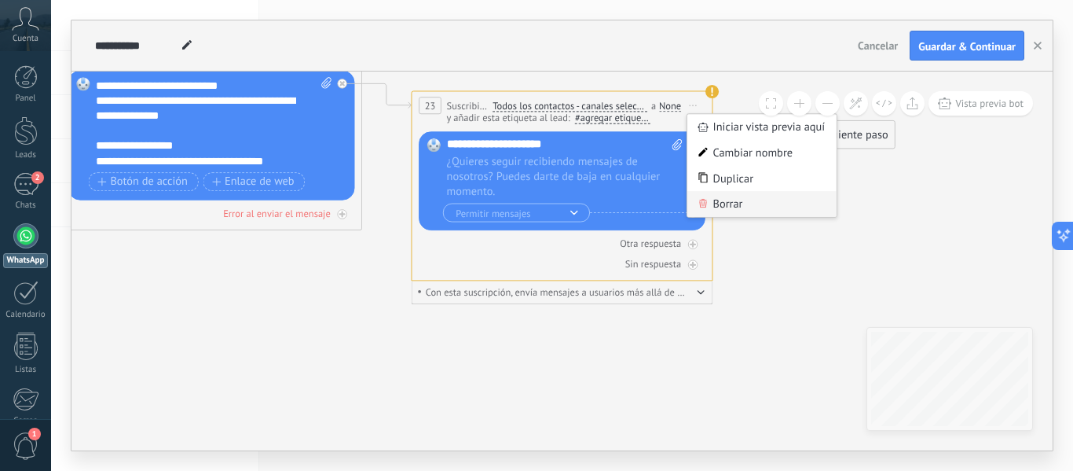
click at [723, 207] on div "Borrar" at bounding box center [761, 204] width 149 height 26
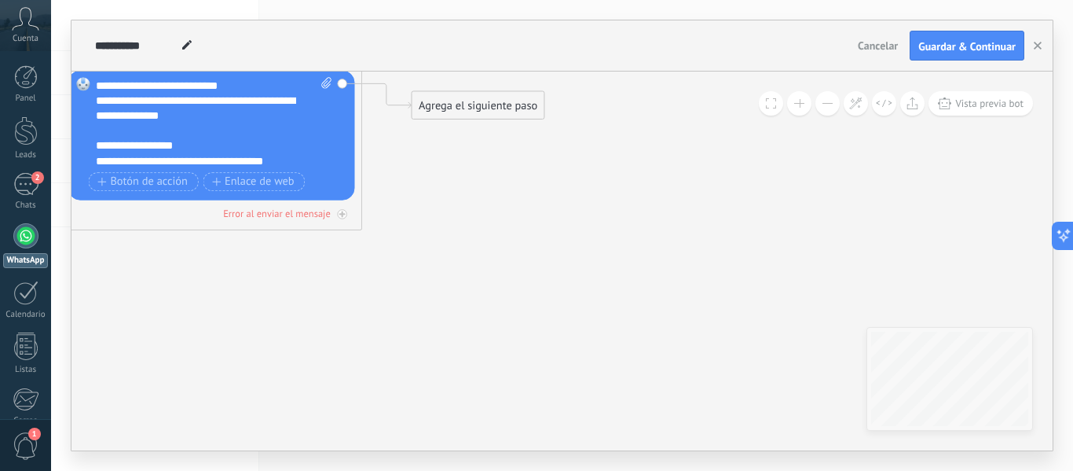
click at [504, 108] on div "Agrega el siguiente paso" at bounding box center [478, 105] width 132 height 25
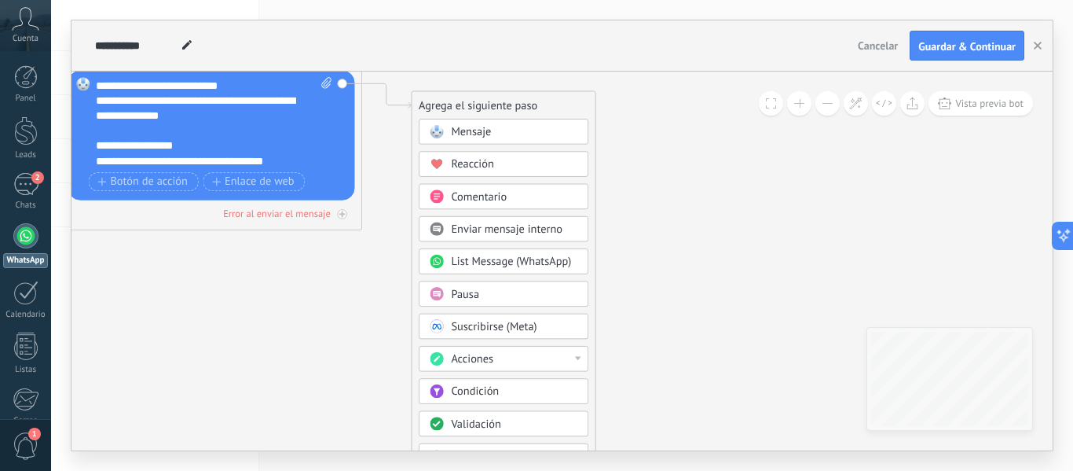
click at [552, 360] on div "Acciones" at bounding box center [514, 359] width 126 height 15
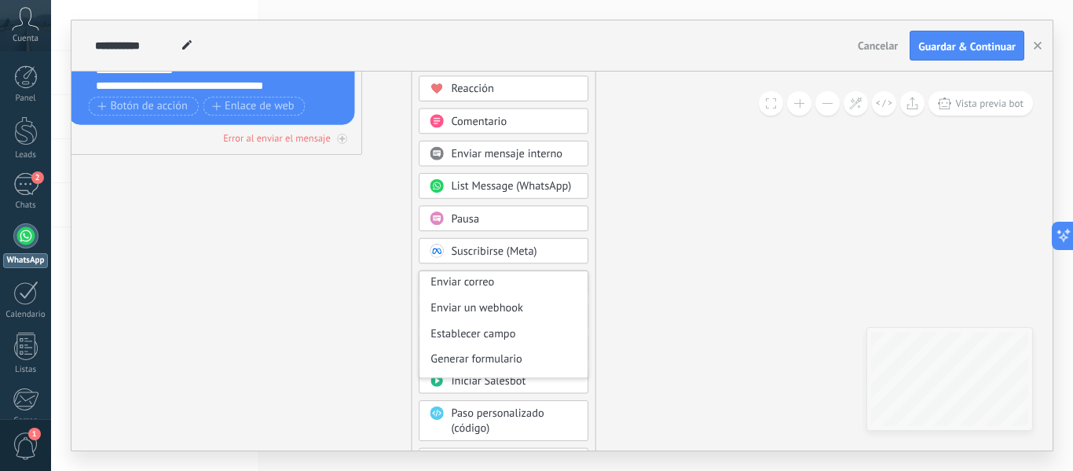
scroll to position [263, 0]
click at [647, 253] on icon at bounding box center [189, 35] width 1364 height 991
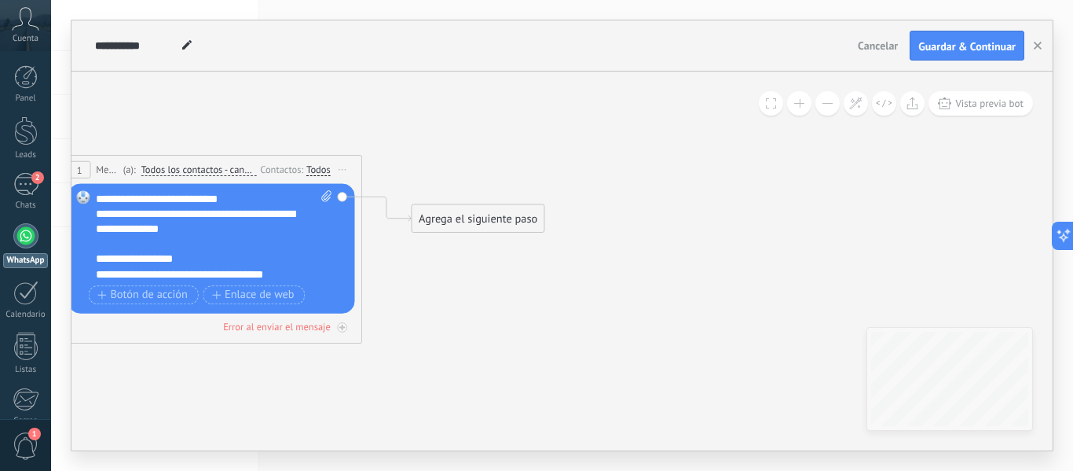
click at [515, 221] on div "Agrega el siguiente paso" at bounding box center [478, 218] width 132 height 25
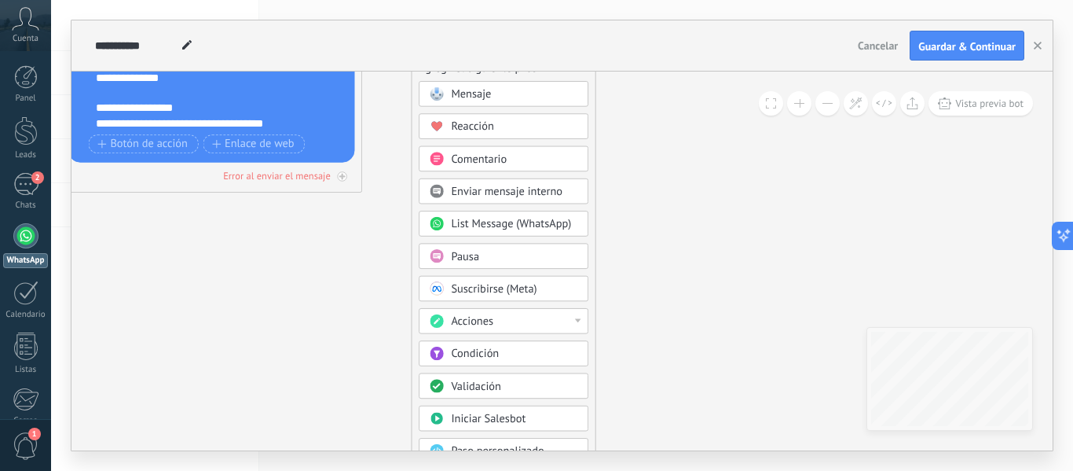
click at [577, 320] on div at bounding box center [578, 320] width 6 height 4
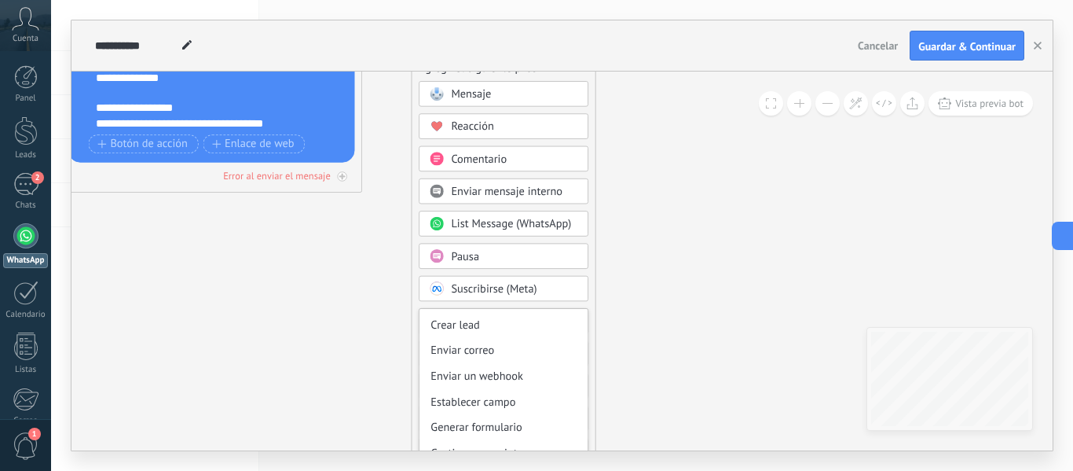
scroll to position [225, 0]
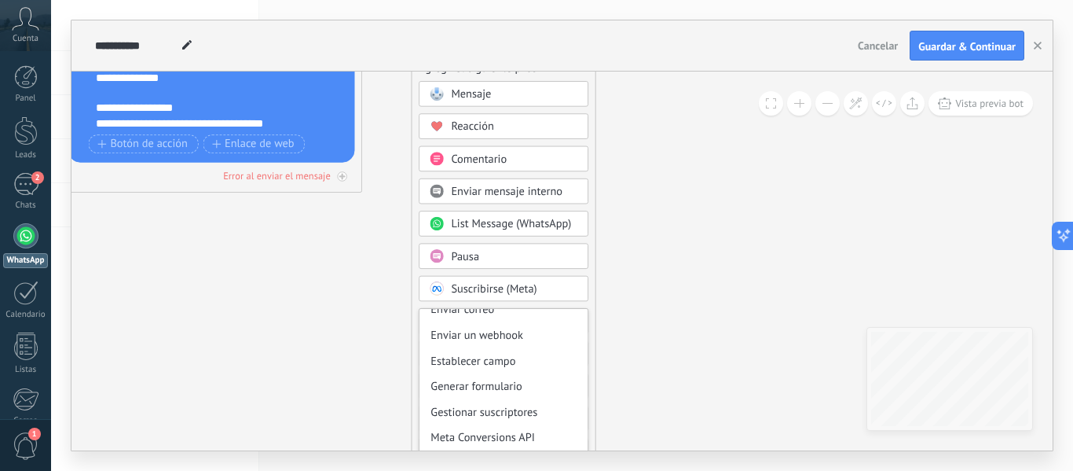
click at [606, 284] on icon at bounding box center [189, 73] width 1364 height 991
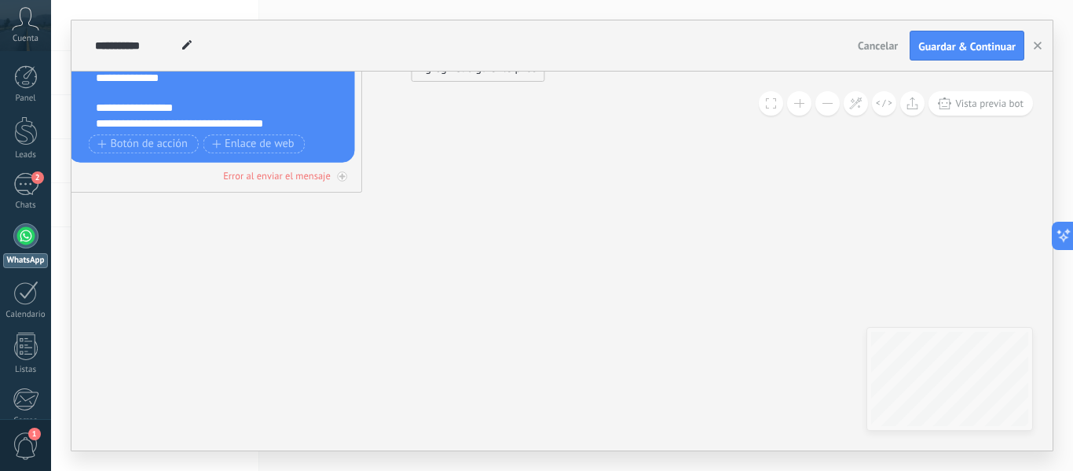
click at [523, 79] on div "Agrega el siguiente paso" at bounding box center [478, 67] width 132 height 25
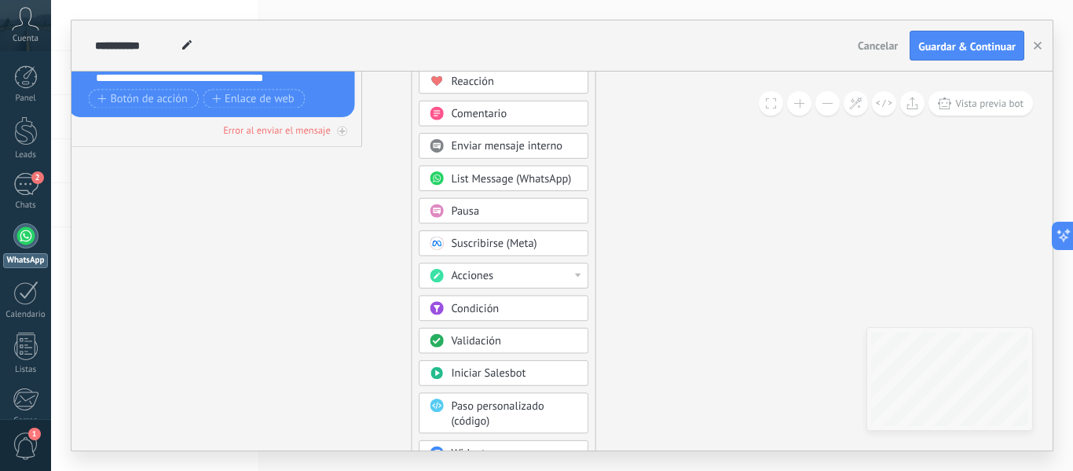
click at [540, 312] on div "Condición" at bounding box center [514, 308] width 126 height 15
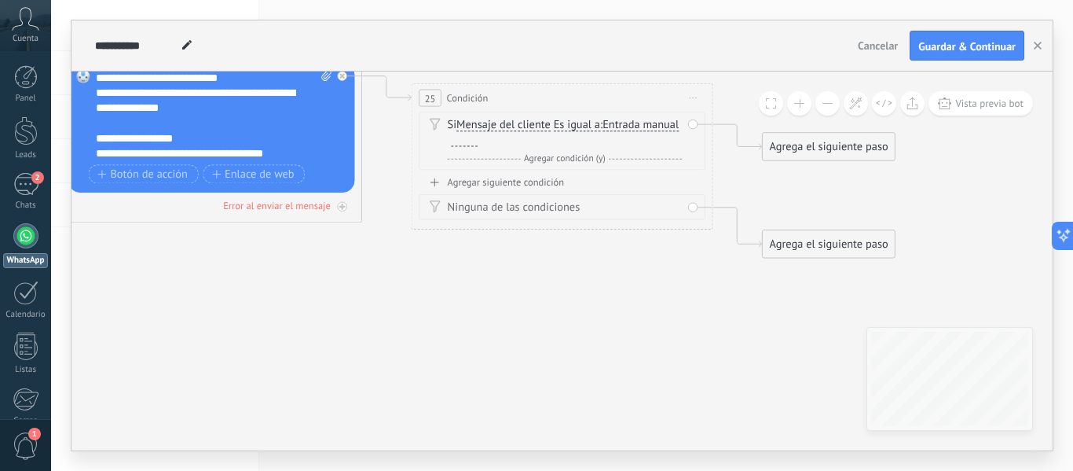
click at [558, 130] on span "Es igual a" at bounding box center [577, 125] width 46 height 12
click at [558, 130] on button "Es igual a" at bounding box center [640, 125] width 189 height 27
click at [571, 178] on span "Contiene" at bounding box center [628, 178] width 182 height 15
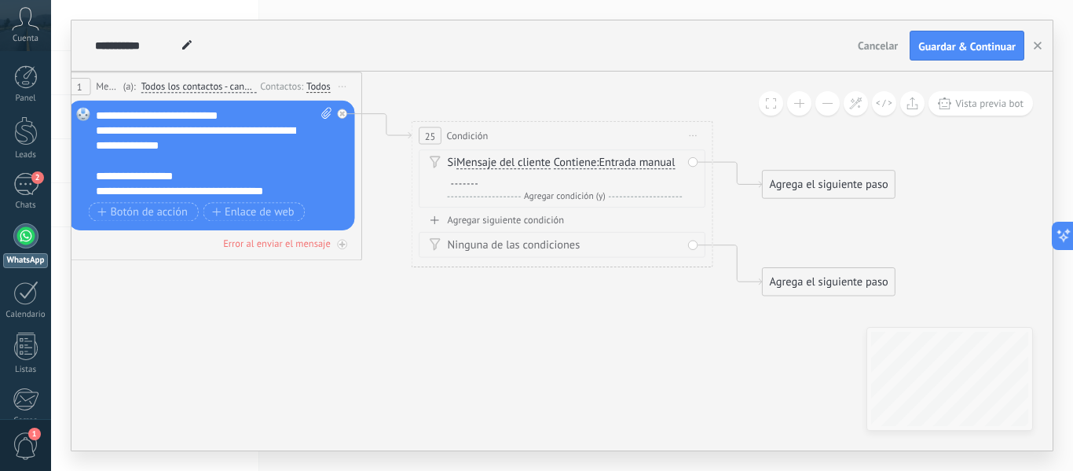
click at [492, 167] on span "Mensaje del cliente" at bounding box center [503, 163] width 94 height 12
click at [492, 167] on button "Mensaje del cliente" at bounding box center [543, 162] width 189 height 27
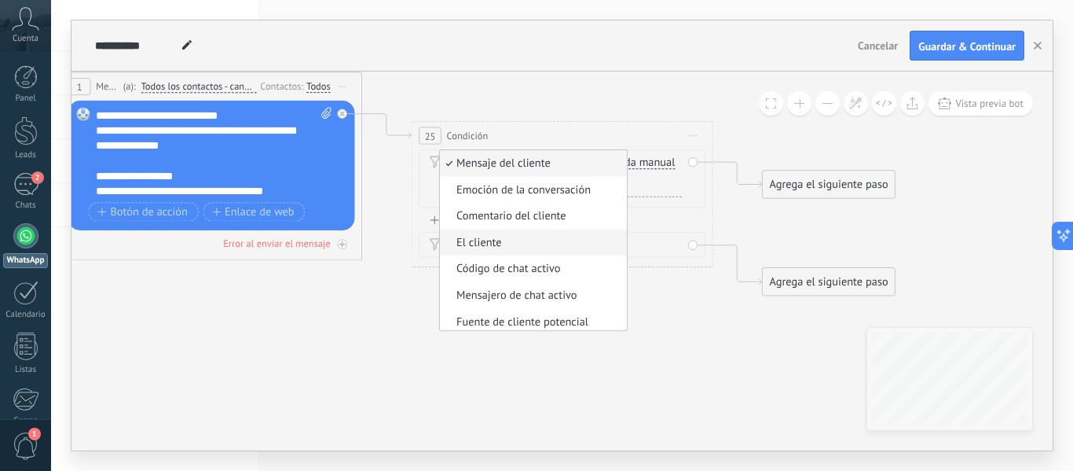
click at [573, 248] on span "El cliente" at bounding box center [531, 243] width 182 height 15
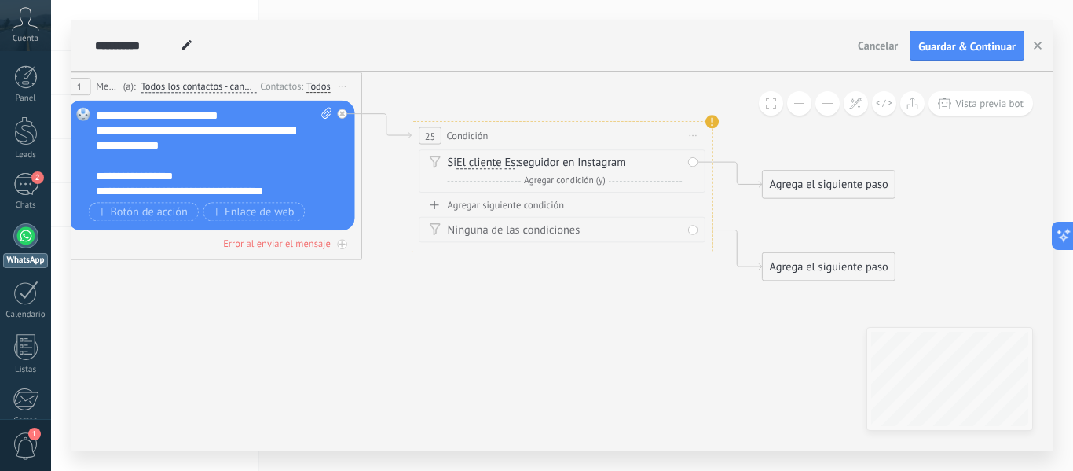
click at [461, 158] on span "El cliente" at bounding box center [479, 163] width 46 height 12
click at [461, 158] on button "El cliente" at bounding box center [543, 162] width 189 height 27
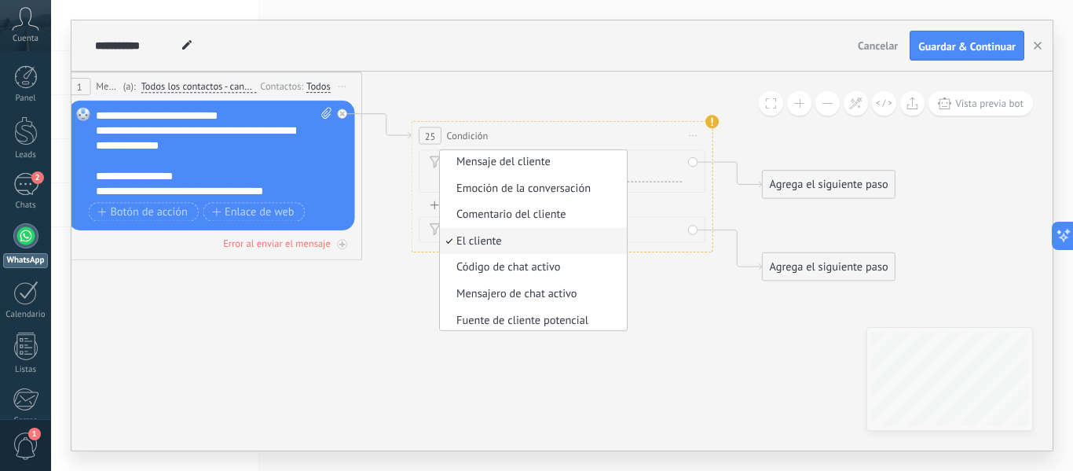
click at [461, 158] on span "Mensaje del cliente" at bounding box center [531, 162] width 182 height 15
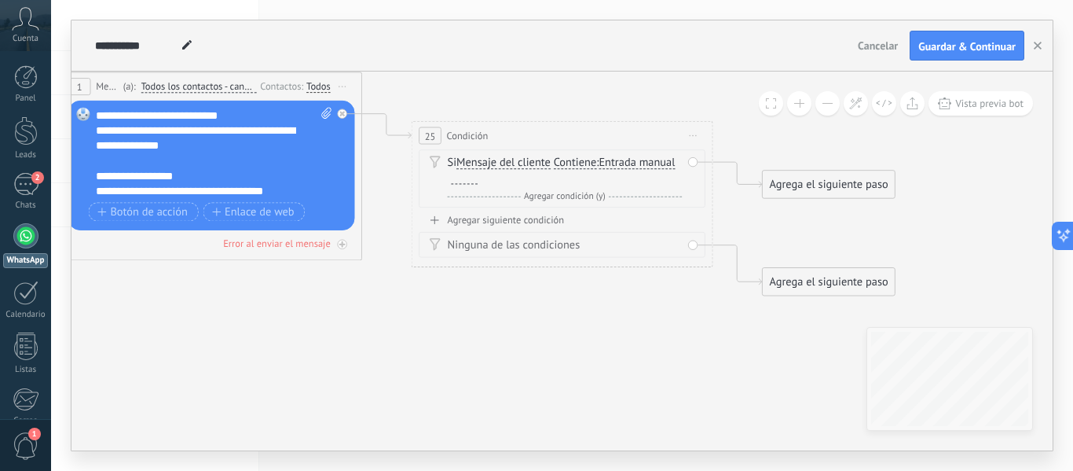
click at [502, 164] on span "Mensaje del cliente" at bounding box center [503, 163] width 94 height 12
click at [502, 164] on button "Mensaje del cliente" at bounding box center [543, 162] width 189 height 27
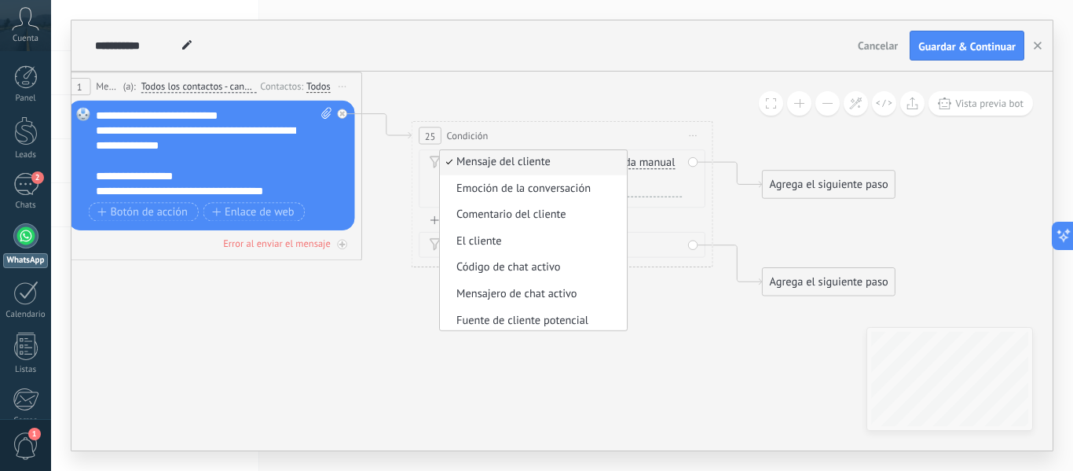
scroll to position [0, 0]
click at [564, 295] on span "Mensajero de chat activo" at bounding box center [531, 295] width 182 height 15
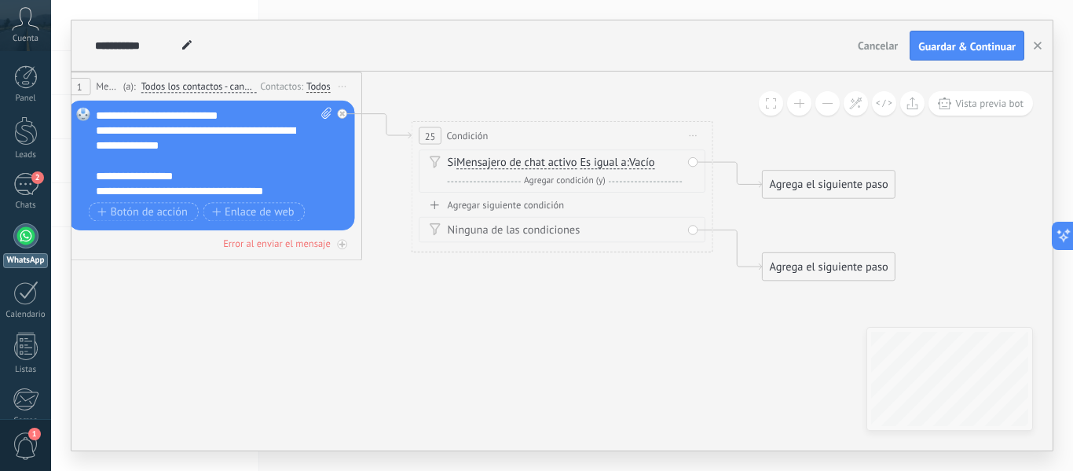
click at [523, 233] on div "Ninguna de las condiciones" at bounding box center [565, 229] width 235 height 15
click at [532, 204] on div "Agregar siguiente condición" at bounding box center [562, 205] width 287 height 13
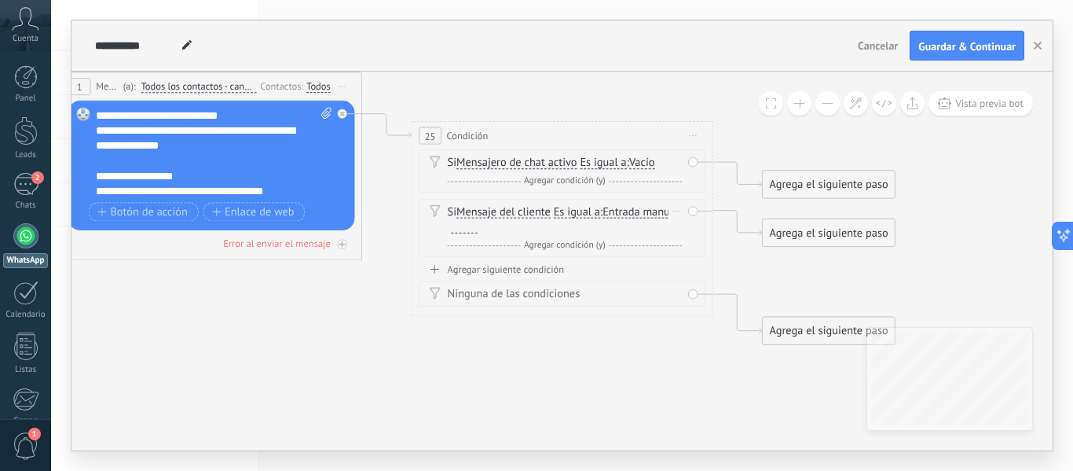
click at [530, 214] on span "Mensaje del cliente" at bounding box center [503, 212] width 94 height 12
click at [530, 214] on button "Mensaje del cliente" at bounding box center [543, 212] width 189 height 27
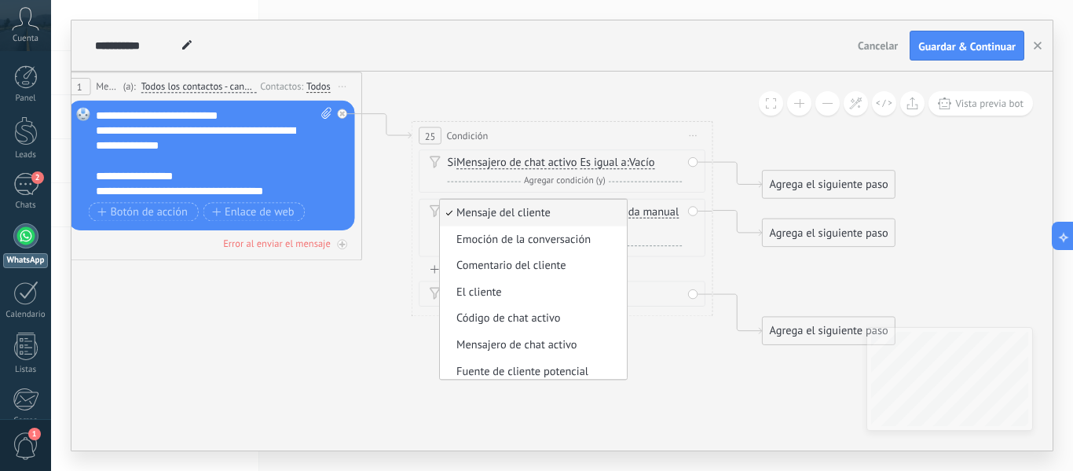
click at [697, 130] on span "Iniciar vista previa aquí Cambiar nombre Duplicar [GEOGRAPHIC_DATA]" at bounding box center [693, 136] width 24 height 22
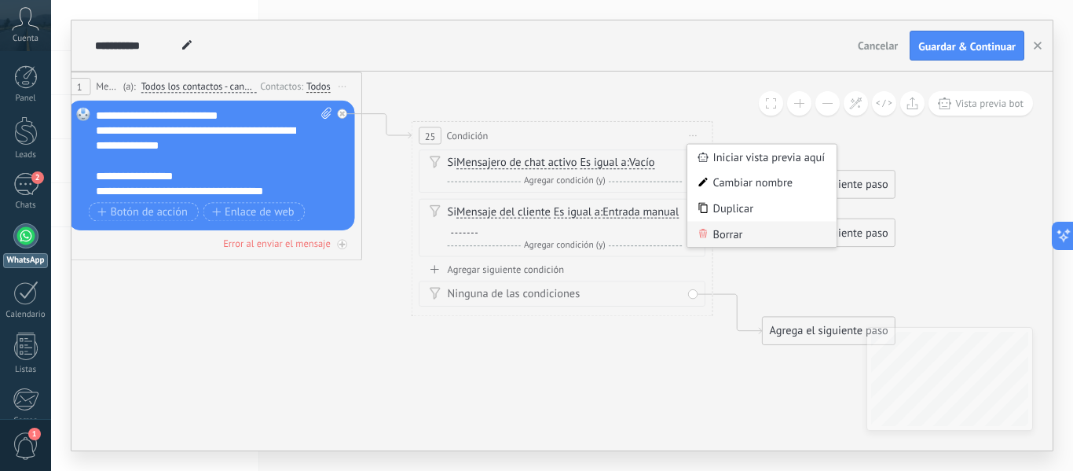
click at [721, 237] on div "Borrar" at bounding box center [761, 234] width 149 height 26
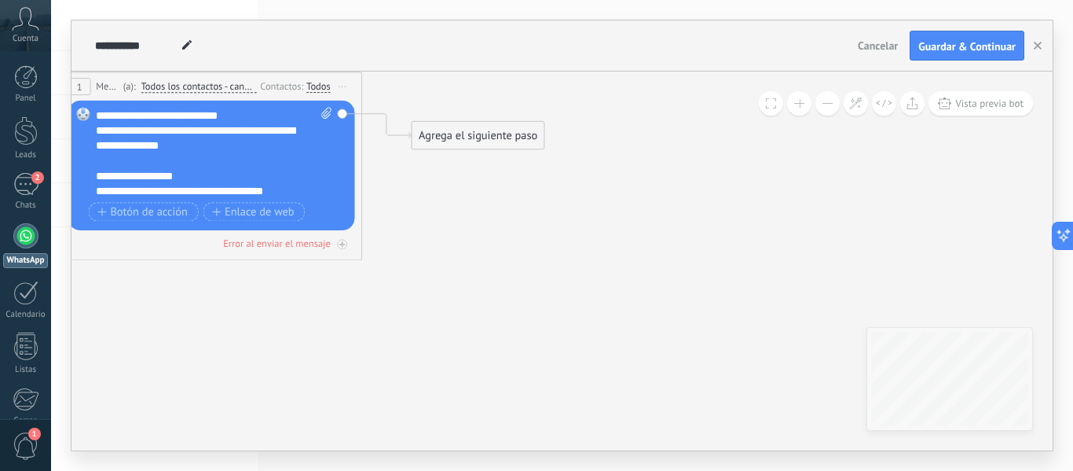
click at [460, 124] on div "Agrega el siguiente paso" at bounding box center [478, 135] width 132 height 25
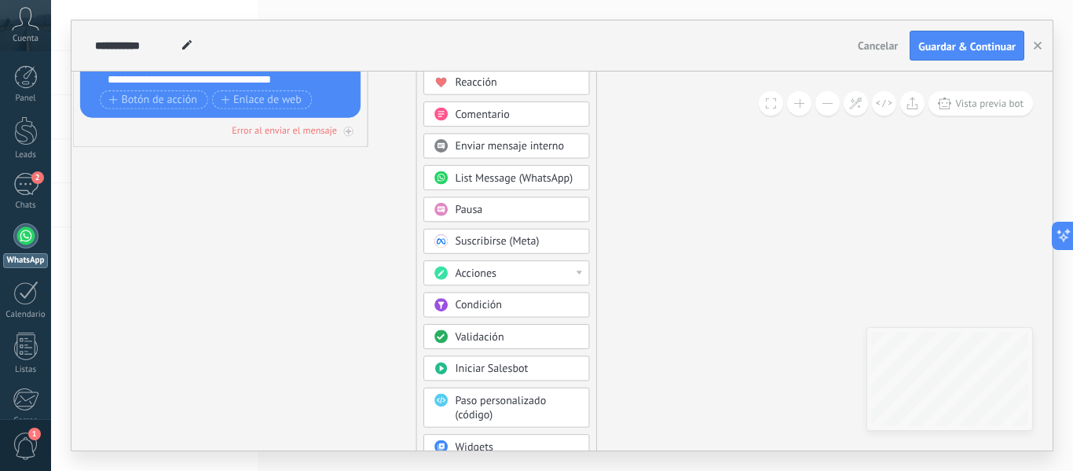
drag, startPoint x: 697, startPoint y: 298, endPoint x: 698, endPoint y: 132, distance: 165.8
click at [698, 132] on icon at bounding box center [197, 30] width 1335 height 971
drag, startPoint x: 698, startPoint y: 315, endPoint x: 688, endPoint y: 241, distance: 74.5
click at [688, 241] on icon at bounding box center [197, 30] width 1335 height 971
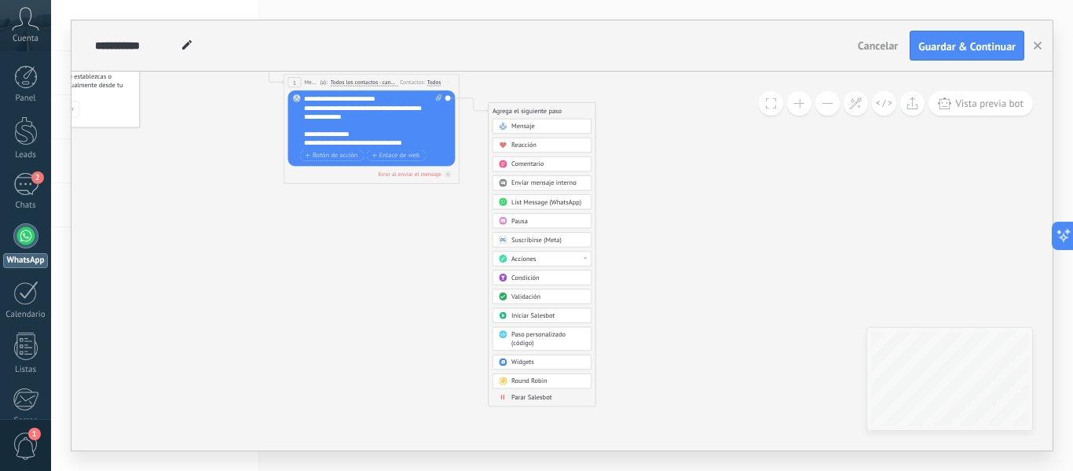
drag, startPoint x: 640, startPoint y: 410, endPoint x: 614, endPoint y: 368, distance: 49.0
click at [641, 360] on icon at bounding box center [358, 114] width 796 height 578
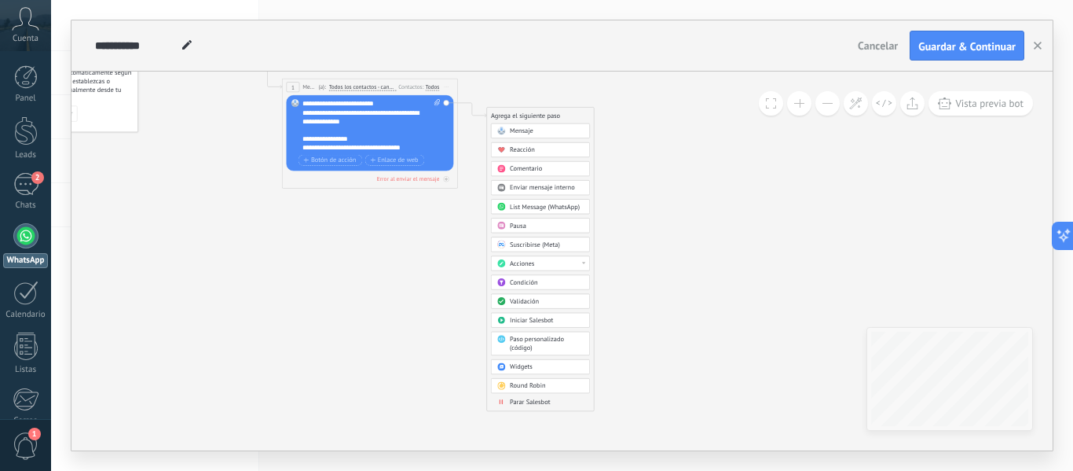
click at [528, 386] on span "Round Robin" at bounding box center [527, 386] width 35 height 9
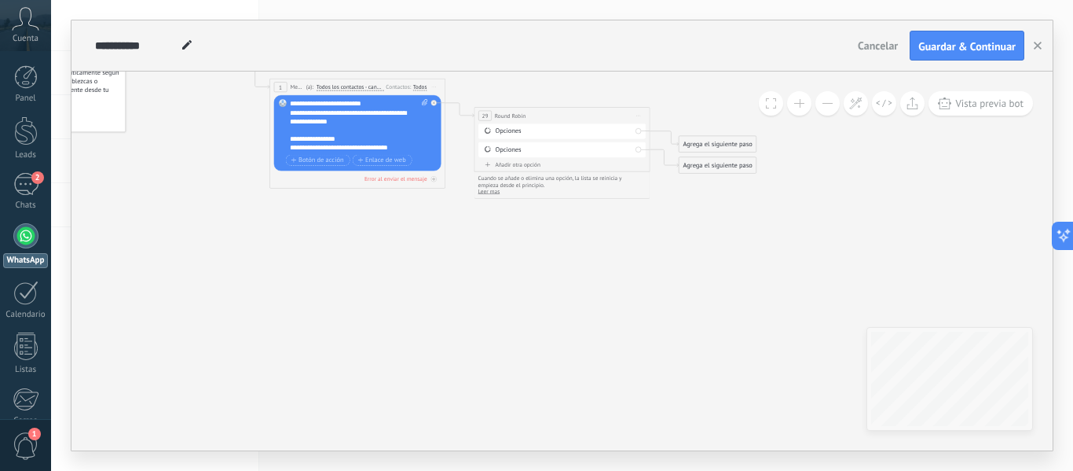
click at [493, 133] on span at bounding box center [487, 129] width 15 height 7
click at [489, 132] on icon at bounding box center [488, 130] width 6 height 6
click at [640, 115] on icon at bounding box center [638, 115] width 5 height 1
click at [651, 174] on div "Borrar" at bounding box center [678, 173] width 87 height 15
click at [515, 121] on div "Agrega el siguiente paso" at bounding box center [512, 115] width 77 height 14
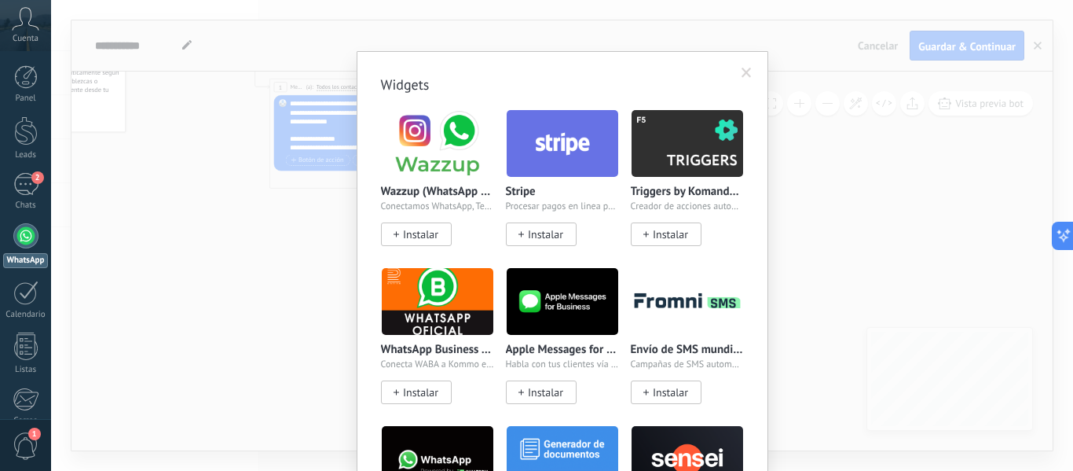
click at [526, 368] on body ".abccls-1,.abccls-2{fill-rule:evenodd}.abccls-2{fill:#fff} .abfcls-1{fill:none}…" at bounding box center [536, 235] width 1073 height 471
click at [790, 200] on div "Widgets Wazzup (WhatsApp & Instagram) Conectamos WhatsApp, Telegram e Instagram…" at bounding box center [562, 235] width 1022 height 471
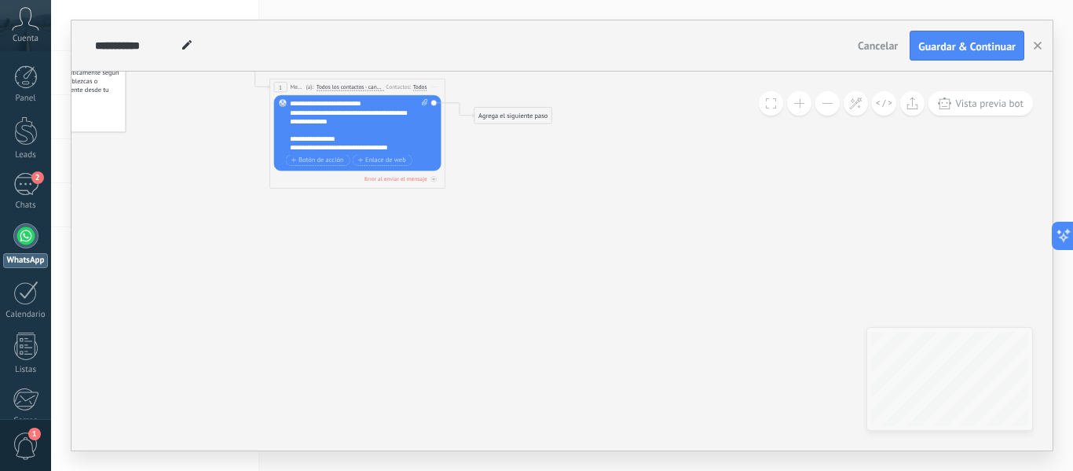
click at [538, 115] on div "Agrega el siguiente paso" at bounding box center [512, 115] width 77 height 14
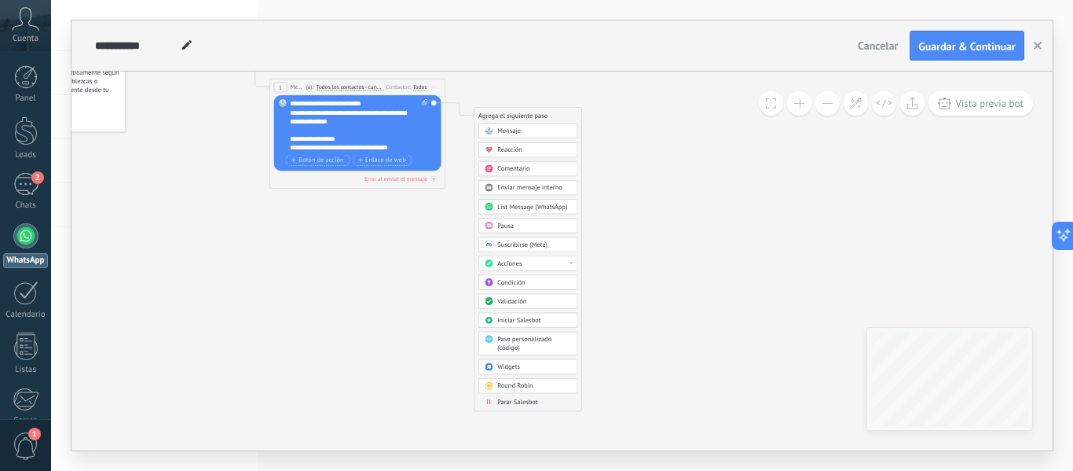
click at [544, 341] on span "Paso personalizado (código)" at bounding box center [524, 343] width 54 height 17
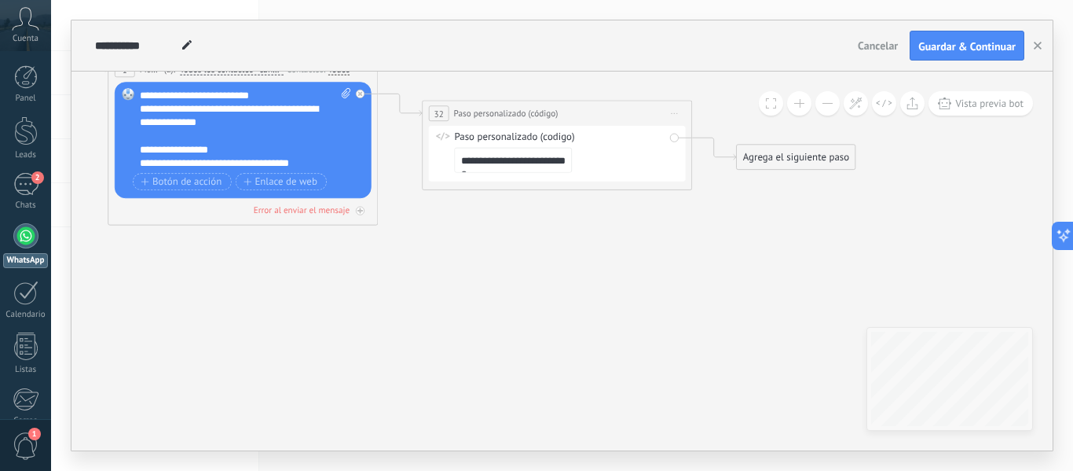
click at [537, 160] on textarea "**********" at bounding box center [513, 160] width 118 height 25
click at [676, 112] on icon at bounding box center [675, 113] width 7 height 2
click at [710, 201] on div "Borrar" at bounding box center [736, 201] width 134 height 23
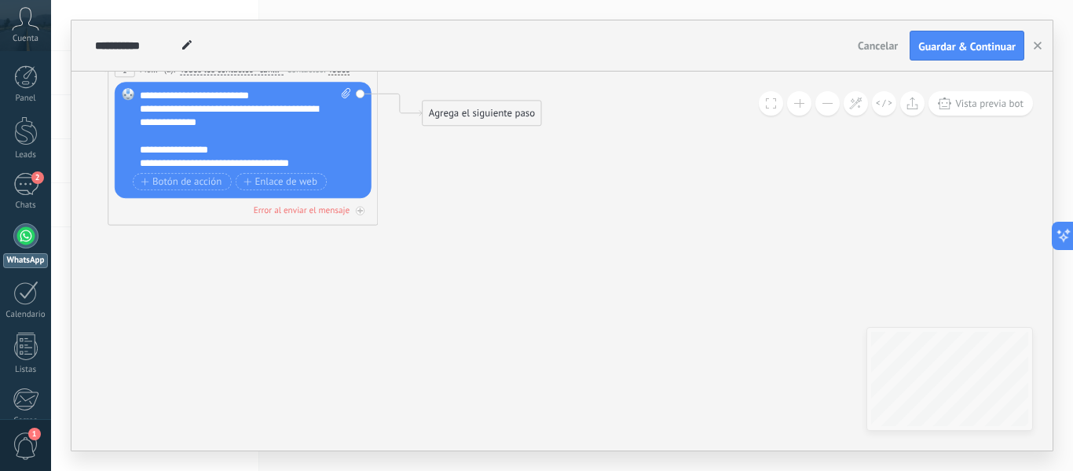
click at [501, 114] on div "Agrega el siguiente paso" at bounding box center [482, 113] width 119 height 22
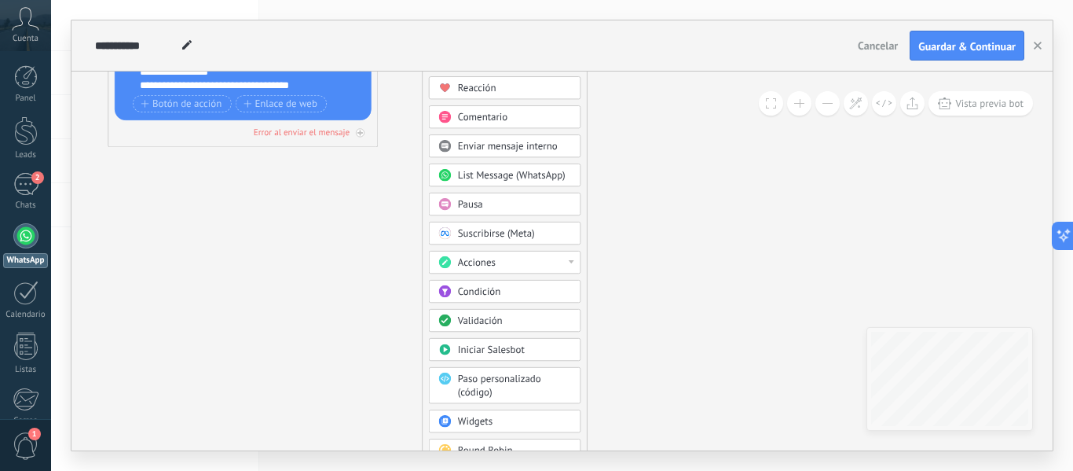
click at [552, 350] on div "Iniciar Salesbot" at bounding box center [514, 349] width 113 height 13
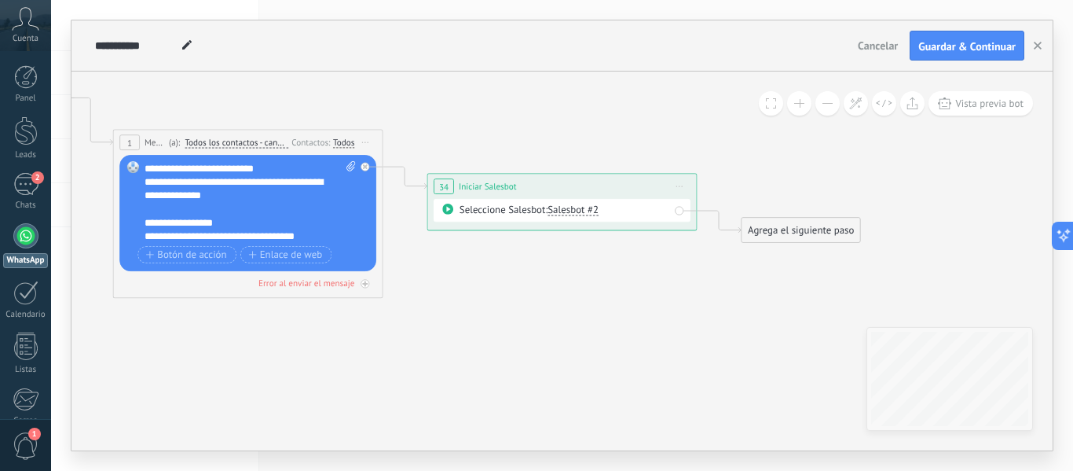
click at [573, 208] on span "Salesbot #2" at bounding box center [573, 209] width 51 height 13
click at [610, 328] on icon at bounding box center [385, 192] width 1537 height 888
click at [679, 183] on span "Iniciar vista previa aquí Cambiar nombre Duplicar [GEOGRAPHIC_DATA]" at bounding box center [681, 187] width 22 height 20
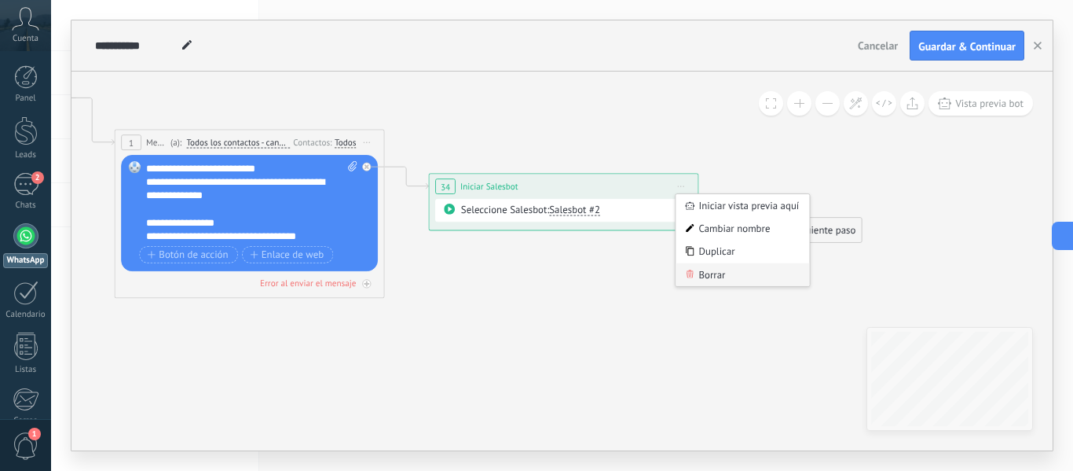
click at [720, 271] on div "Borrar" at bounding box center [743, 274] width 134 height 23
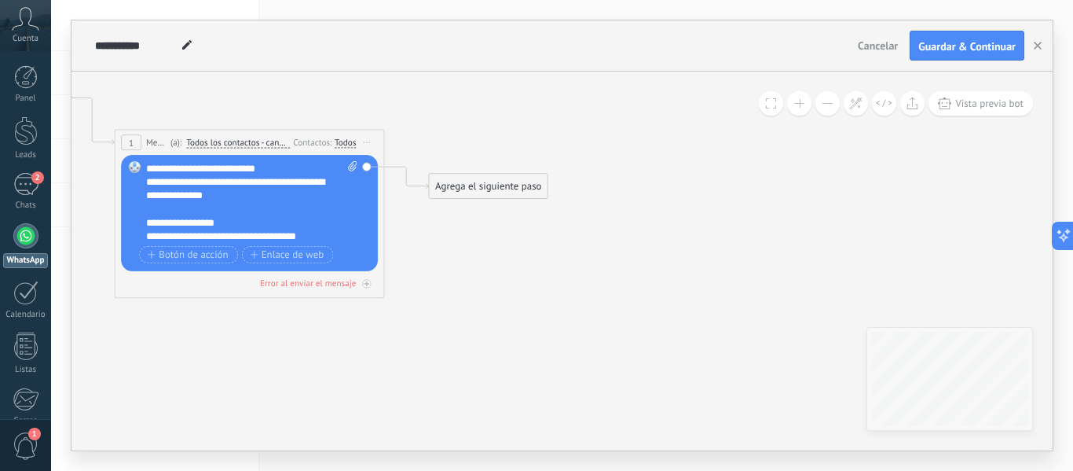
click at [509, 191] on div "Agrega el siguiente paso" at bounding box center [488, 186] width 119 height 22
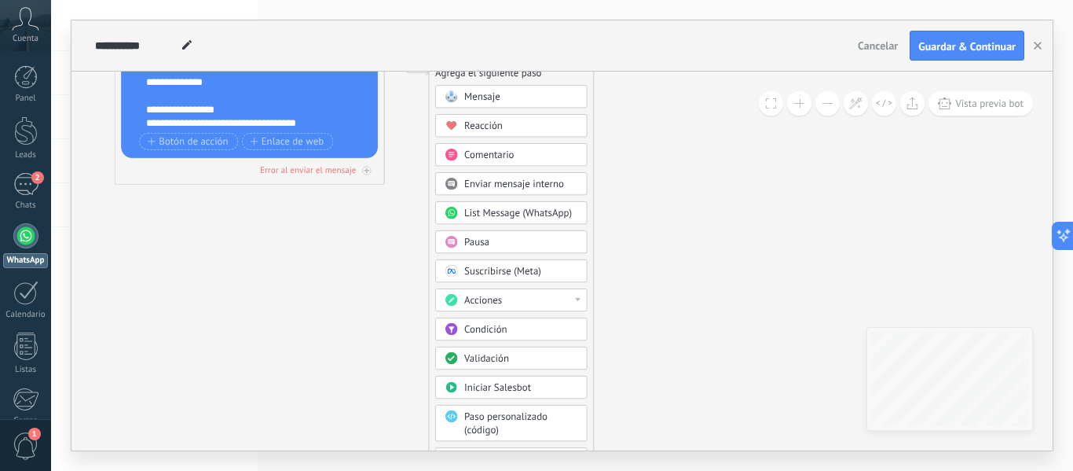
click at [531, 353] on div "Validación" at bounding box center [520, 358] width 113 height 13
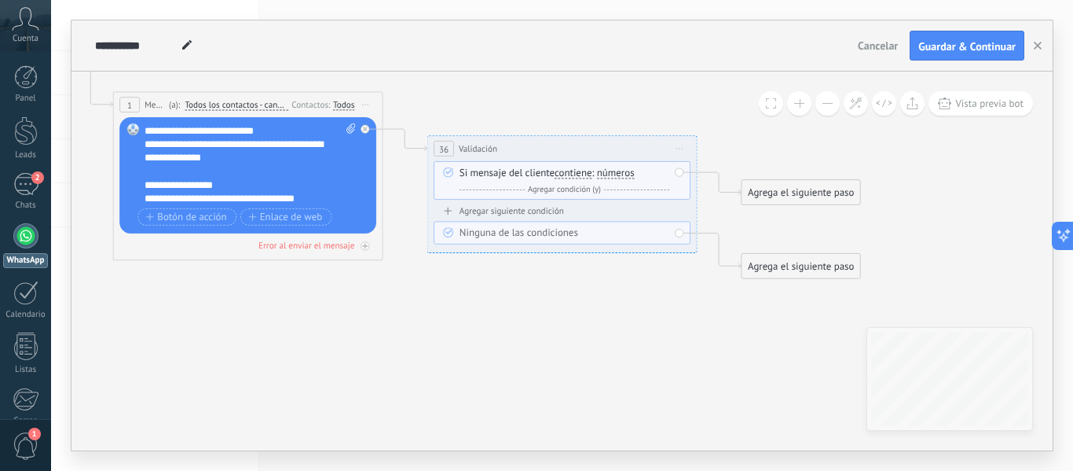
click at [580, 172] on span "contiene" at bounding box center [573, 173] width 37 height 11
click at [580, 172] on button "contiene" at bounding box center [632, 173] width 169 height 24
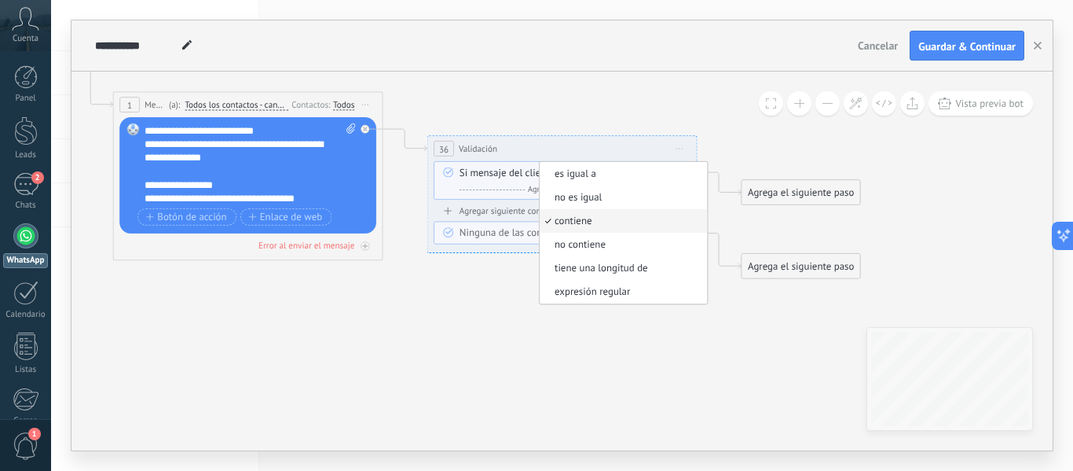
click at [448, 192] on div "Si mensaje del cliente contiene es igual a no es igual contiene no contiene tie…" at bounding box center [562, 180] width 257 height 38
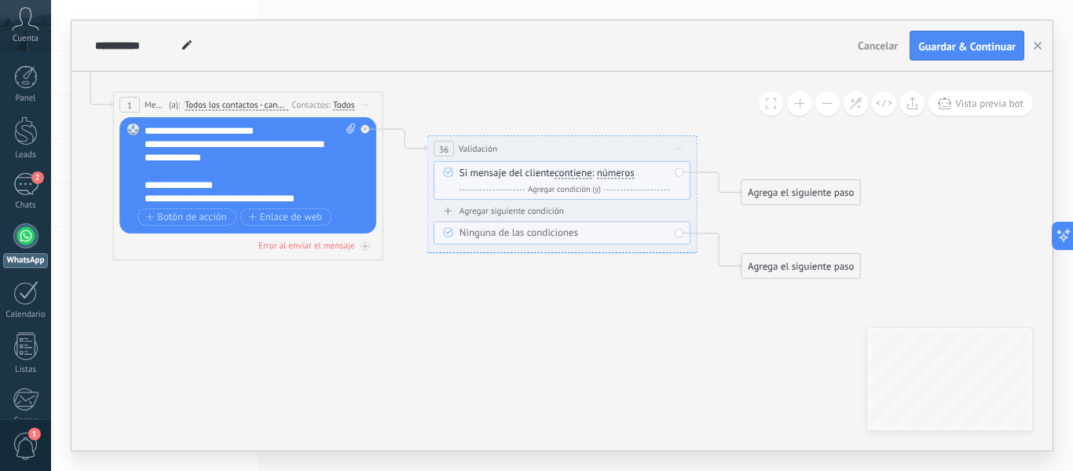
click at [636, 233] on div "Ninguna de las condiciones" at bounding box center [565, 232] width 210 height 13
click at [526, 230] on div "Ninguna de las condiciones" at bounding box center [565, 232] width 210 height 13
click at [456, 234] on span at bounding box center [448, 231] width 23 height 11
click at [444, 231] on icon at bounding box center [448, 232] width 10 height 10
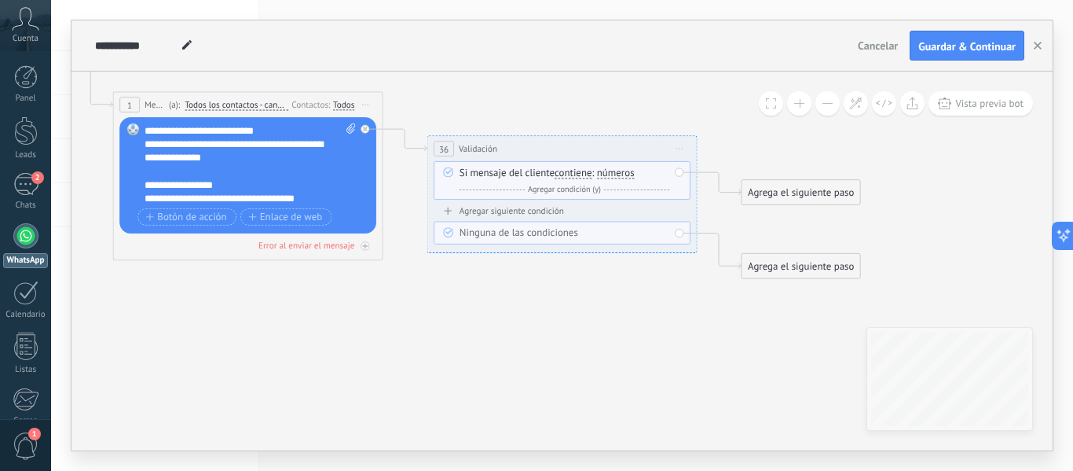
click at [445, 231] on icon at bounding box center [448, 232] width 10 height 10
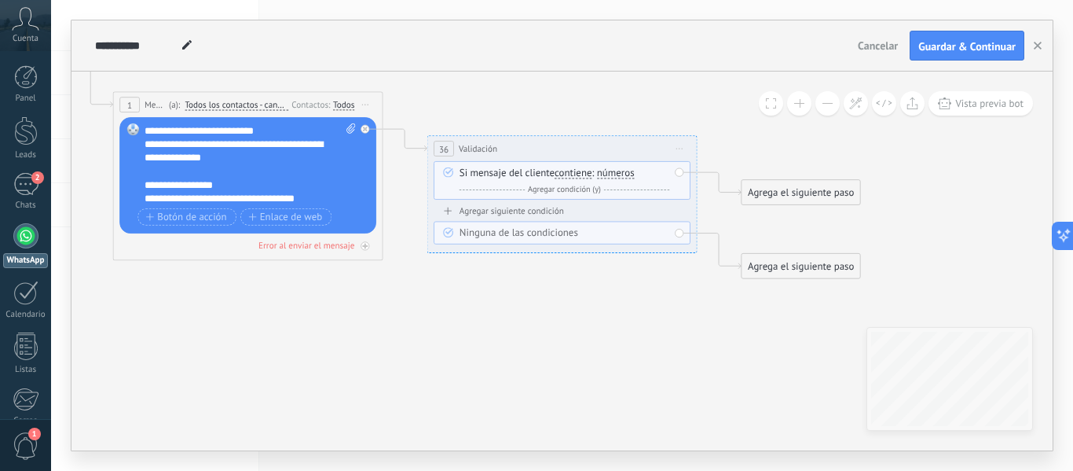
drag, startPoint x: 484, startPoint y: 211, endPoint x: 480, endPoint y: 240, distance: 28.6
click at [480, 240] on div "Agregar siguiente condición Ninguna de las condiciones" at bounding box center [562, 224] width 257 height 39
click at [449, 235] on icon at bounding box center [448, 232] width 10 height 10
click at [448, 235] on icon at bounding box center [448, 232] width 10 height 10
click at [451, 214] on div "Agregar siguiente condición" at bounding box center [562, 211] width 257 height 12
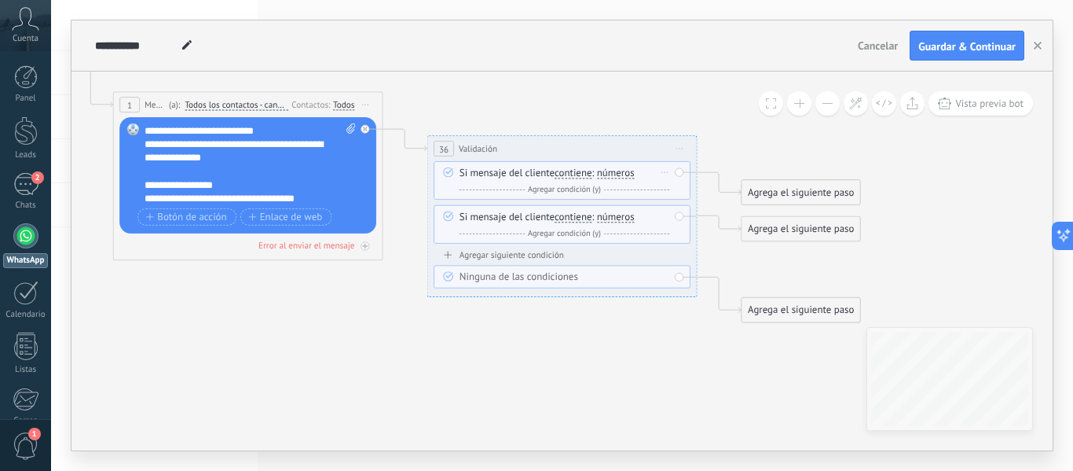
click at [625, 178] on span "números" at bounding box center [616, 173] width 38 height 11
click at [625, 178] on button "números" at bounding box center [674, 173] width 169 height 24
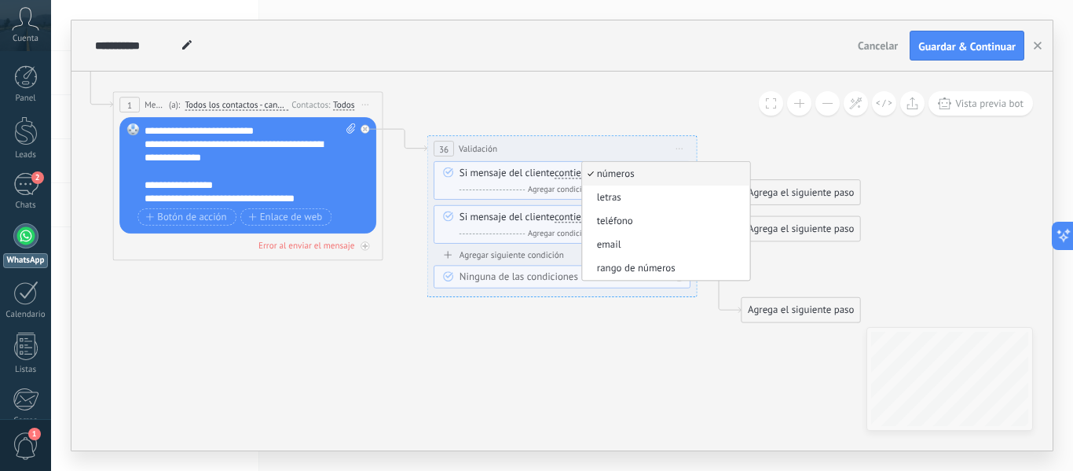
click at [646, 141] on div "**********" at bounding box center [561, 148] width 269 height 25
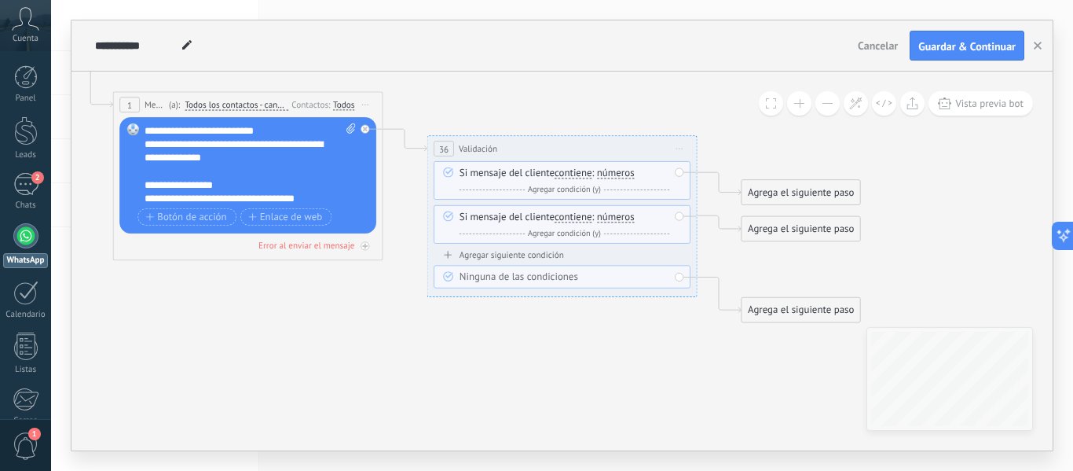
click at [686, 146] on span "Iniciar vista previa aquí Cambiar nombre Duplicar [GEOGRAPHIC_DATA]" at bounding box center [679, 149] width 22 height 20
click at [701, 233] on div "Borrar" at bounding box center [741, 236] width 134 height 23
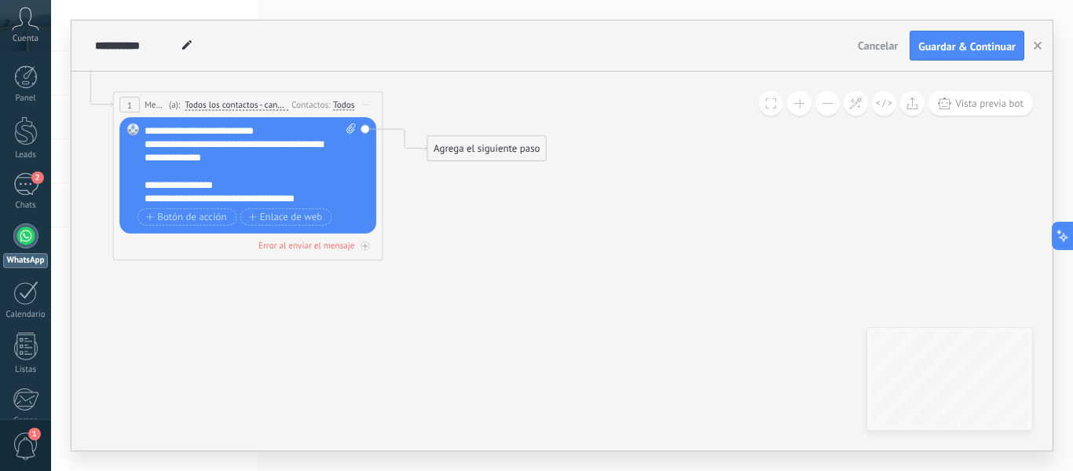
click at [482, 152] on div "Agrega el siguiente paso" at bounding box center [486, 148] width 119 height 22
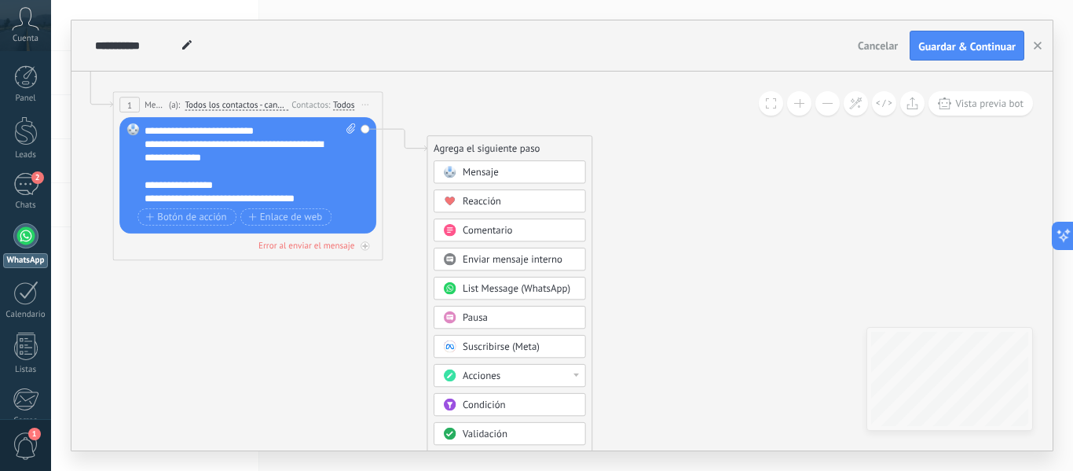
click at [529, 398] on div "Condición" at bounding box center [519, 404] width 113 height 13
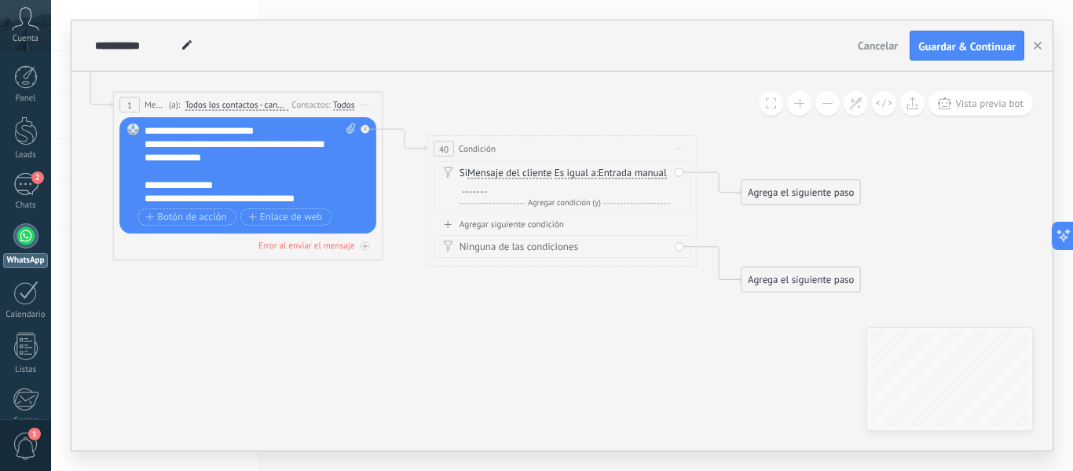
click at [528, 172] on span "Mensaje del cliente" at bounding box center [509, 173] width 84 height 11
click at [528, 172] on button "Mensaje del cliente" at bounding box center [545, 173] width 169 height 24
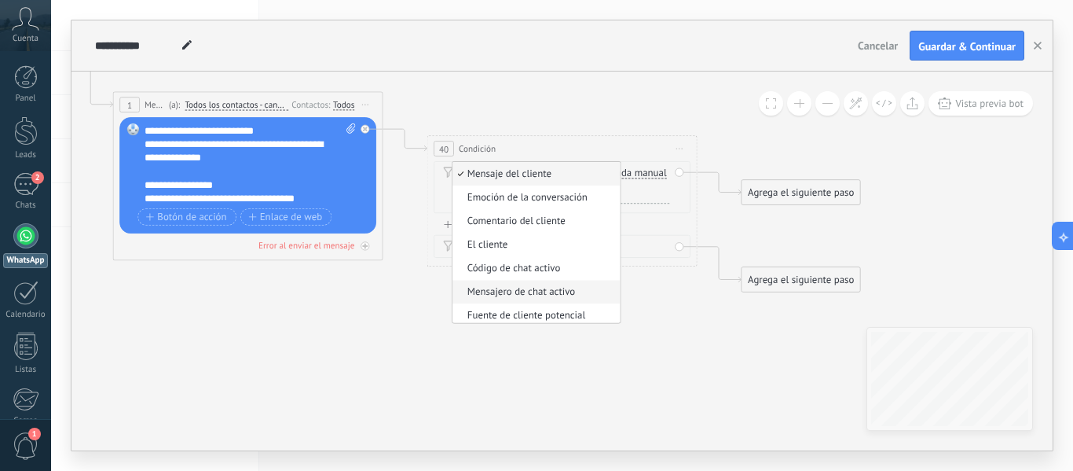
click at [588, 290] on span "Mensajero de chat activo" at bounding box center [533, 291] width 163 height 13
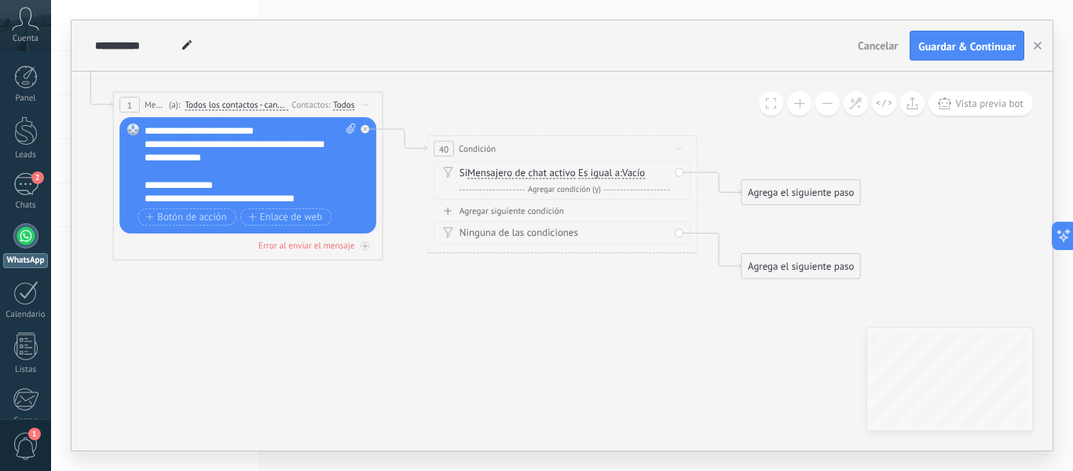
click at [604, 174] on span "Es igual a" at bounding box center [599, 173] width 42 height 11
click at [604, 174] on button "Es igual a" at bounding box center [655, 173] width 169 height 24
click at [501, 176] on span "Mensajero de chat activo" at bounding box center [521, 173] width 108 height 11
click at [501, 176] on button "Mensajero de chat activo" at bounding box center [545, 173] width 169 height 24
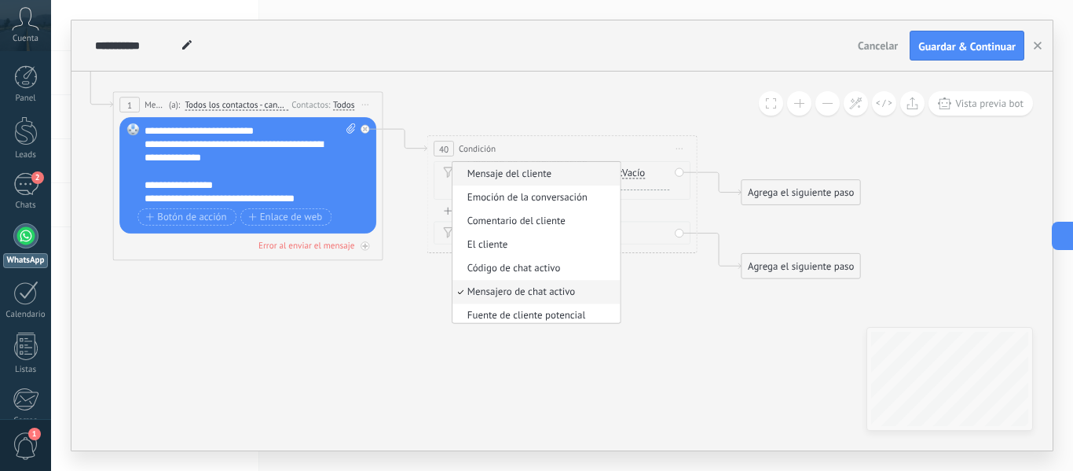
click at [568, 174] on span "Mensaje del cliente" at bounding box center [533, 173] width 163 height 13
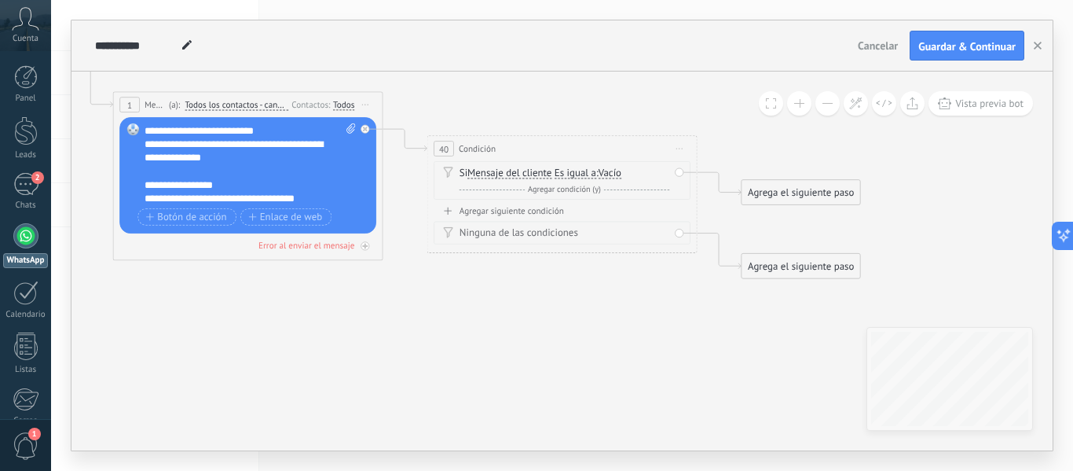
click at [618, 172] on span "Vacío" at bounding box center [610, 173] width 23 height 11
click at [618, 172] on button "Vacío" at bounding box center [676, 173] width 169 height 24
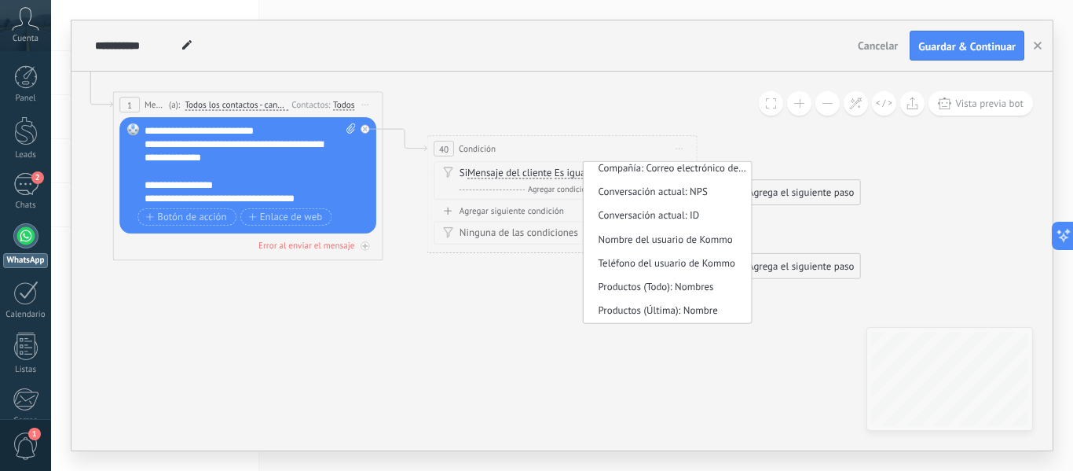
scroll to position [707, 0]
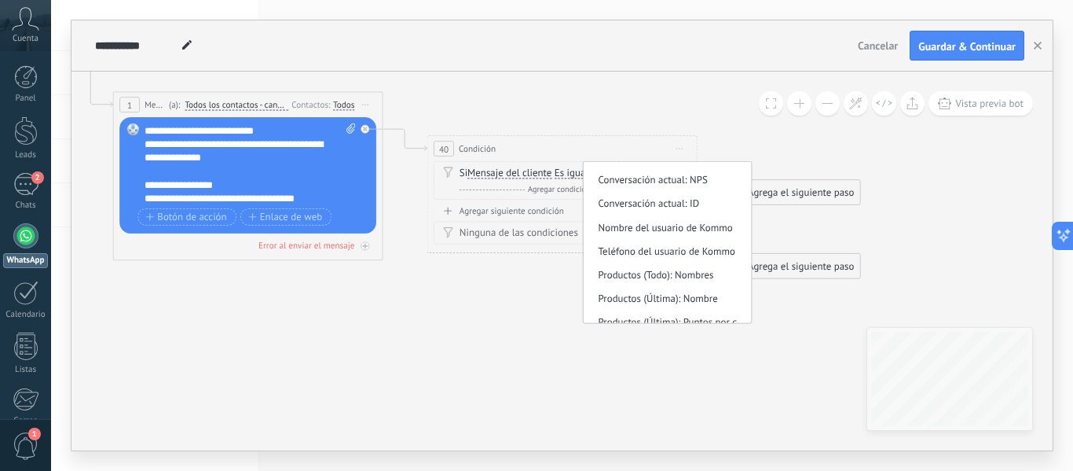
click at [527, 174] on span "Mensaje del cliente" at bounding box center [509, 173] width 84 height 11
click at [527, 174] on button "Mensaje del cliente" at bounding box center [545, 173] width 169 height 24
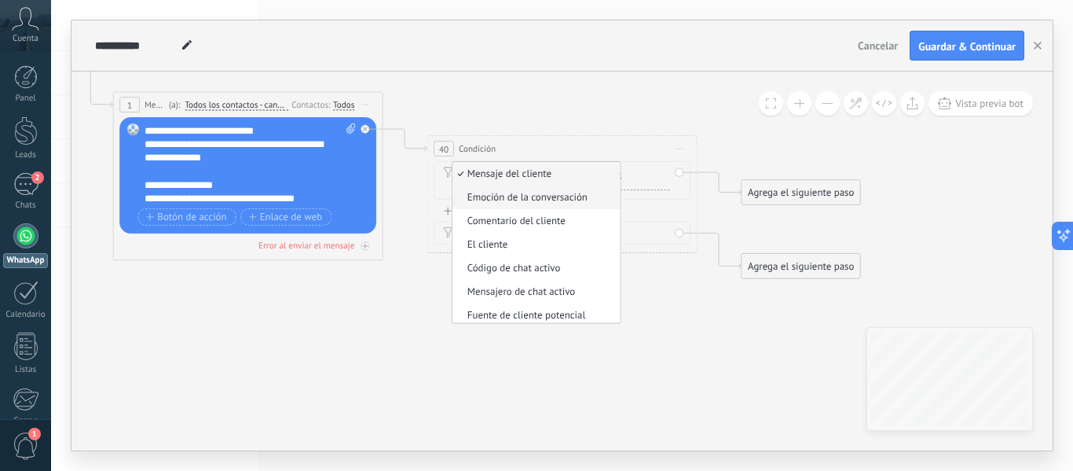
click at [540, 200] on span "Emoción de la conversación" at bounding box center [533, 197] width 163 height 13
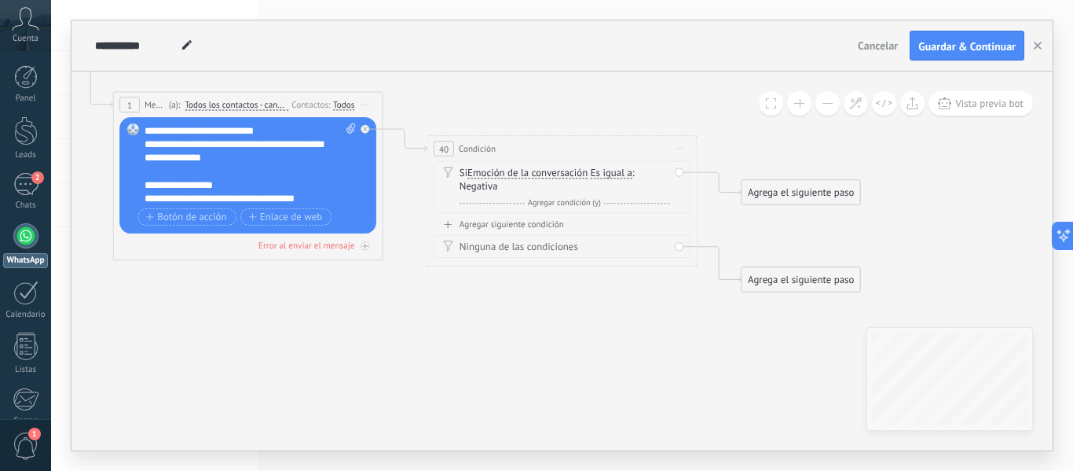
click at [622, 170] on span "Es igual a" at bounding box center [612, 173] width 42 height 11
click at [622, 170] on button "Es igual a" at bounding box center [668, 173] width 169 height 24
click at [521, 171] on span "Emoción de la conversación" at bounding box center [527, 173] width 120 height 11
click at [521, 171] on button "Emoción de la conversación" at bounding box center [545, 173] width 169 height 24
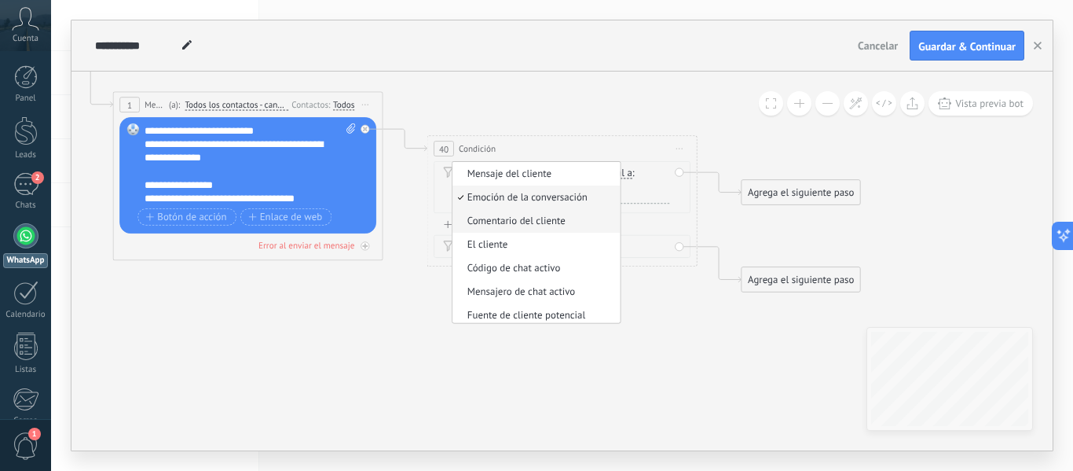
click at [527, 218] on span "Comentario del cliente" at bounding box center [533, 220] width 163 height 13
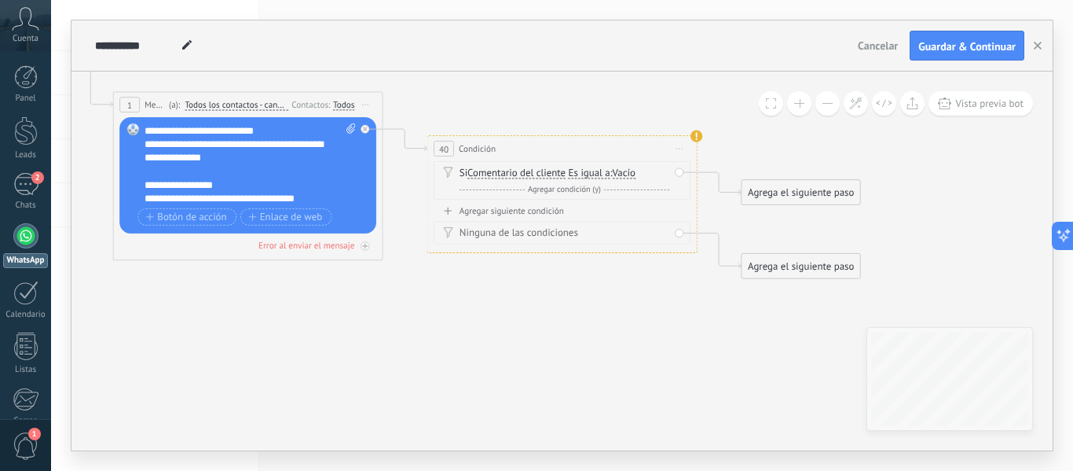
click at [618, 174] on span "Vacío" at bounding box center [624, 173] width 23 height 11
click at [618, 174] on button "Vacío" at bounding box center [690, 173] width 169 height 24
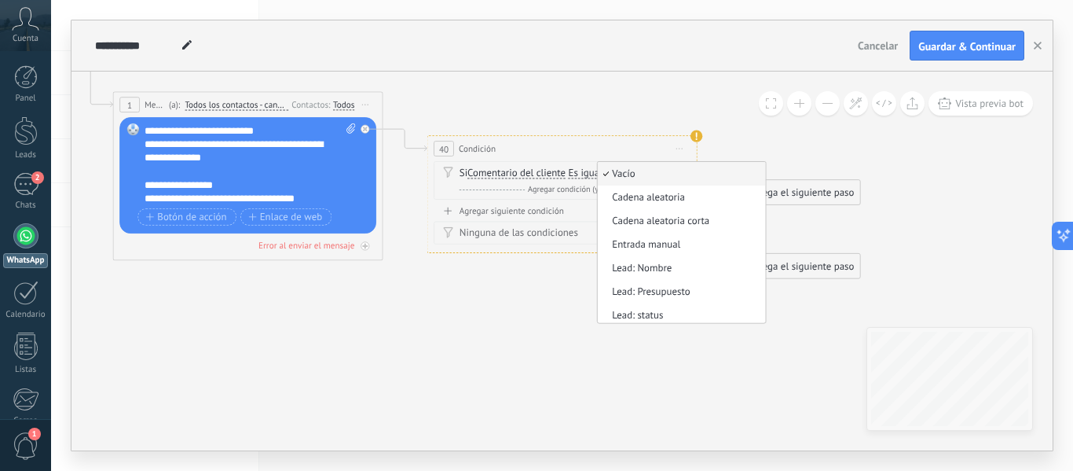
click at [675, 167] on span "Vacío" at bounding box center [679, 173] width 163 height 13
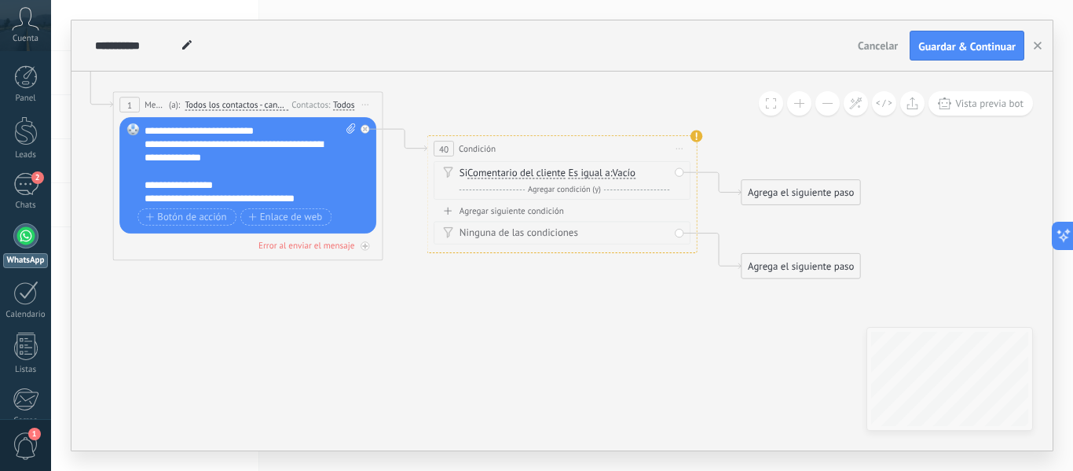
click at [563, 173] on span "Comentario del cliente" at bounding box center [516, 173] width 98 height 11
click at [563, 173] on button "Comentario del cliente" at bounding box center [545, 173] width 169 height 24
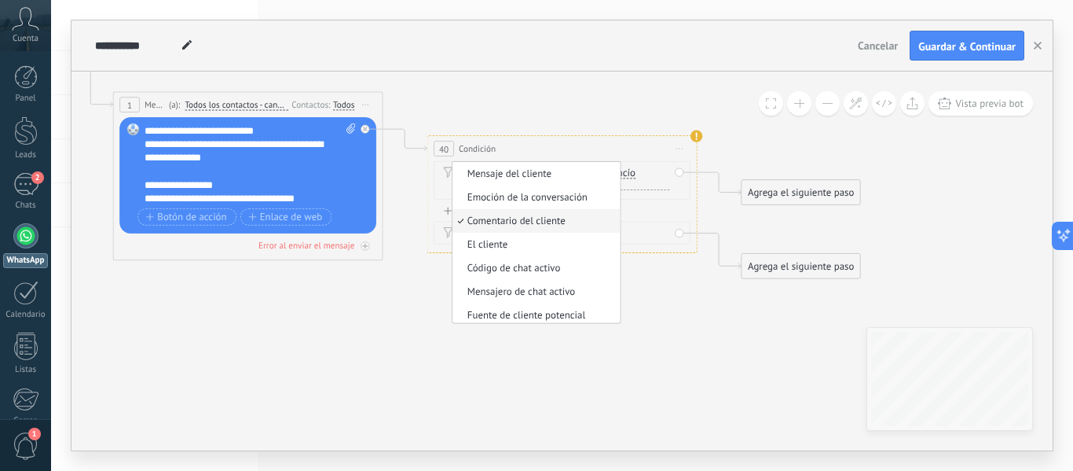
click at [567, 221] on span "Comentario del cliente" at bounding box center [533, 220] width 163 height 13
